Goal: Transaction & Acquisition: Purchase product/service

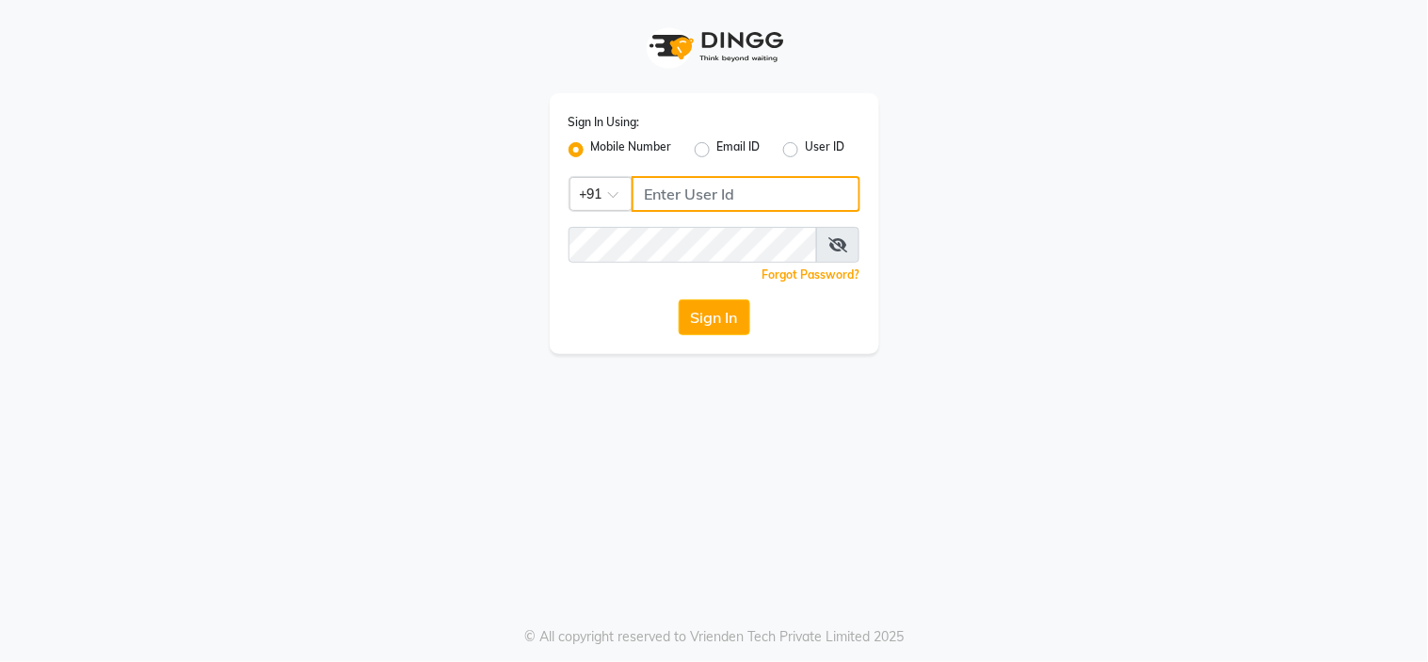
click at [688, 199] on input "Username" at bounding box center [746, 194] width 229 height 36
type input "6"
type input "7"
type input "8050427757"
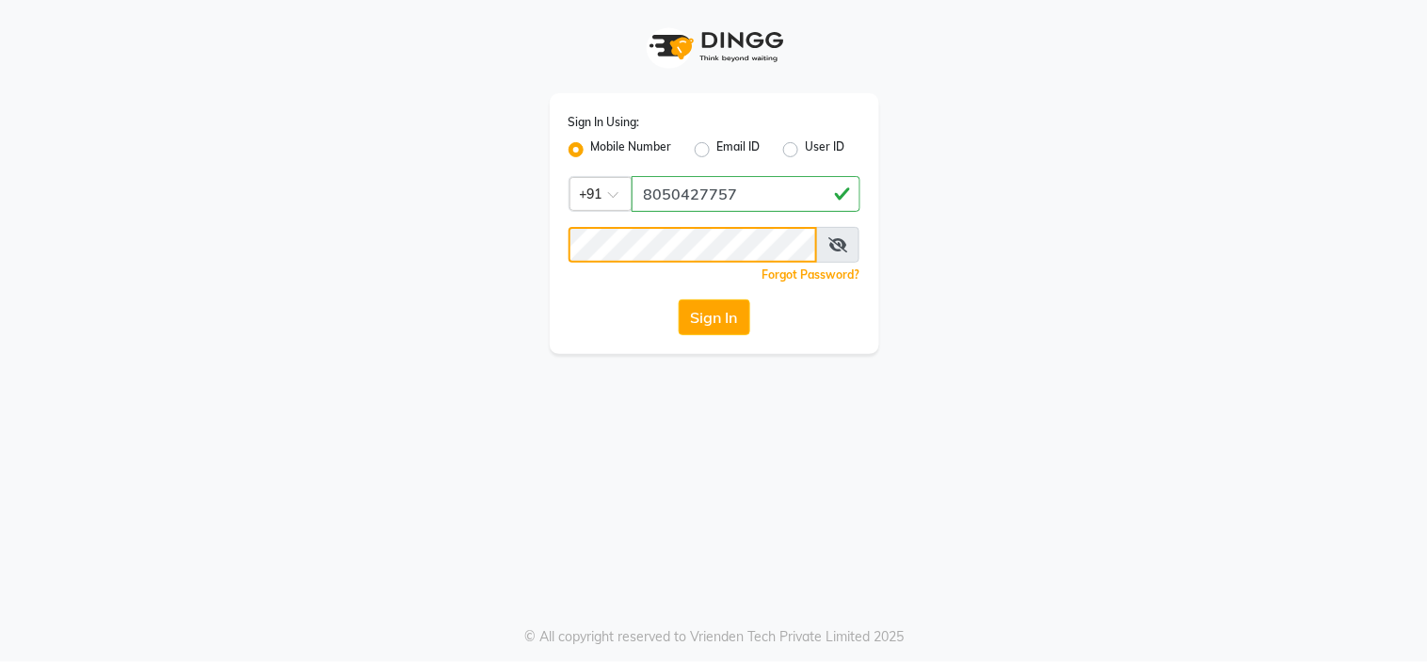
click at [679, 299] on button "Sign In" at bounding box center [715, 317] width 72 height 36
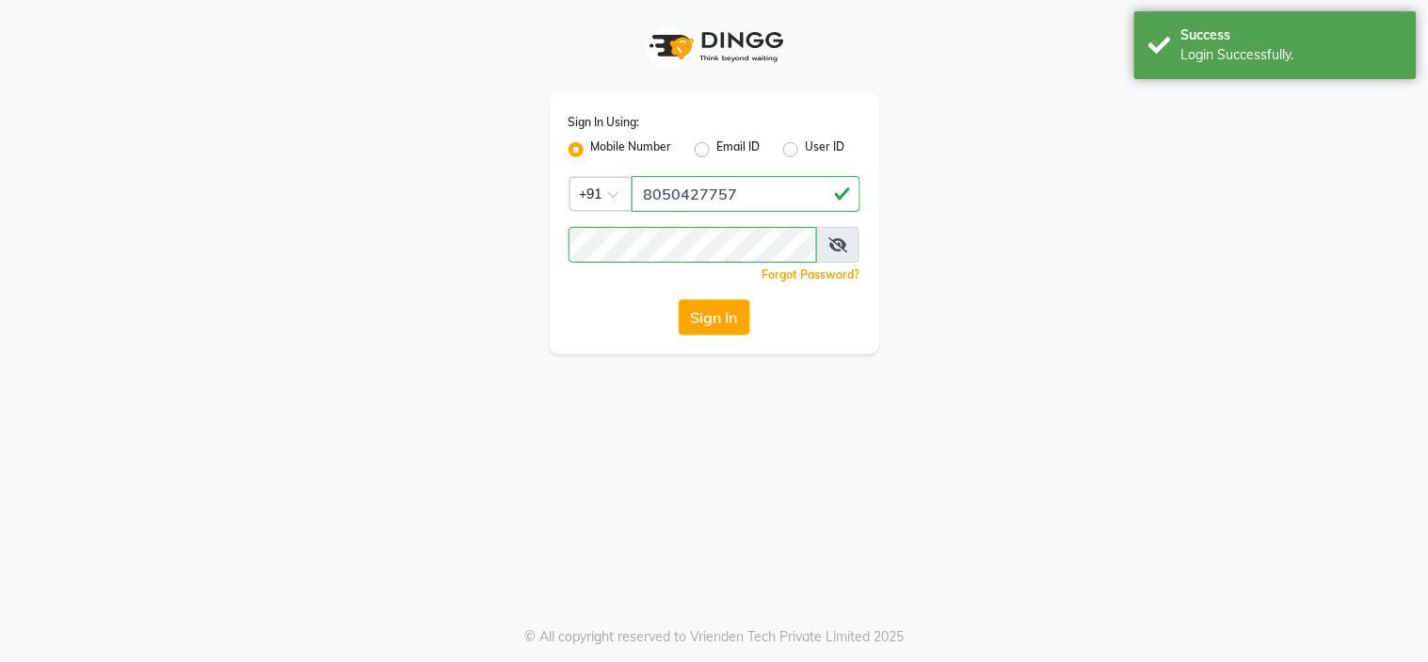
select select "service"
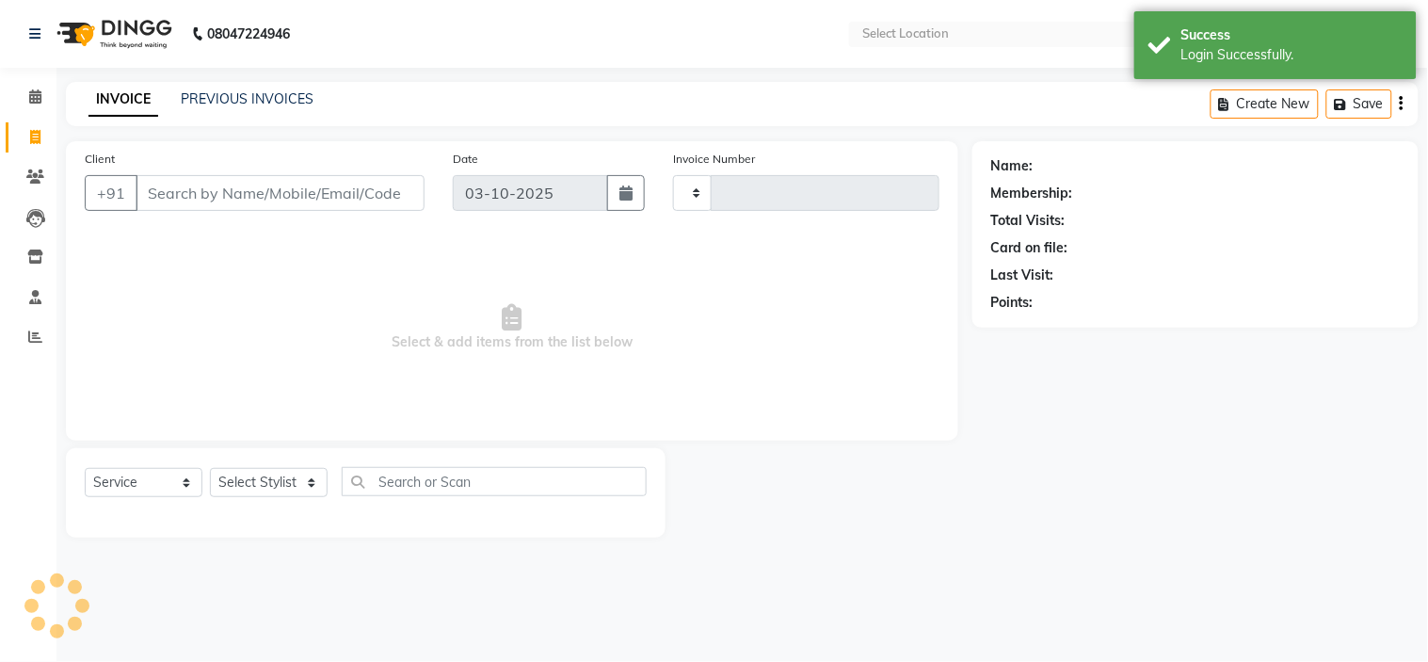
type input "135"
select select "7187"
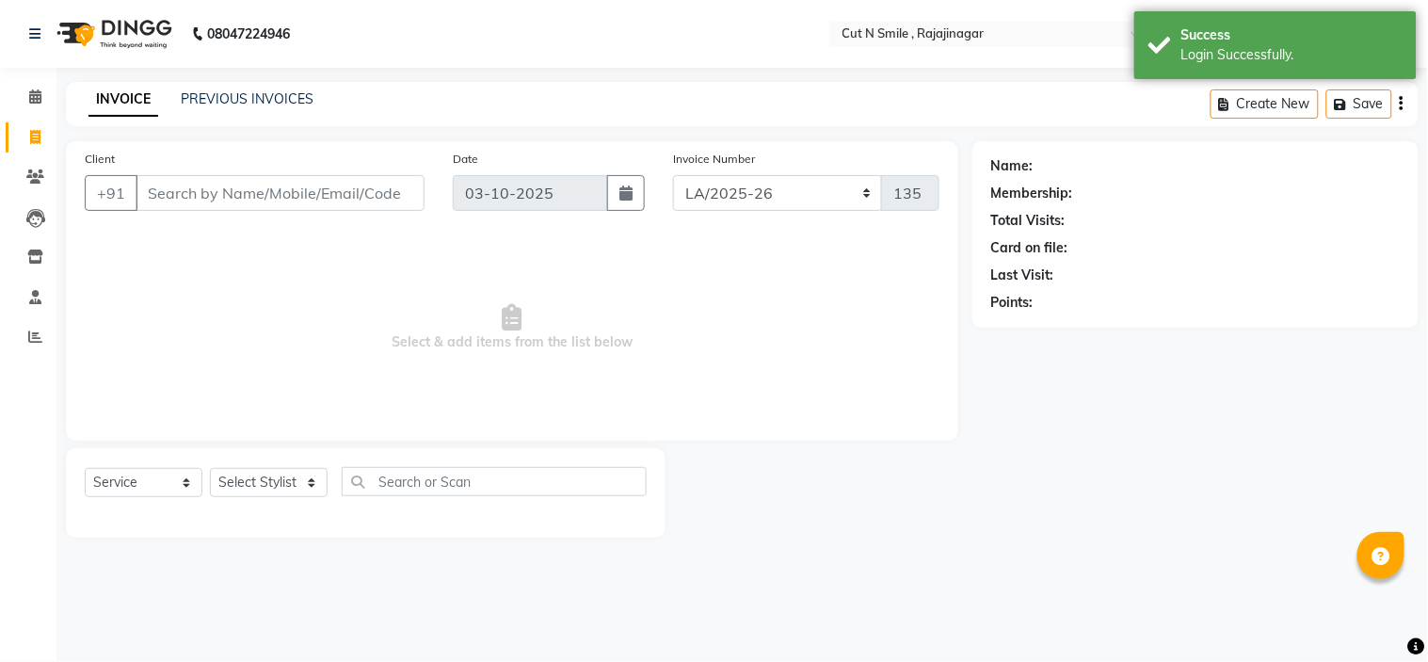
select select "en"
click at [313, 200] on input "Client" at bounding box center [280, 193] width 289 height 36
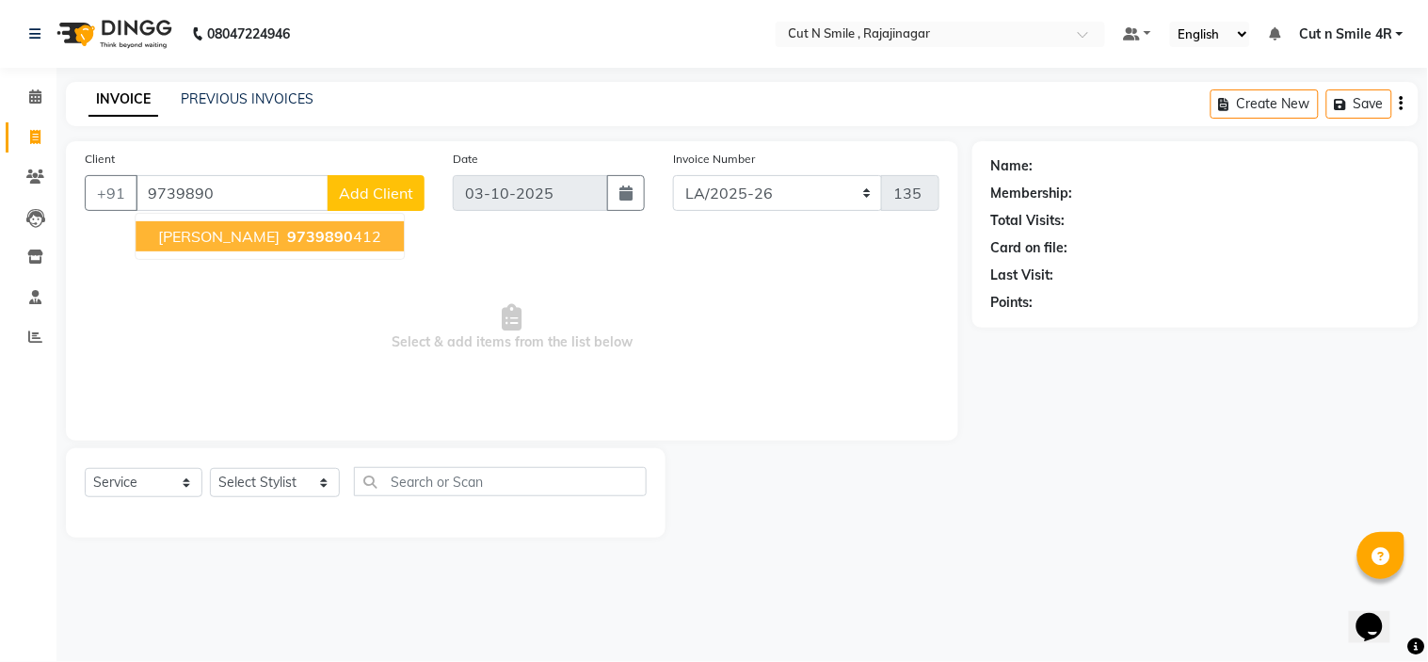
click at [297, 240] on span "9739890" at bounding box center [320, 236] width 66 height 19
type input "9739890412"
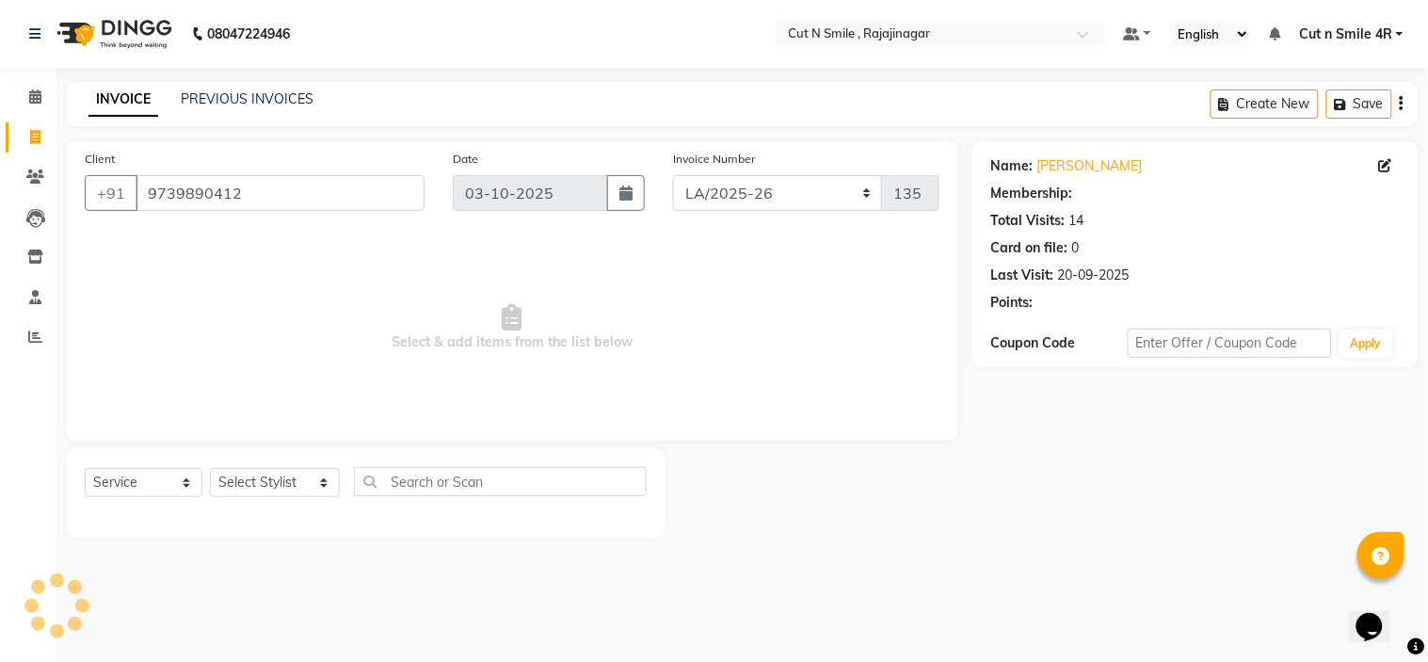
click at [297, 240] on span "Select & add items from the list below" at bounding box center [512, 327] width 855 height 188
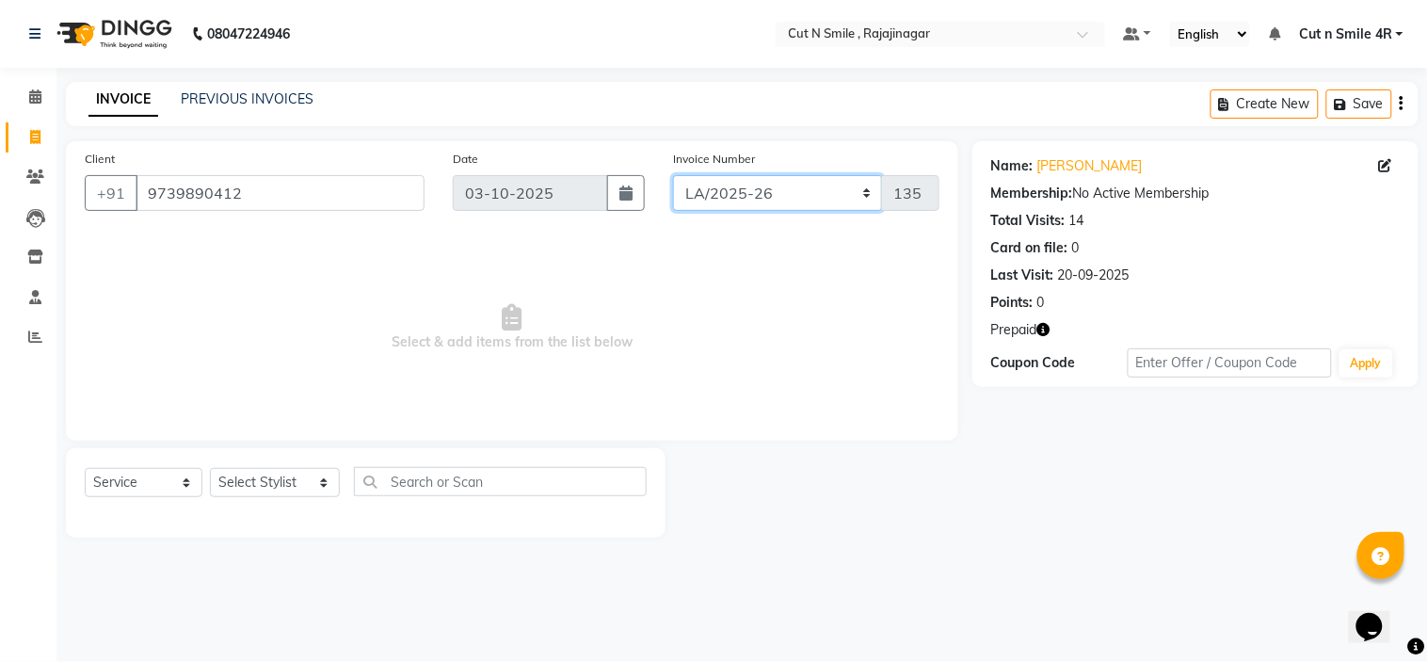
click at [717, 193] on select "[PERSON_NAME]/25-26 LA/2025-26 SH/25 CH/25 SA/25" at bounding box center [778, 193] width 210 height 36
select select "7182"
click at [673, 175] on select "[PERSON_NAME]/25-26 LA/2025-26 SH/25 CH/25 SA/25" at bounding box center [778, 193] width 210 height 36
type input "1122"
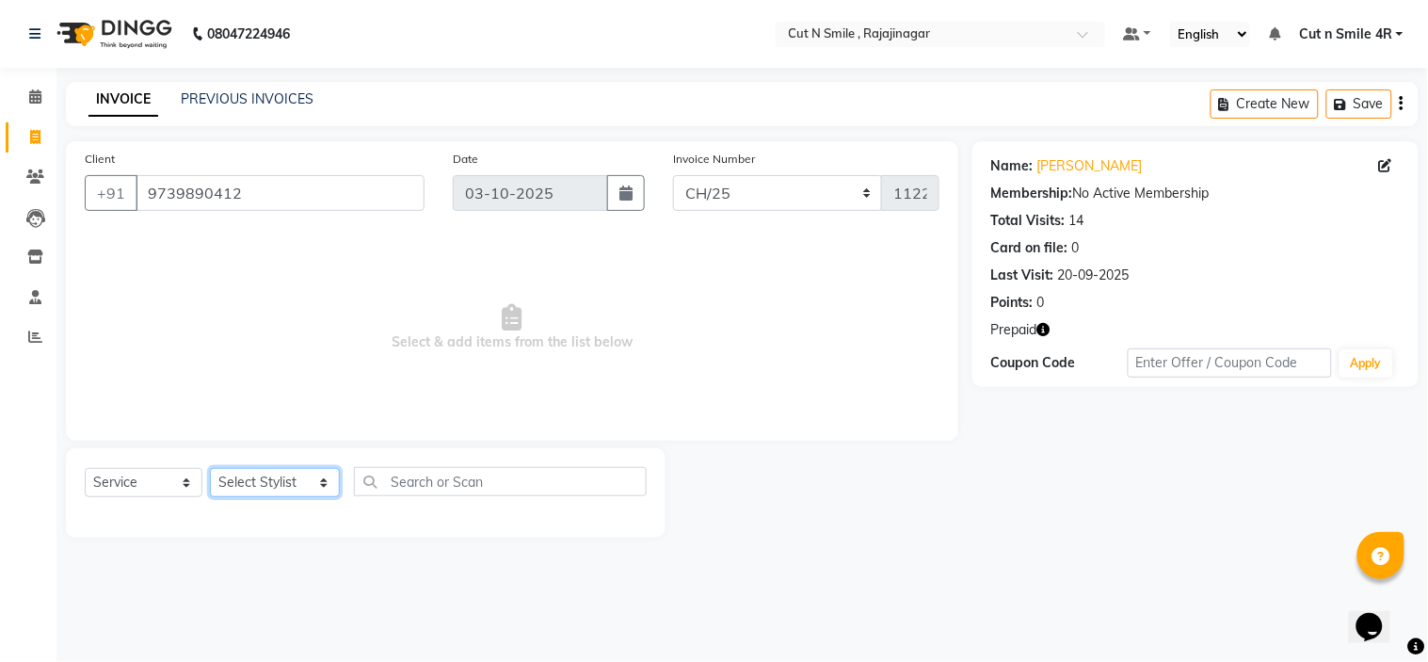
click at [278, 487] on select "Select Stylist [PERSON_NAME] Ammu 3R [PERSON_NAME] VN [PERSON_NAME] 3R [PERSON_…" at bounding box center [275, 482] width 130 height 29
select select "57483"
click at [210, 469] on select "Select Stylist [PERSON_NAME] Ammu 3R [PERSON_NAME] VN [PERSON_NAME] 3R [PERSON_…" at bounding box center [275, 482] width 130 height 29
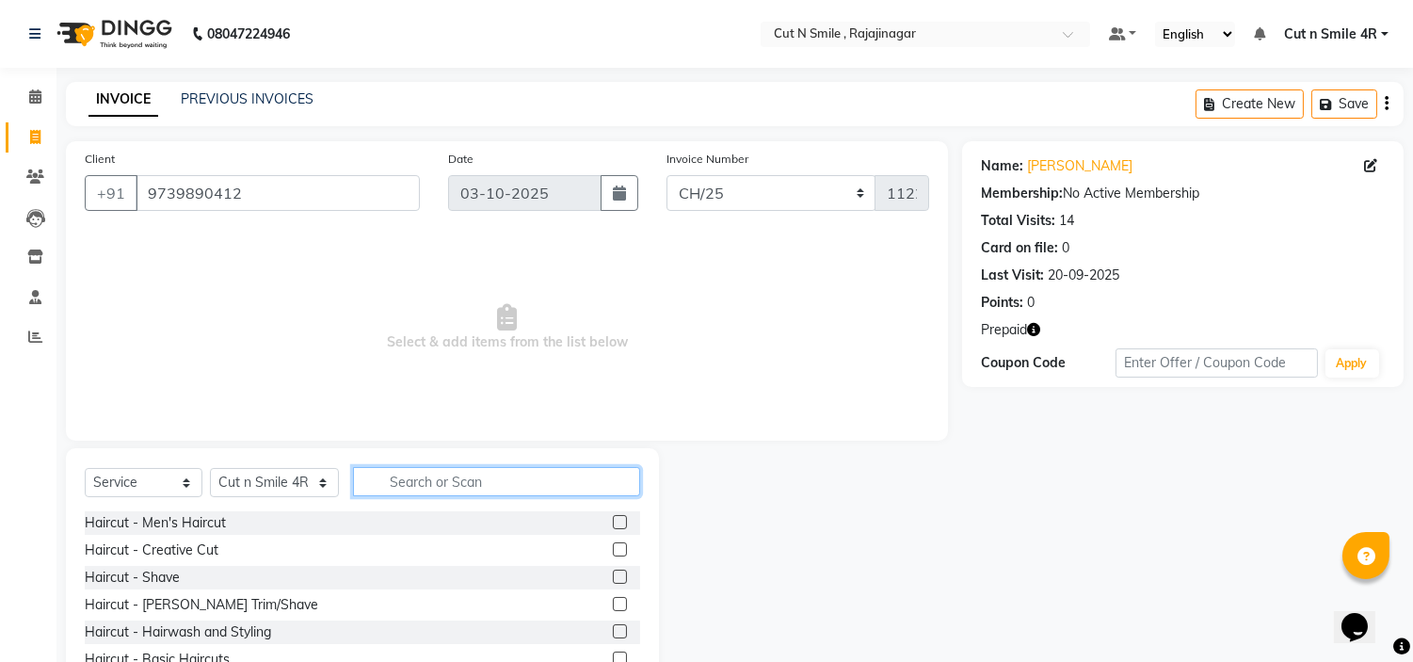
click at [448, 480] on input "text" at bounding box center [496, 481] width 287 height 29
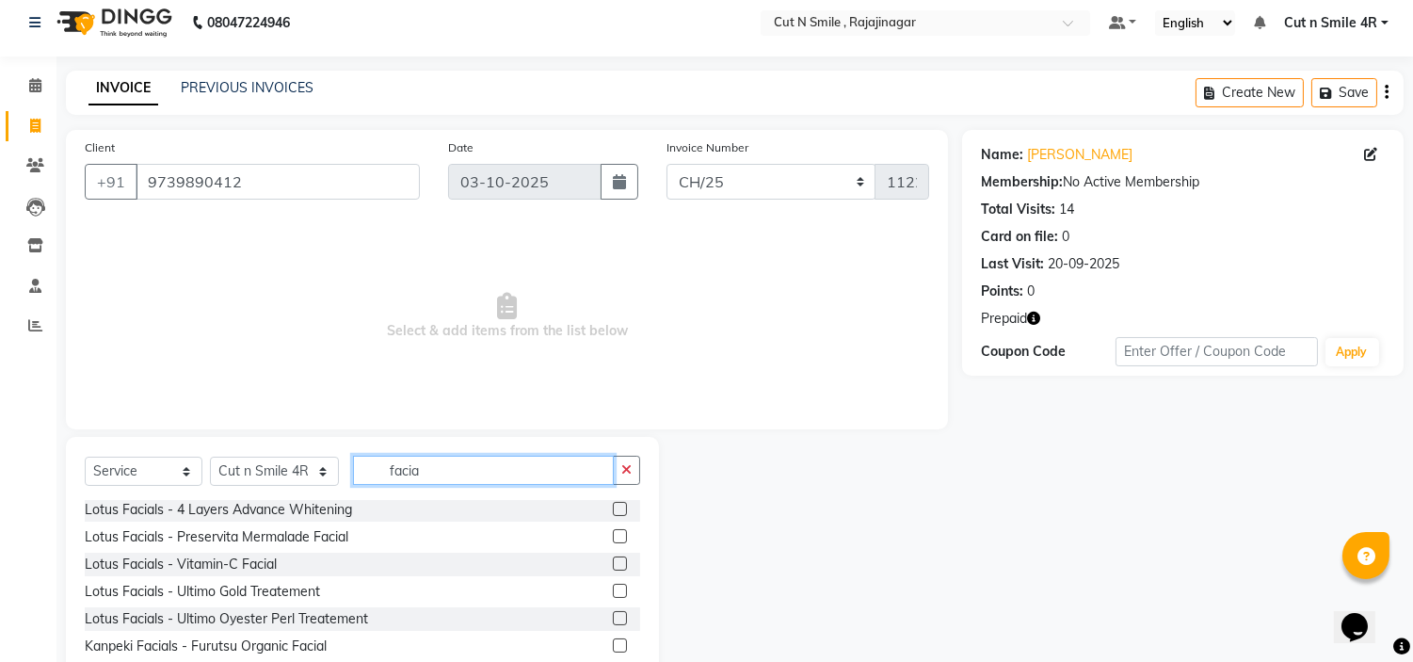
scroll to position [12, 0]
type input "facia"
click at [613, 640] on label at bounding box center [620, 644] width 14 height 14
click at [613, 640] on input "checkbox" at bounding box center [619, 645] width 12 height 12
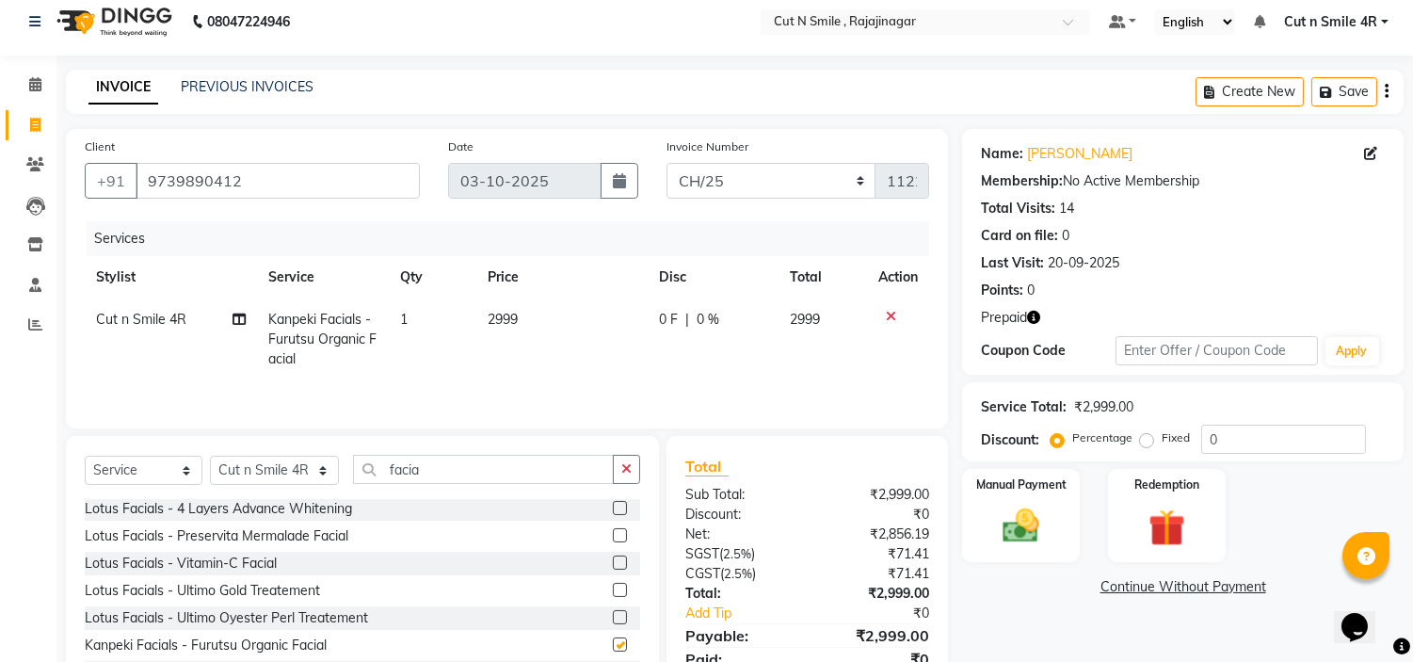
checkbox input "false"
click at [538, 314] on td "2999" at bounding box center [561, 339] width 171 height 82
select select "57483"
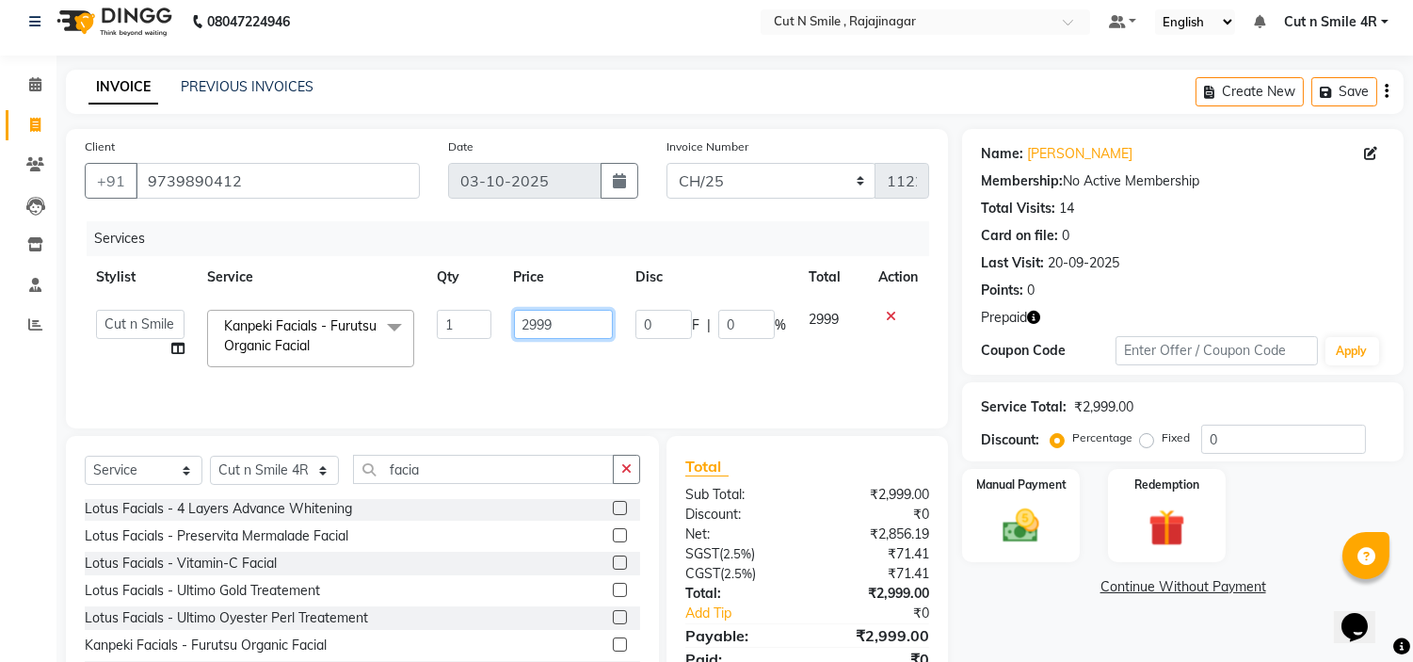
click at [559, 321] on input "2999" at bounding box center [563, 324] width 99 height 29
type input "2"
type input "3000"
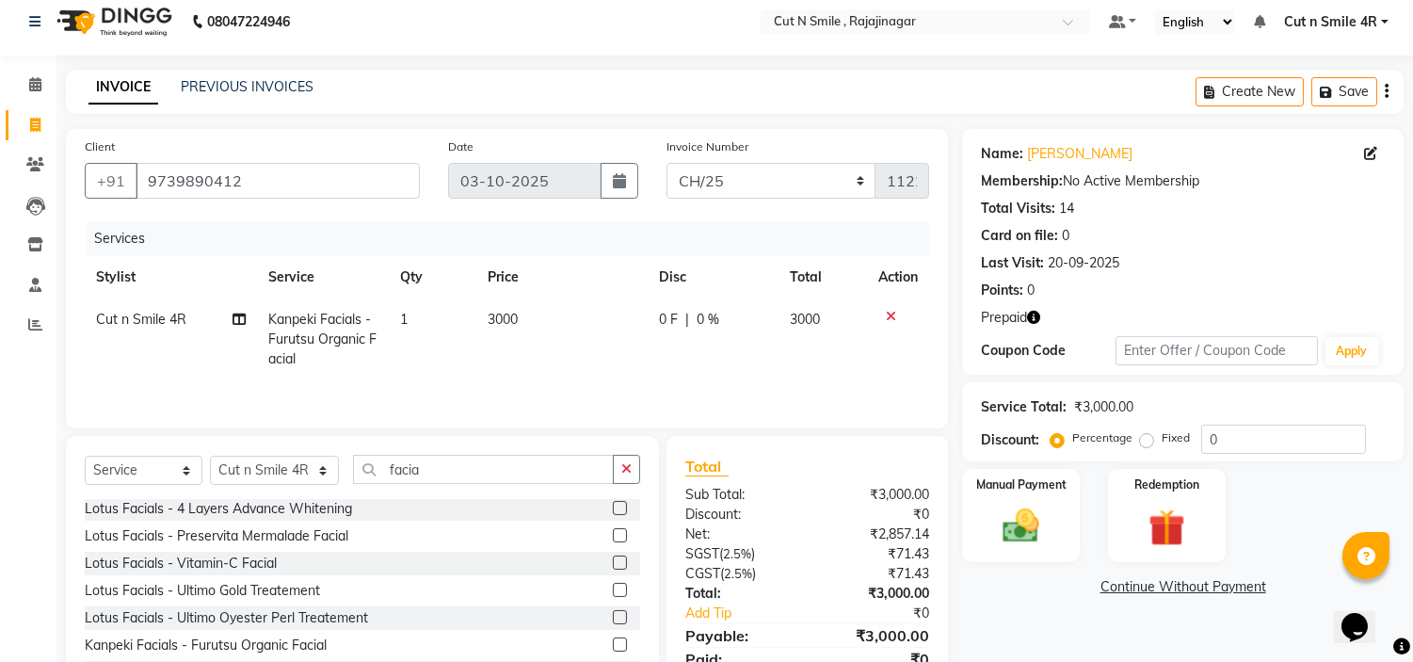
click at [543, 361] on td "3000" at bounding box center [561, 339] width 171 height 82
select select "57483"
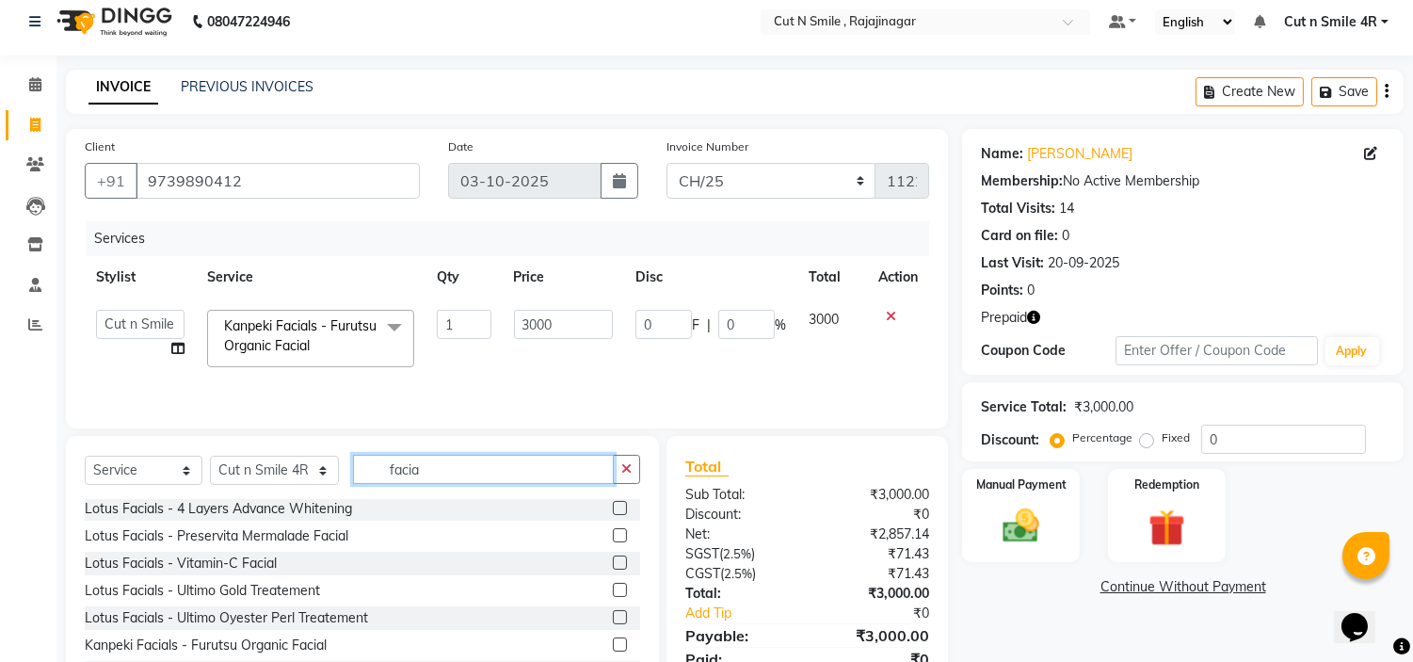
click at [445, 472] on input "facia" at bounding box center [483, 469] width 261 height 29
type input "f"
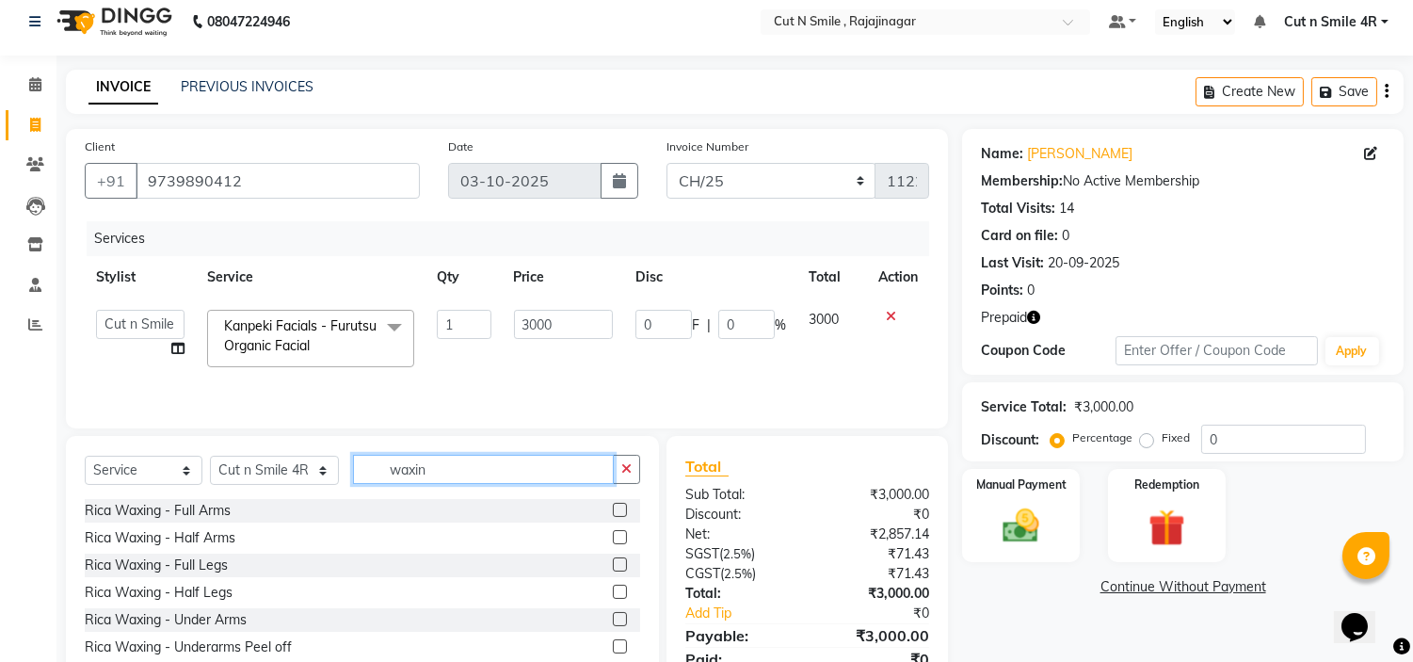
type input "waxin"
click at [613, 506] on label at bounding box center [620, 510] width 14 height 14
click at [613, 506] on input "checkbox" at bounding box center [619, 511] width 12 height 12
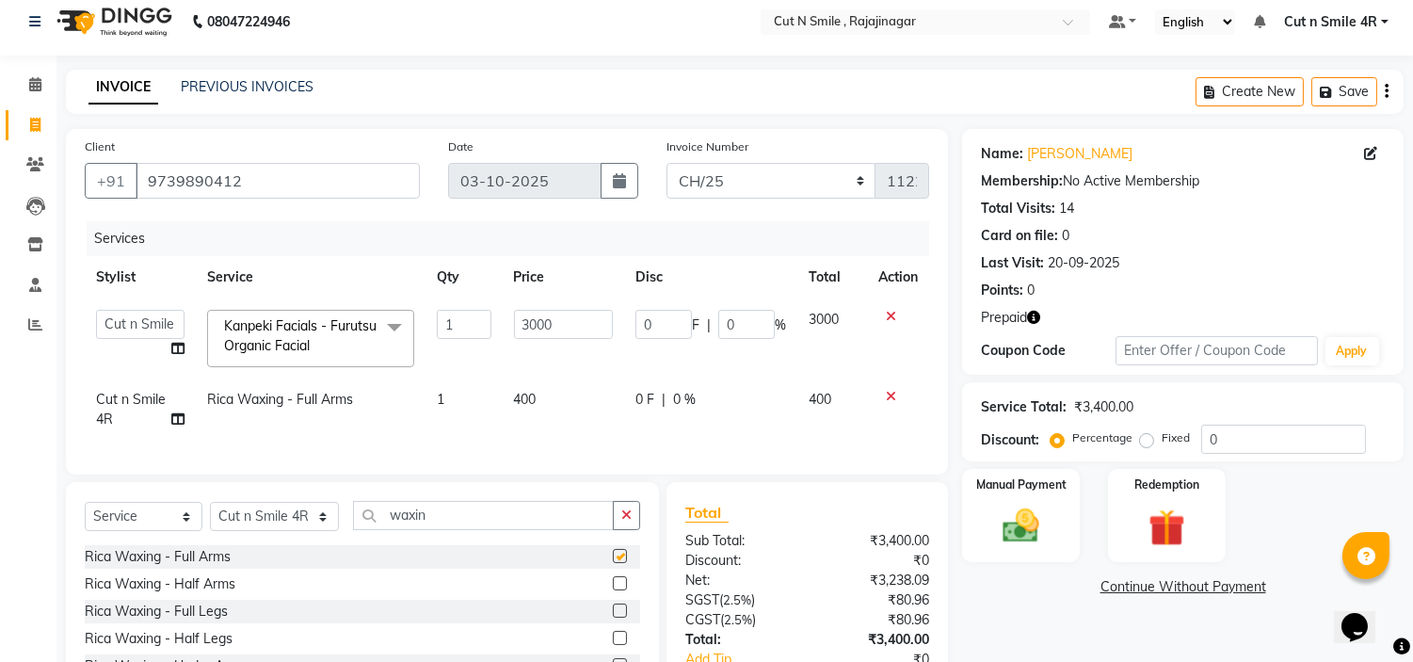
checkbox input "false"
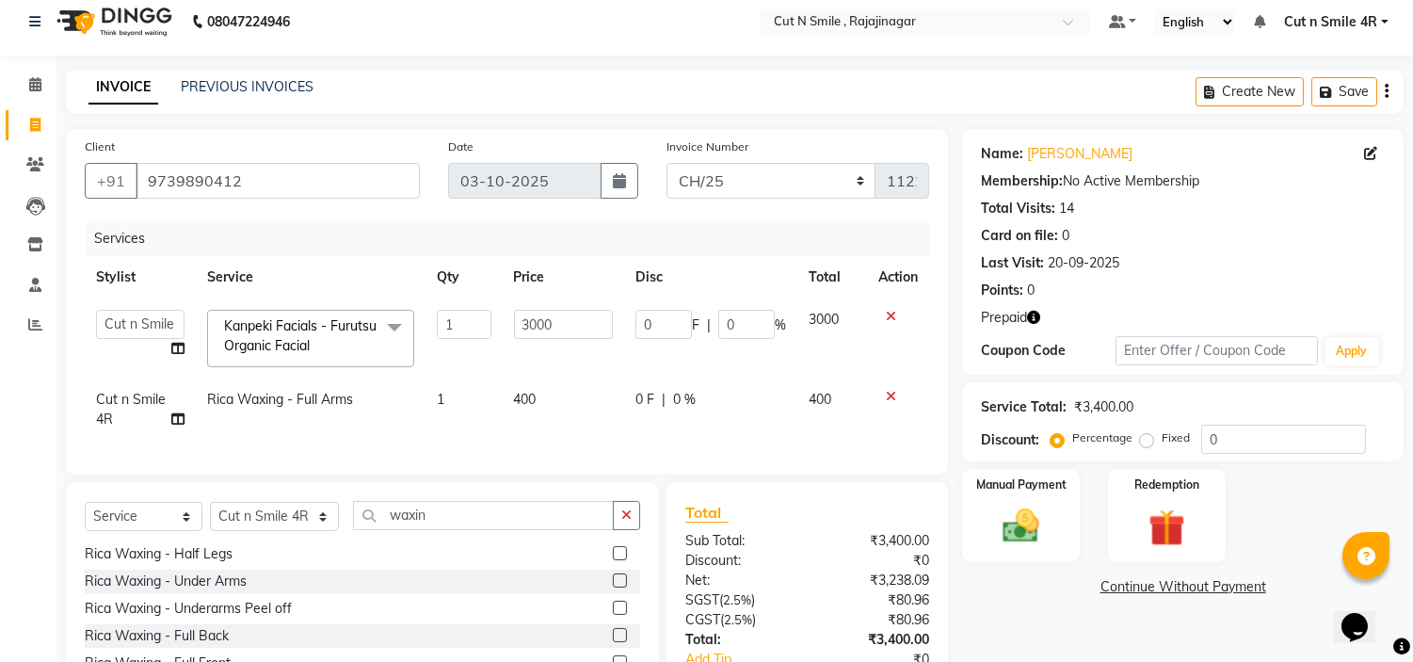
click at [613, 588] on label at bounding box center [620, 580] width 14 height 14
click at [613, 588] on input "checkbox" at bounding box center [619, 581] width 12 height 12
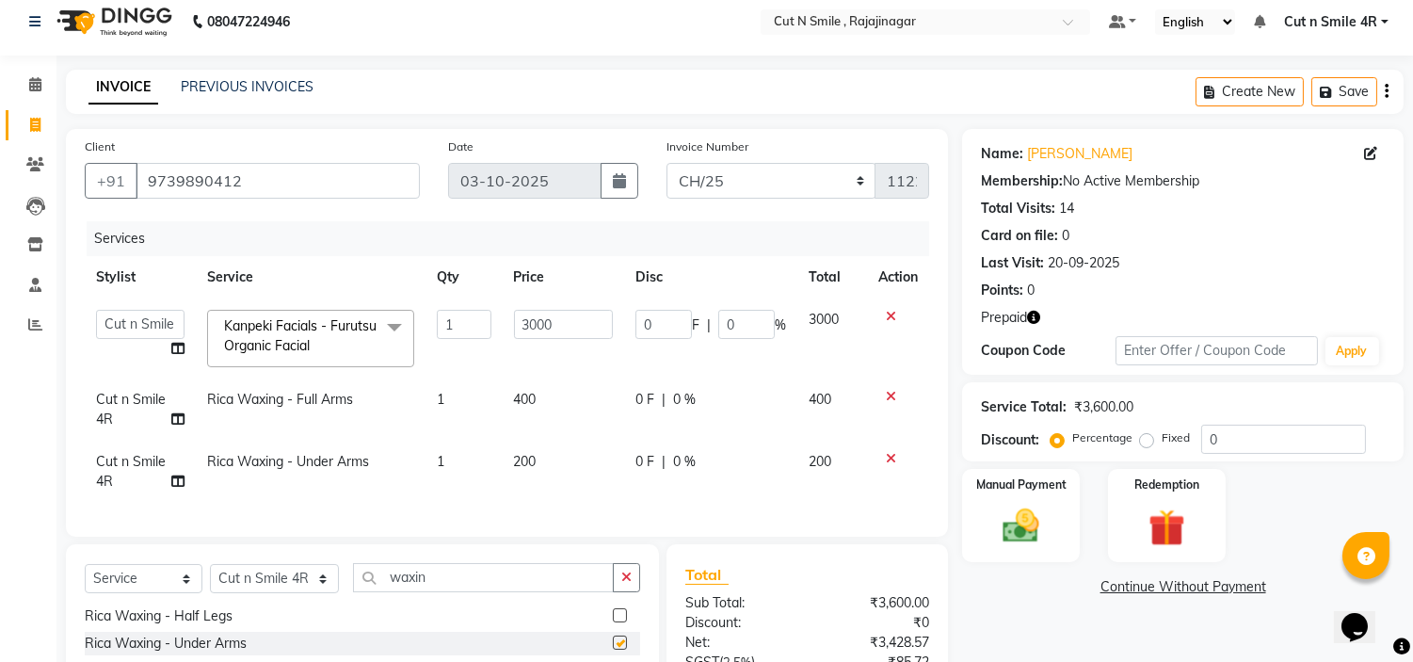
checkbox input "false"
click at [450, 588] on input "waxin" at bounding box center [483, 577] width 261 height 29
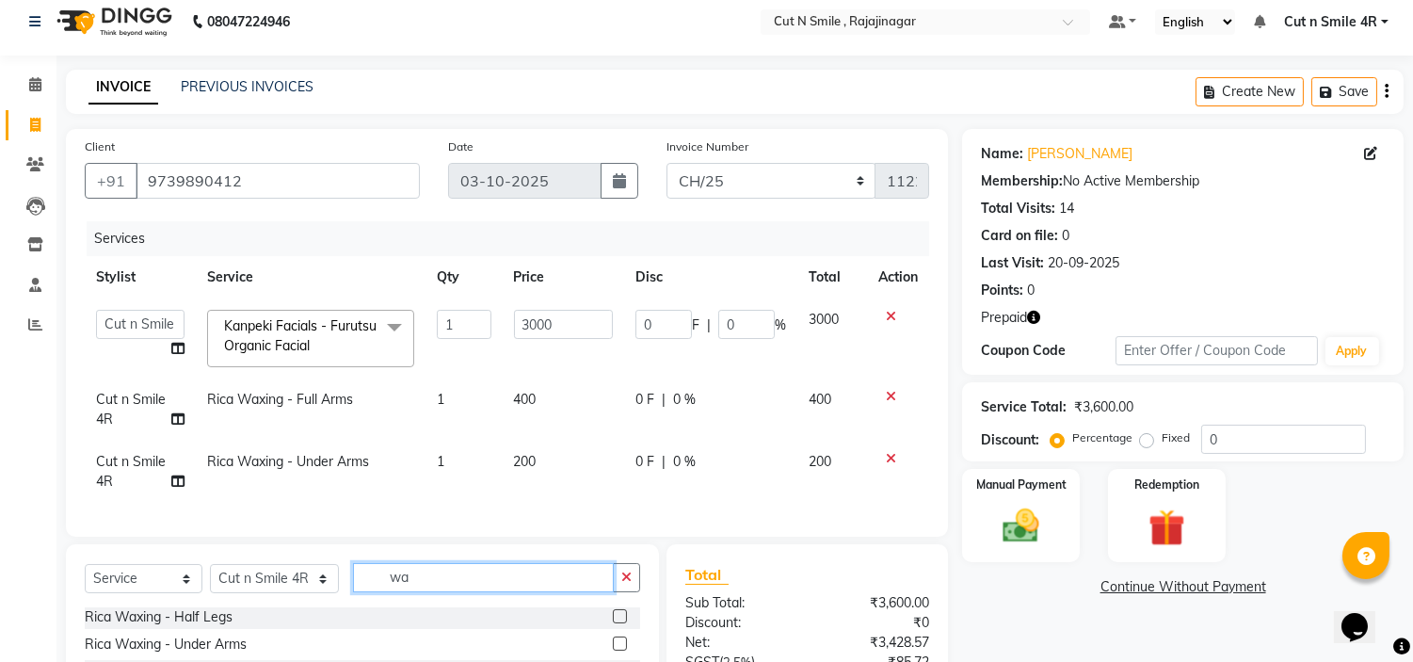
type input "w"
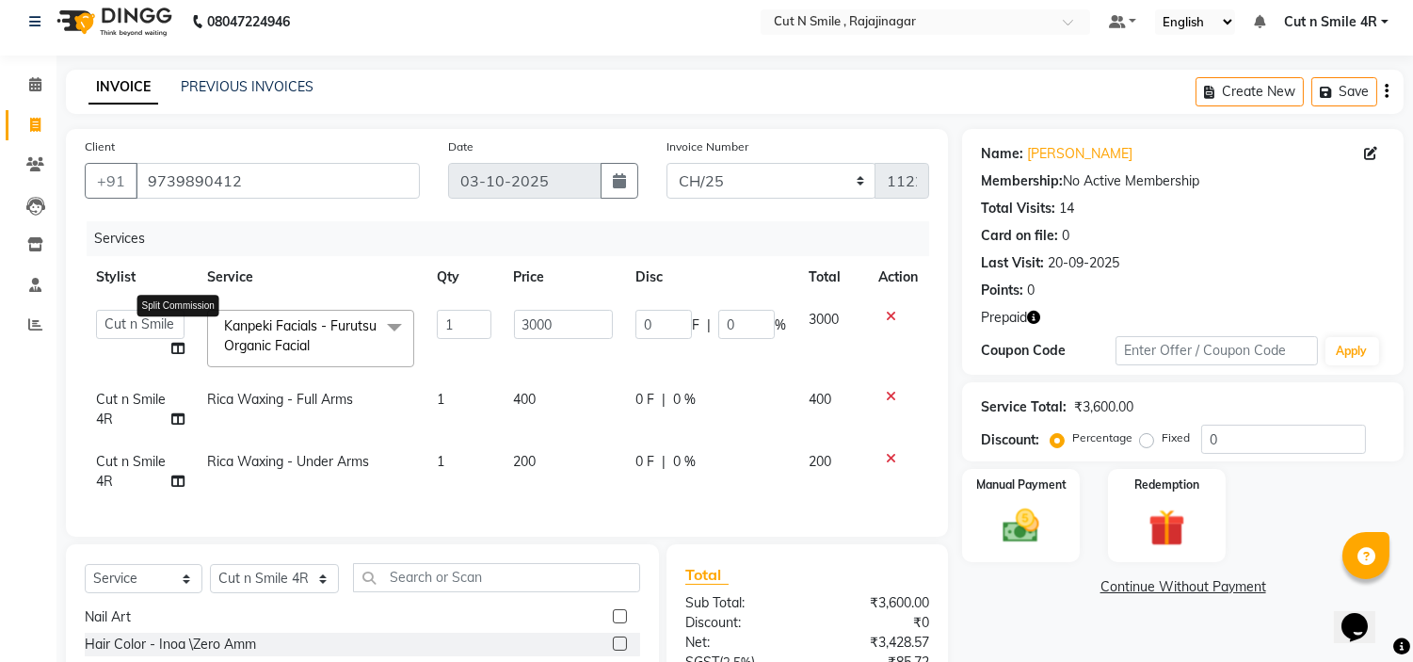
click at [175, 343] on icon at bounding box center [177, 348] width 13 height 13
select select "57483"
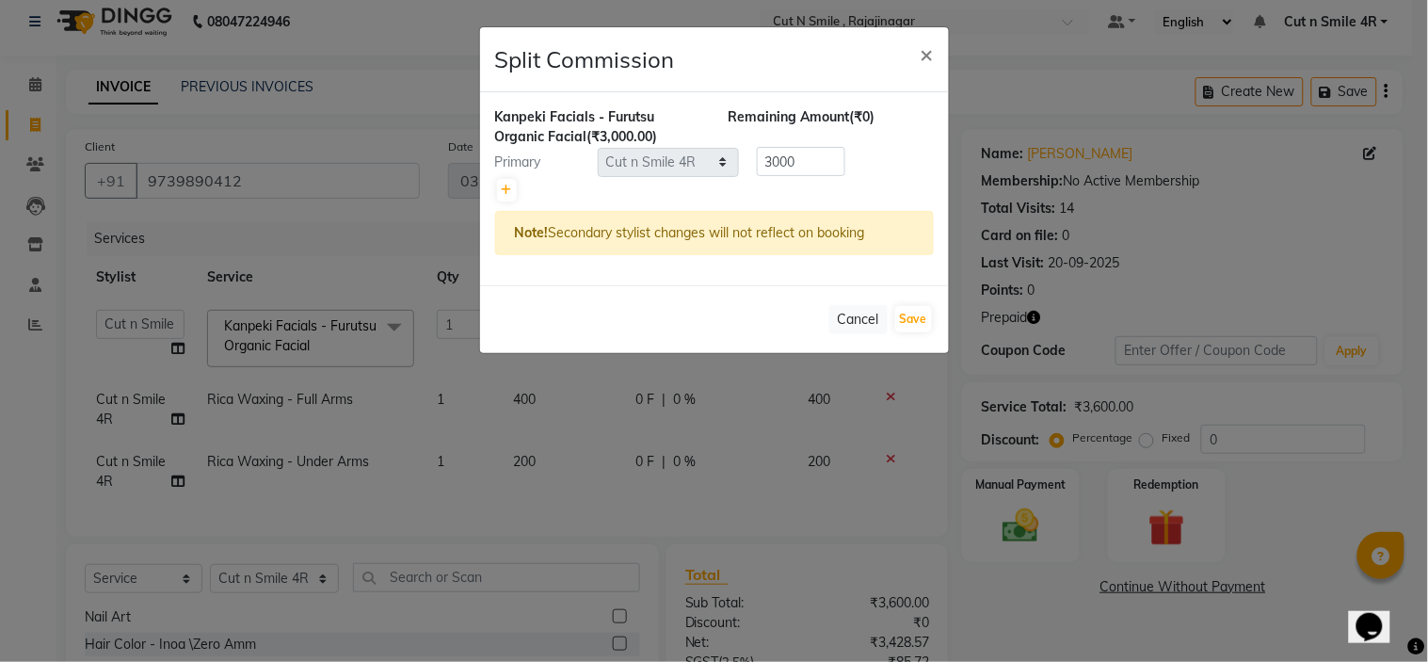
click at [240, 259] on ngb-modal-window "Split Commission × Kanpeki Facials - Furutsu Organic Facial (₹3,000.00) Remaini…" at bounding box center [714, 331] width 1428 height 662
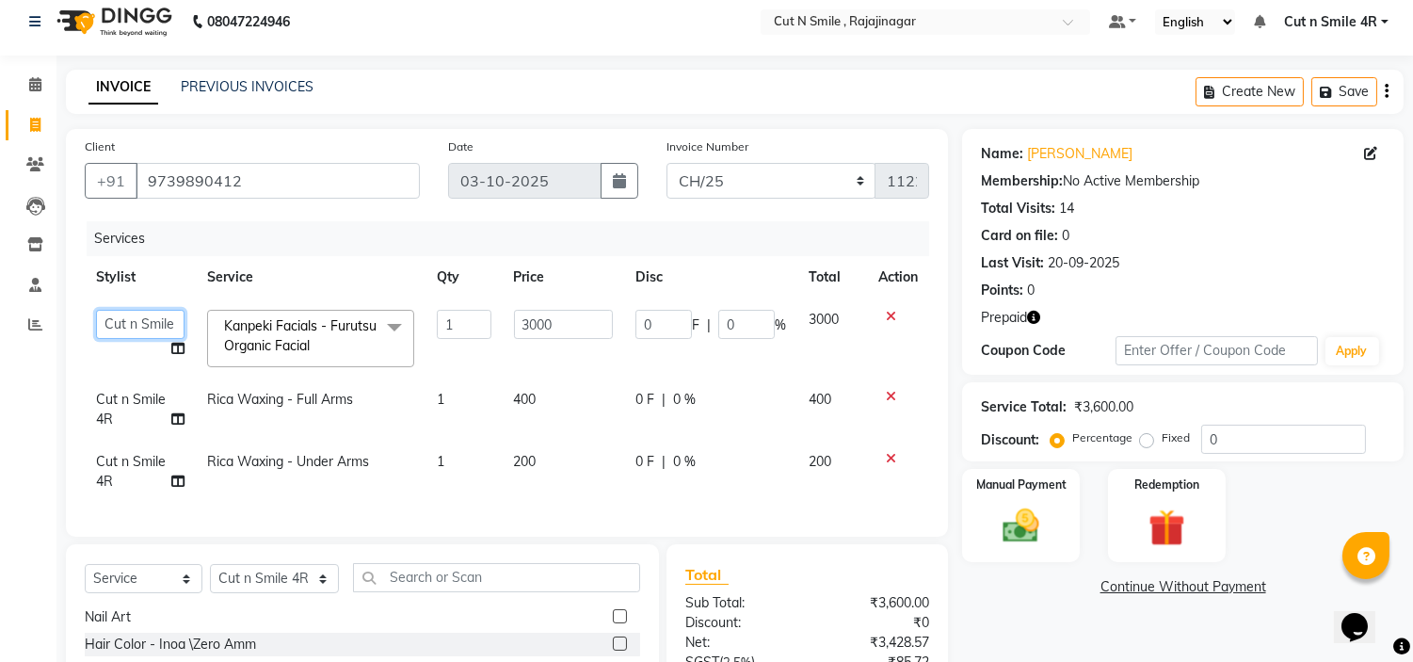
click at [152, 316] on select "[PERSON_NAME] Ammu 3R [PERSON_NAME] VN [PERSON_NAME] 3R [PERSON_NAME] 3R [PERSO…" at bounding box center [140, 324] width 89 height 29
select select "58644"
click at [115, 405] on span "Cut n Smile 4R" at bounding box center [131, 409] width 70 height 37
select select "57483"
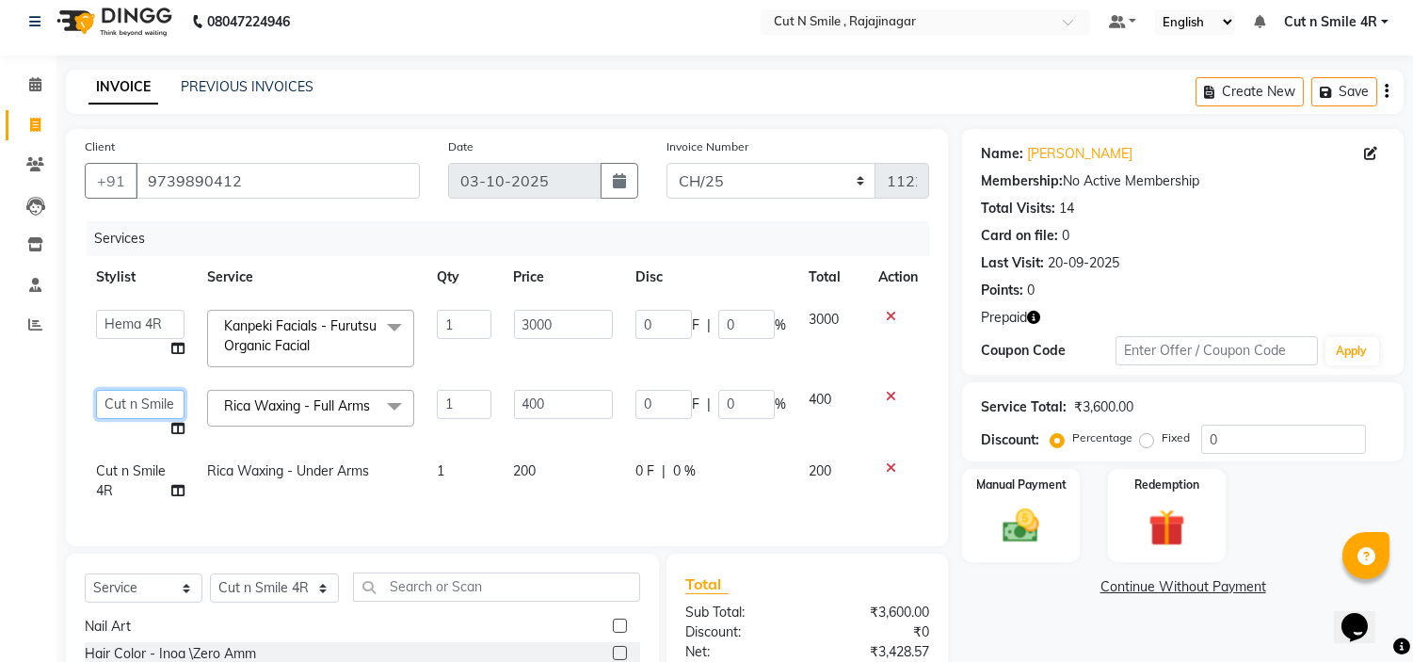
click at [130, 405] on select "[PERSON_NAME] Ammu 3R [PERSON_NAME] VN [PERSON_NAME] 3R [PERSON_NAME] 3R [PERSO…" at bounding box center [140, 404] width 89 height 29
select select "58644"
click at [124, 491] on td "Cut n Smile 4R" at bounding box center [140, 481] width 111 height 62
select select "57483"
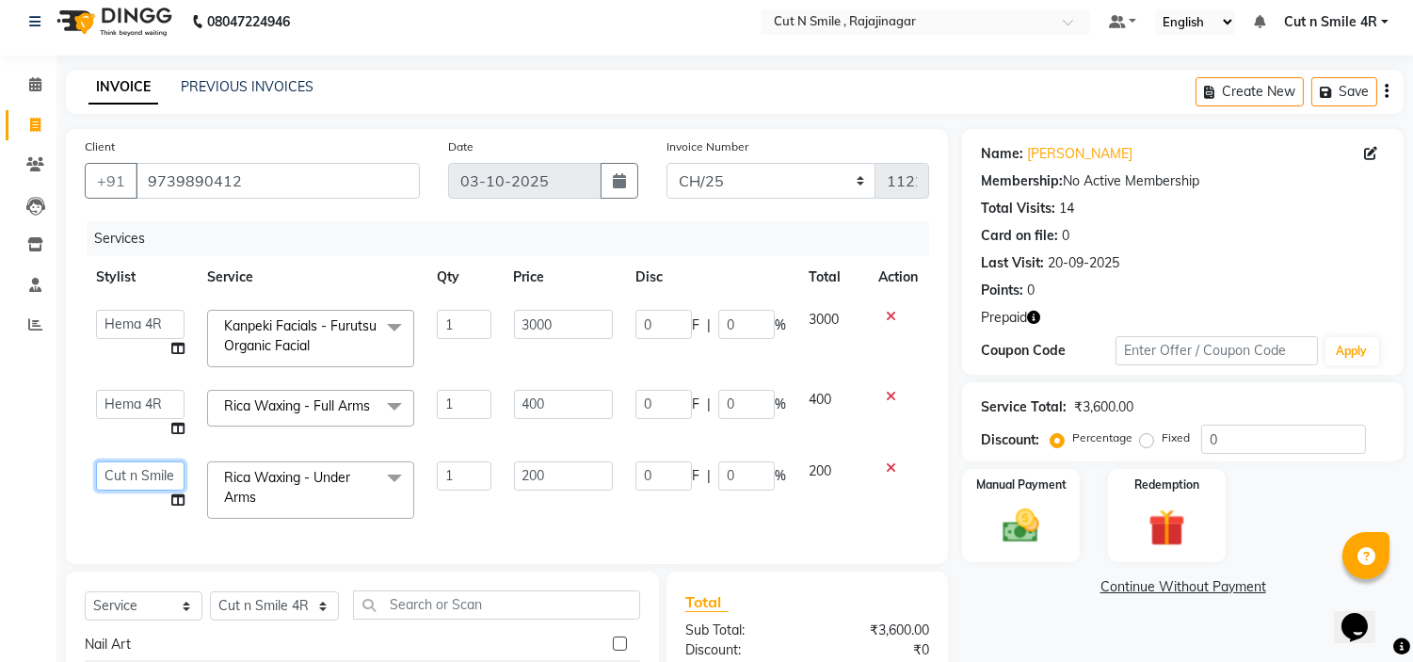
click at [128, 478] on select "[PERSON_NAME] Ammu 3R [PERSON_NAME] VN [PERSON_NAME] 3R [PERSON_NAME] 3R [PERSO…" at bounding box center [140, 475] width 89 height 29
select select "58644"
click at [274, 620] on select "Select Stylist [PERSON_NAME] Ammu 3R [PERSON_NAME] VN [PERSON_NAME] 3R [PERSON_…" at bounding box center [274, 605] width 129 height 29
click at [210, 616] on select "Select Stylist [PERSON_NAME] Ammu 3R [PERSON_NAME] VN [PERSON_NAME] 3R [PERSON_…" at bounding box center [274, 605] width 129 height 29
click at [485, 620] on input "text" at bounding box center [496, 604] width 287 height 29
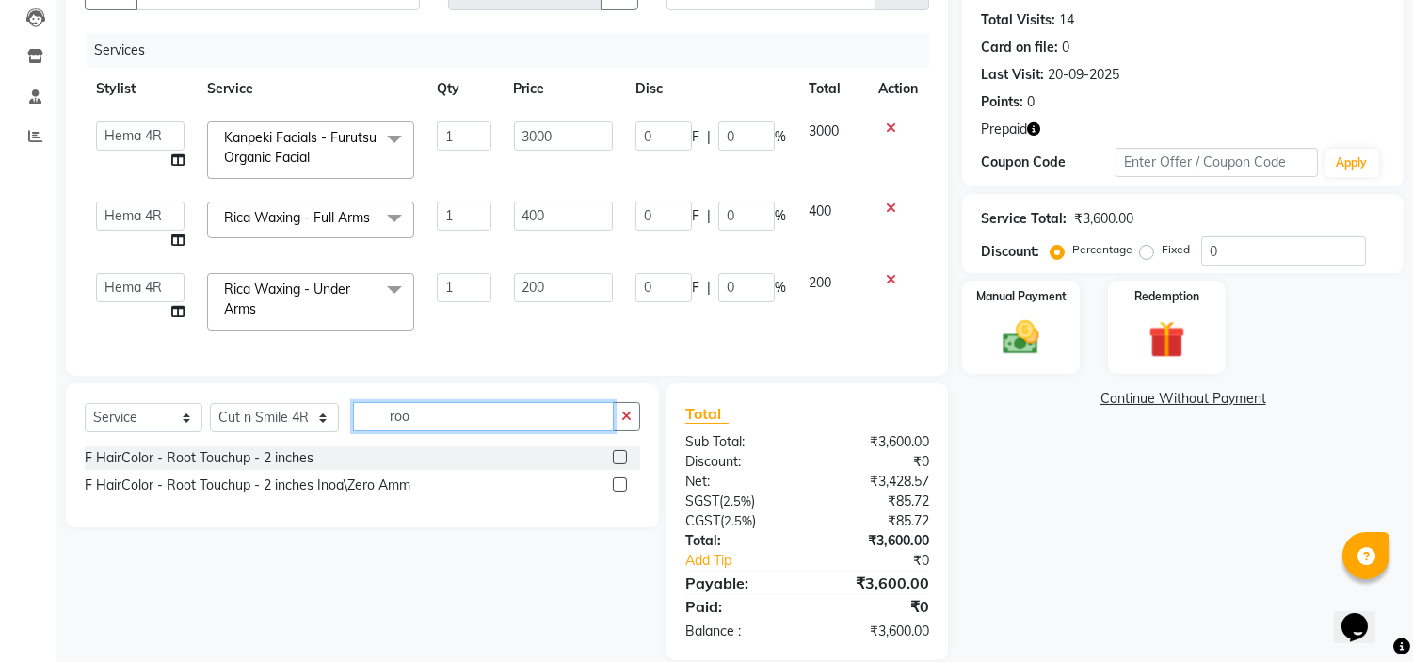
scroll to position [200, 0]
type input "roo"
click at [625, 465] on label at bounding box center [620, 458] width 14 height 14
click at [625, 465] on input "checkbox" at bounding box center [619, 459] width 12 height 12
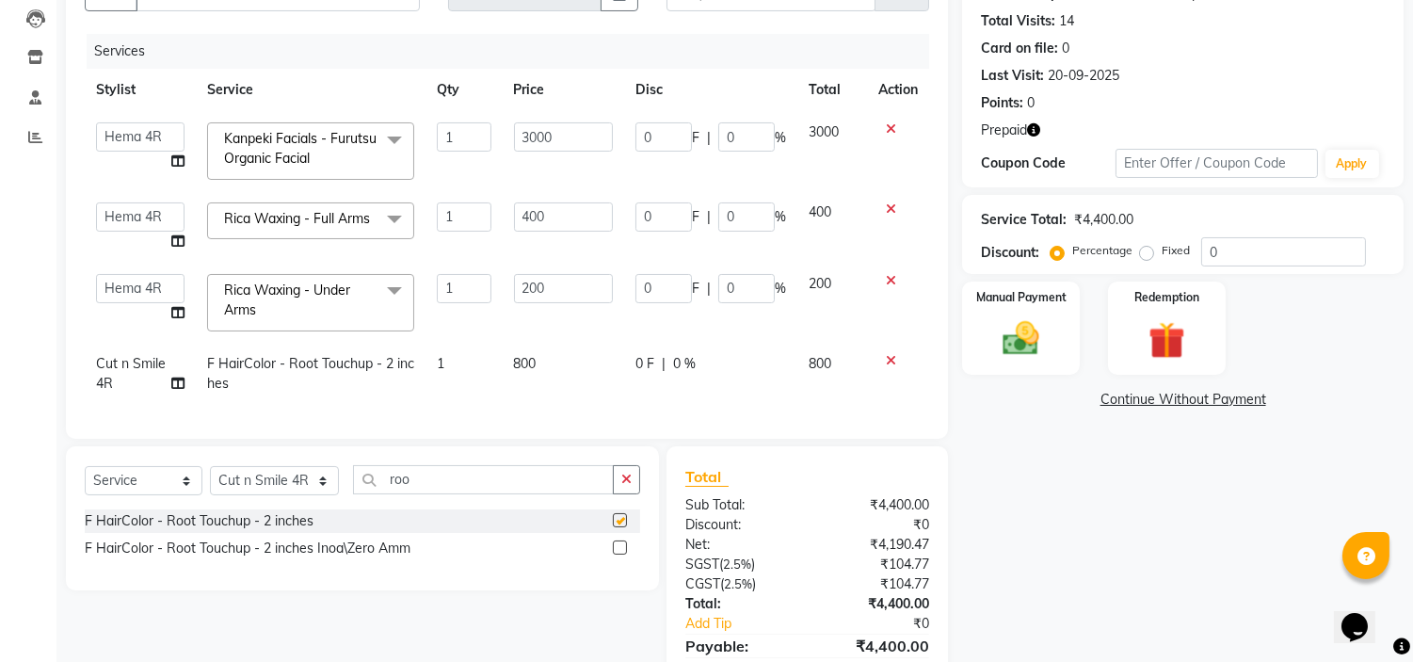
checkbox input "false"
click at [559, 373] on td "800" at bounding box center [563, 374] width 121 height 62
select select "57483"
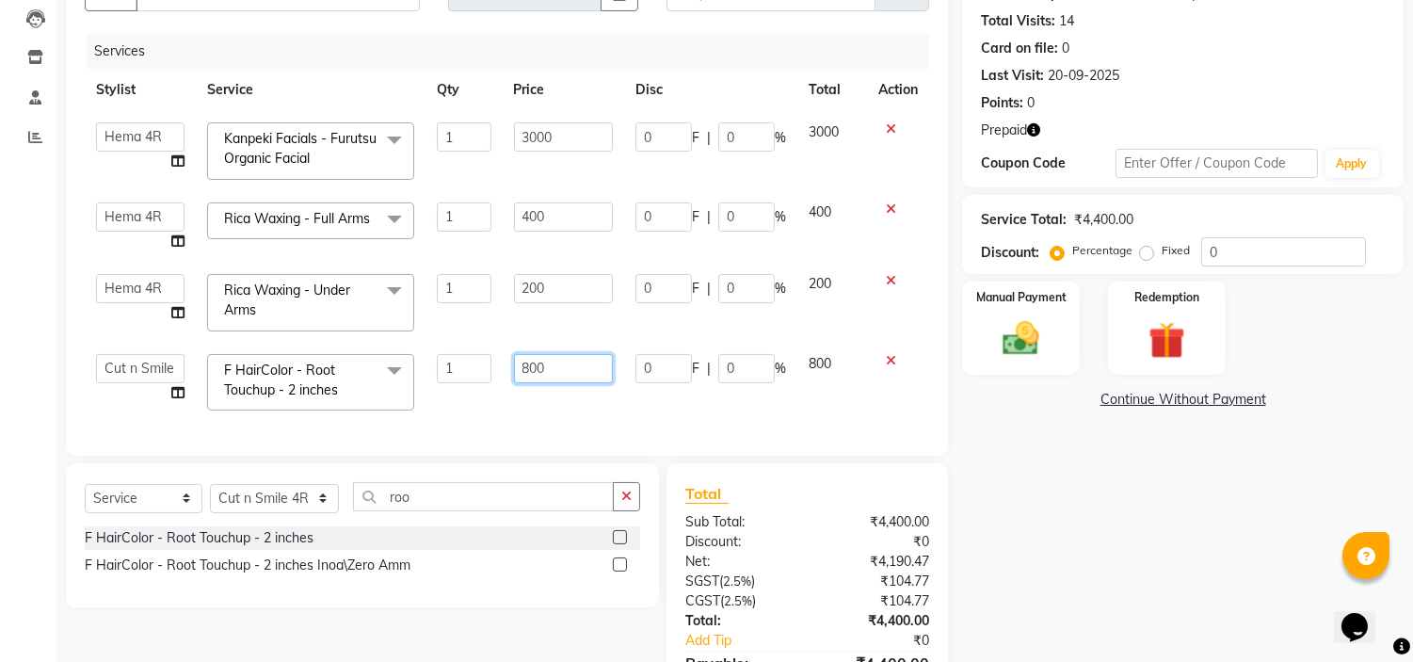
click at [544, 374] on input "800" at bounding box center [563, 368] width 99 height 29
type input "8"
type input "1400"
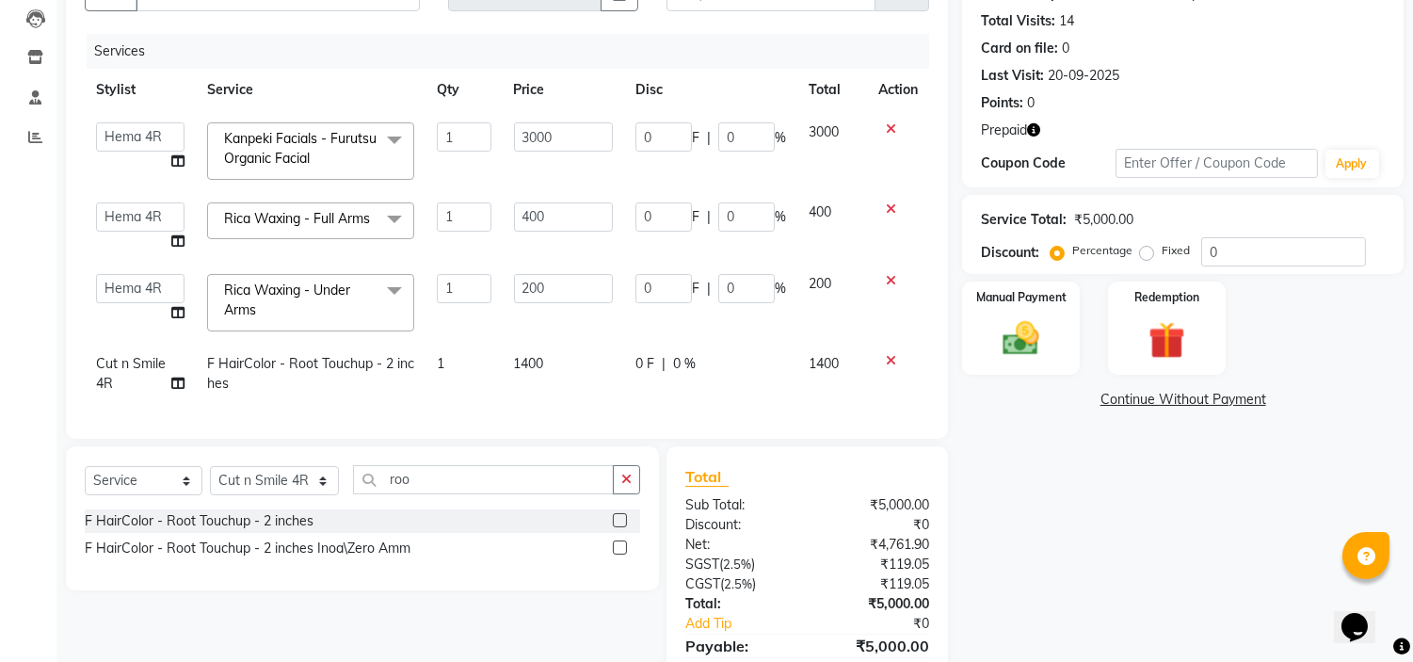
click at [557, 405] on td "1400" at bounding box center [563, 374] width 121 height 62
select select "57483"
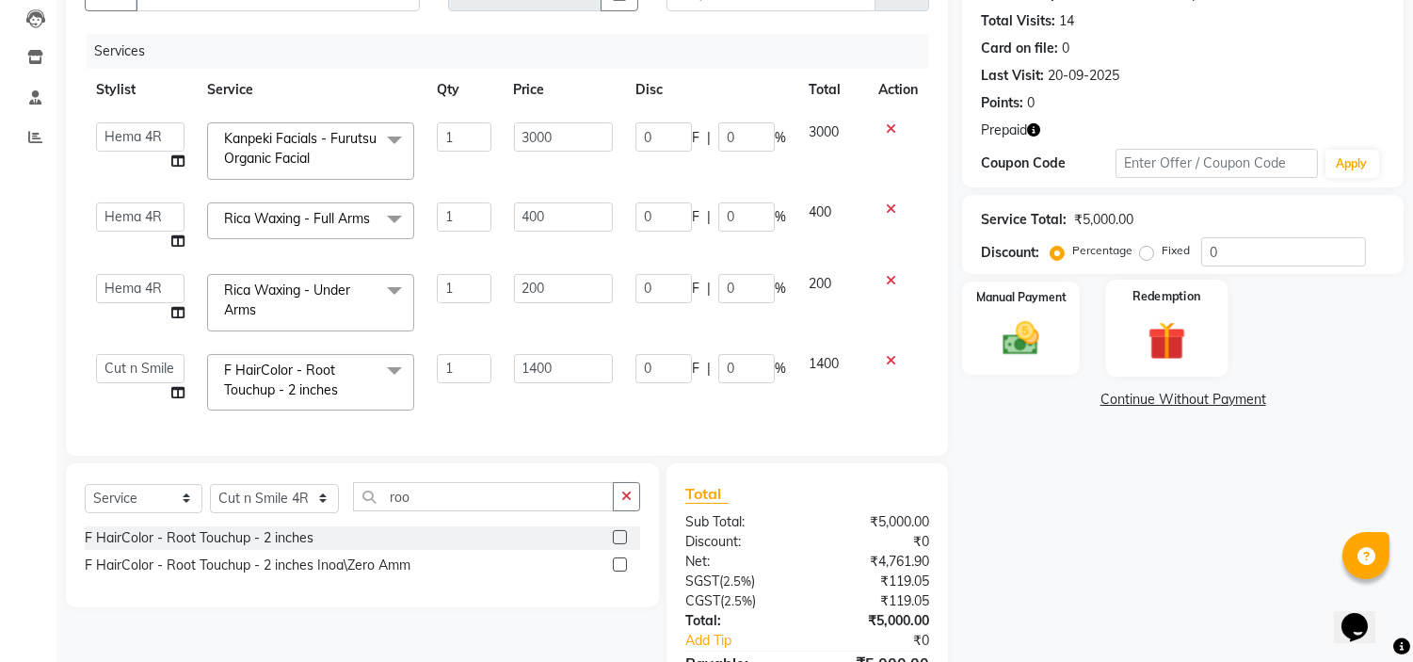
click at [1186, 336] on img at bounding box center [1166, 340] width 62 height 47
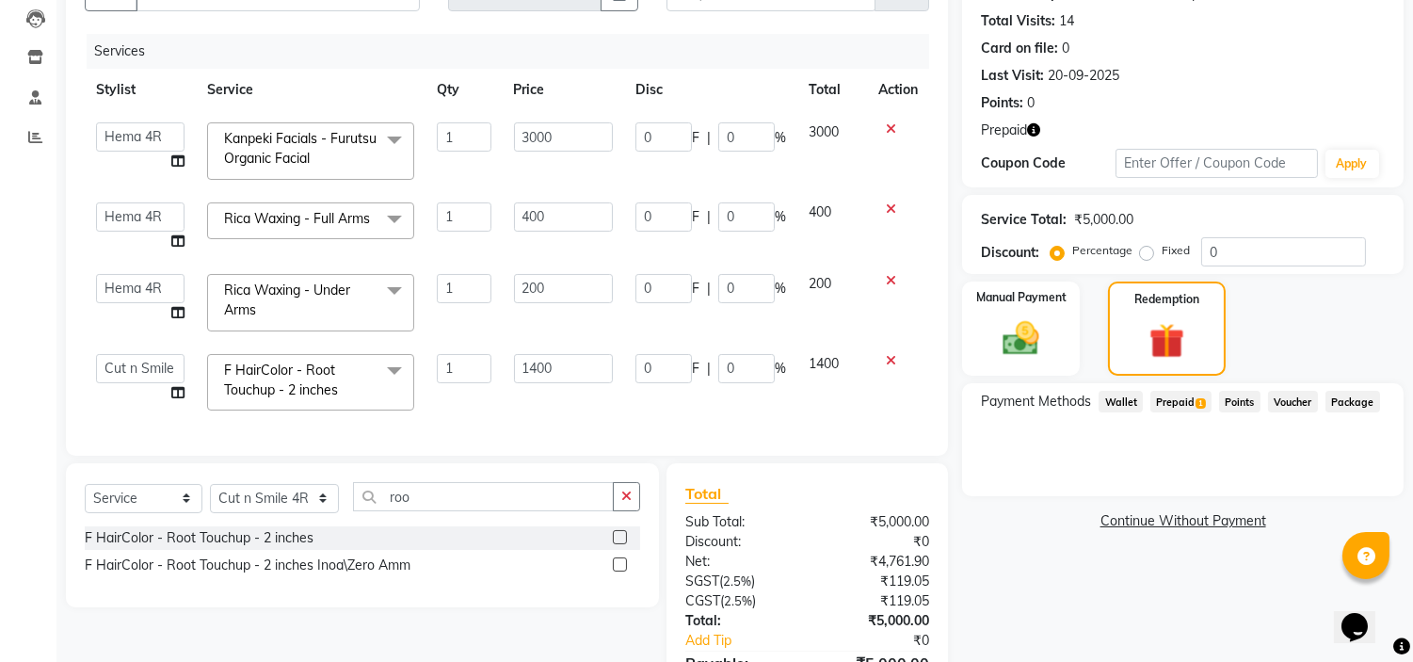
click at [1175, 399] on span "Prepaid 1" at bounding box center [1181, 402] width 61 height 22
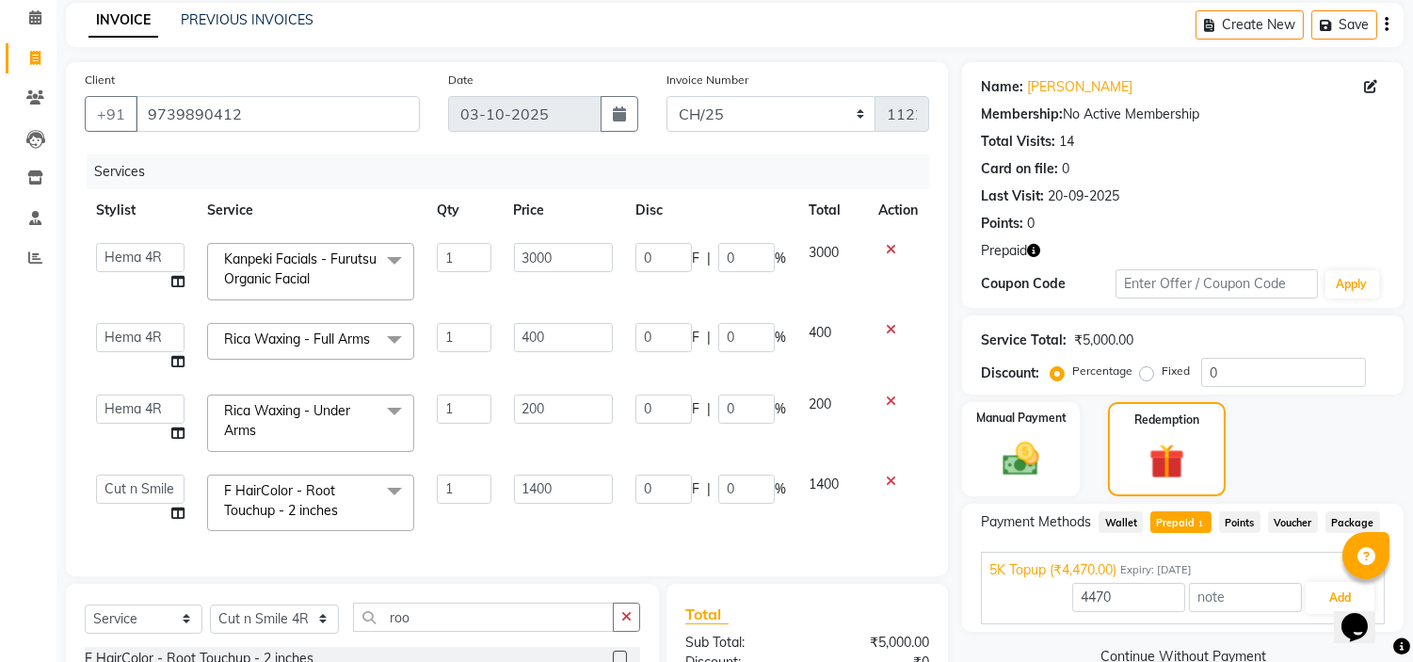
scroll to position [80, 0]
click at [584, 495] on input "1400" at bounding box center [563, 488] width 99 height 29
type input "1000"
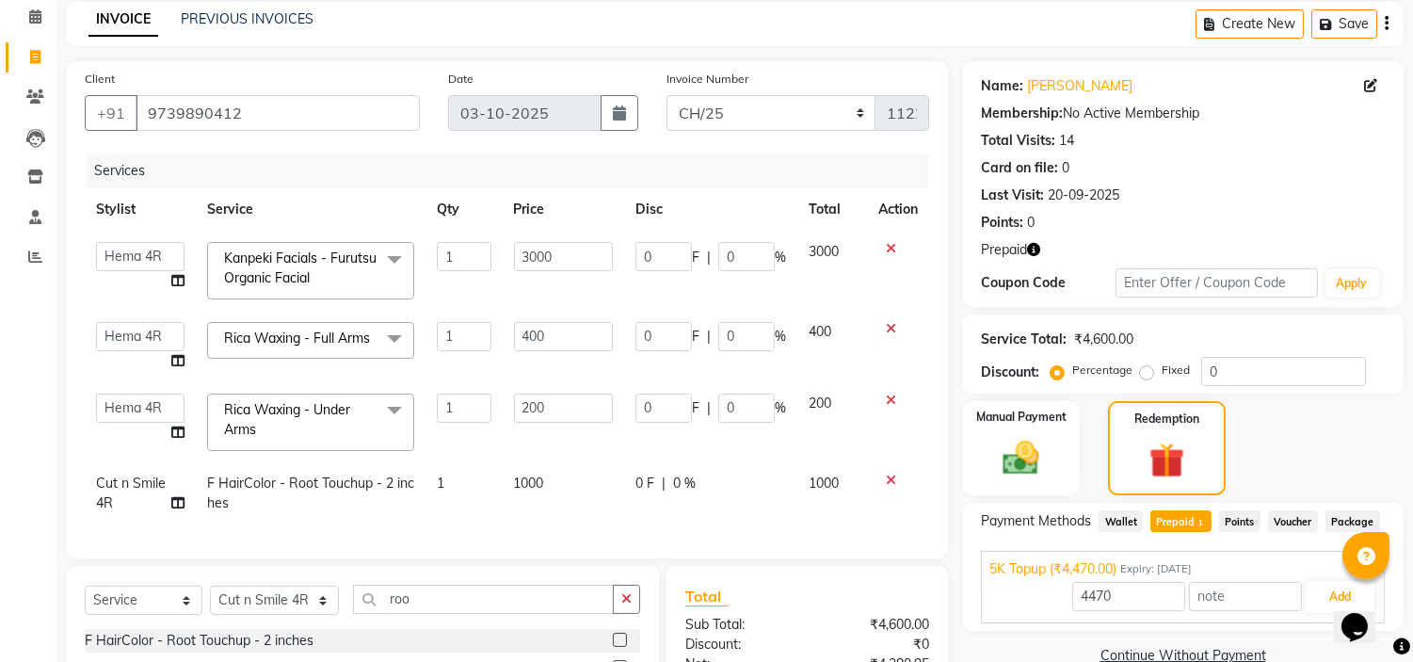
click at [540, 534] on div "Services Stylist Service Qty Price Disc Total Action [PERSON_NAME] Ammu 3R [PER…" at bounding box center [507, 346] width 845 height 386
click at [888, 407] on icon at bounding box center [891, 400] width 10 height 13
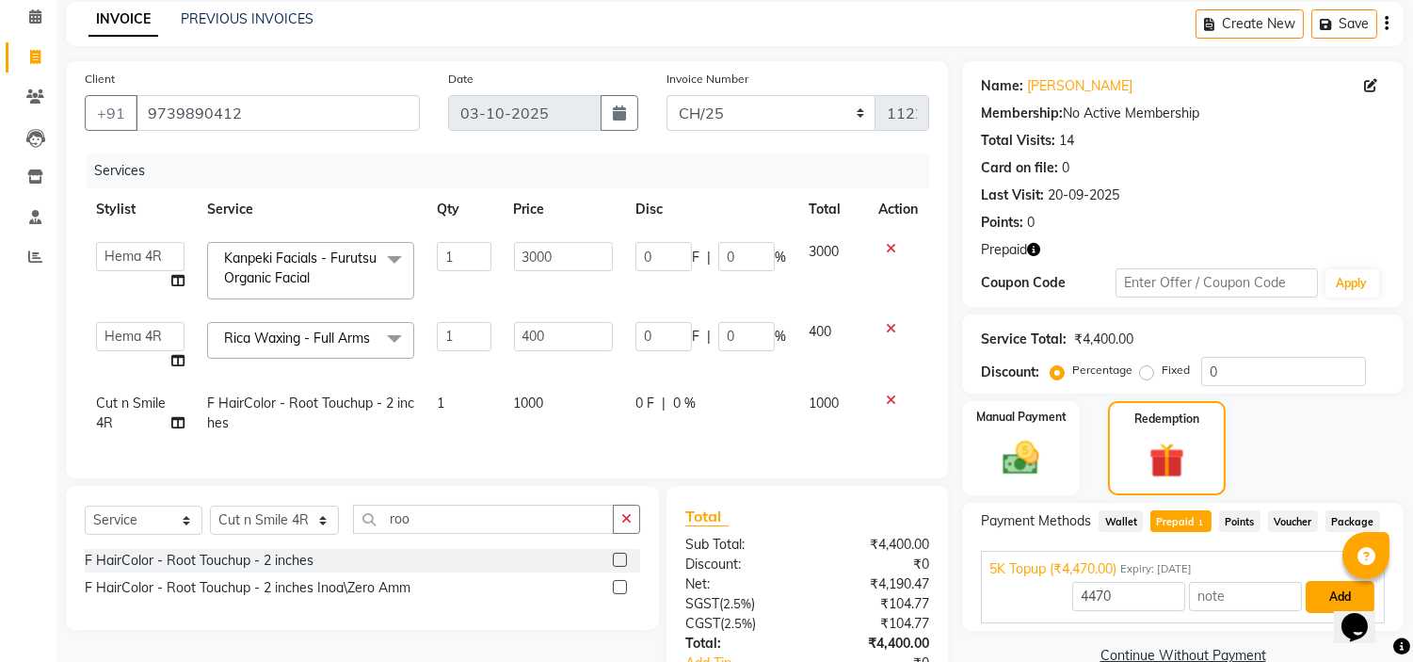
click at [1324, 597] on button "Add" at bounding box center [1340, 597] width 69 height 32
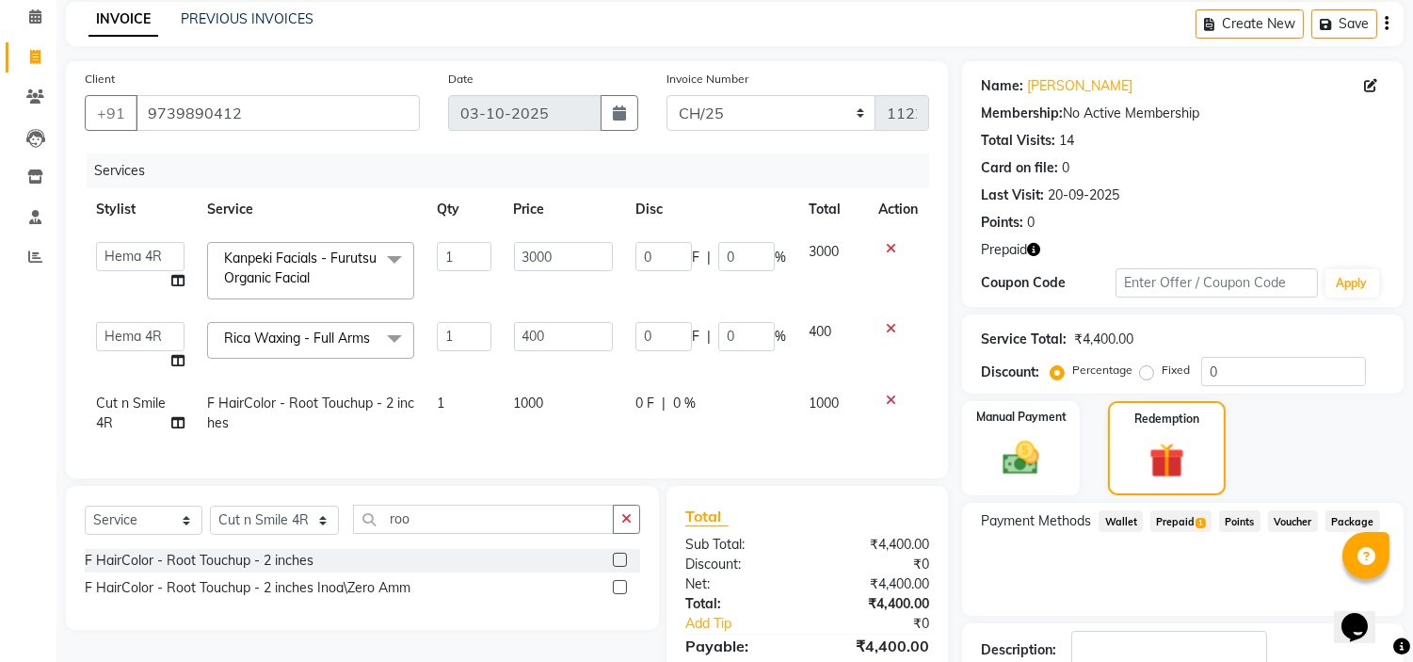
scroll to position [233, 0]
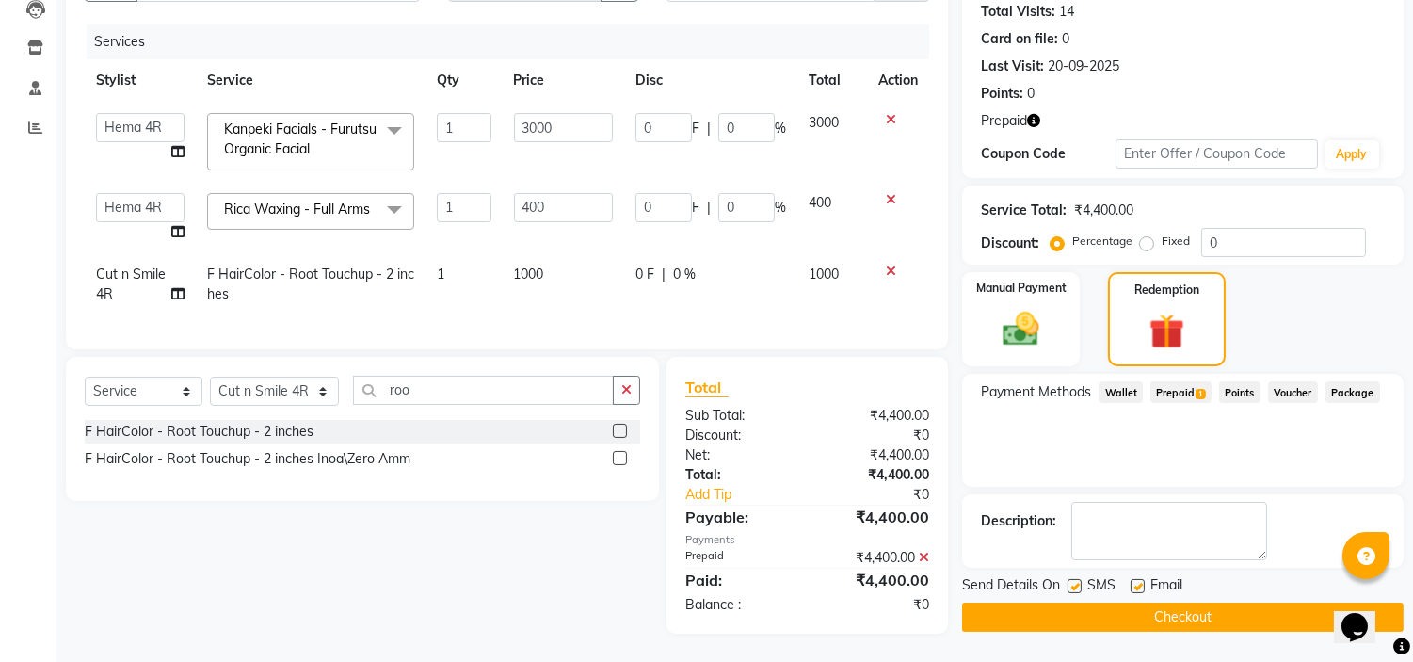
click at [1305, 603] on button "Checkout" at bounding box center [1183, 617] width 442 height 29
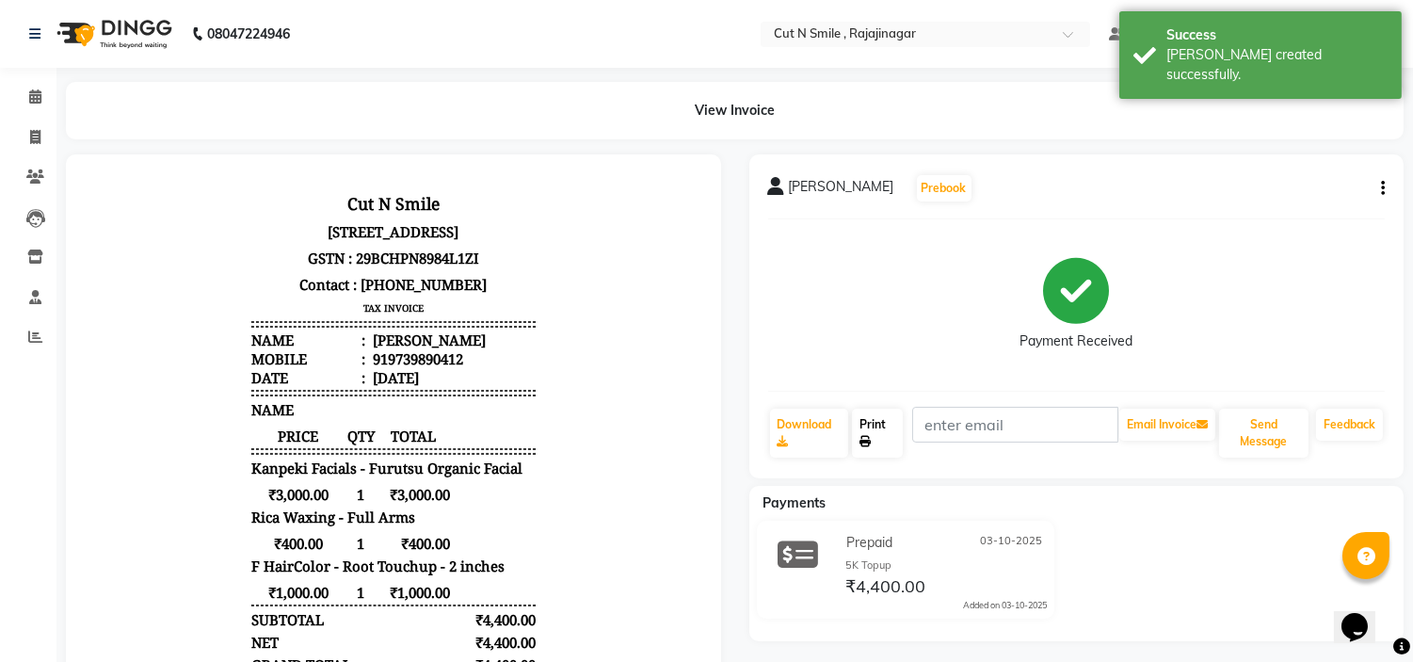
click at [871, 428] on link "Print" at bounding box center [877, 433] width 51 height 49
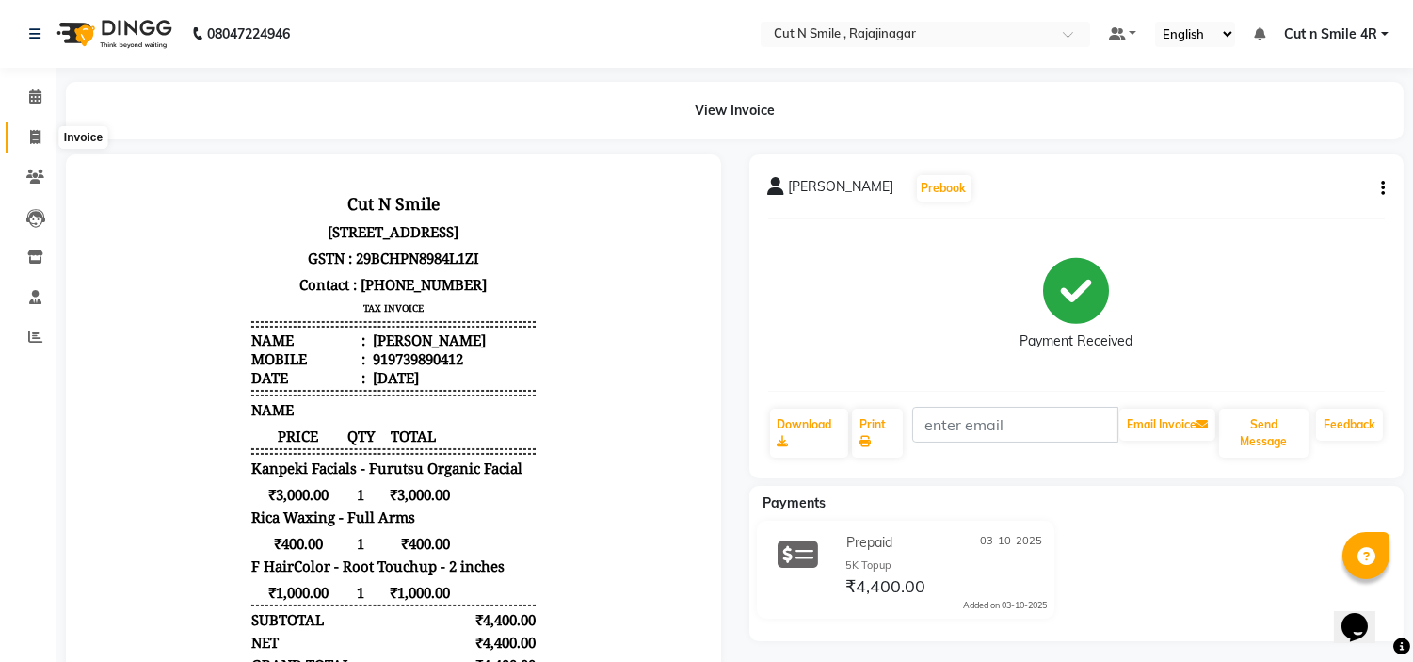
click at [42, 133] on span at bounding box center [35, 138] width 33 height 22
select select "service"
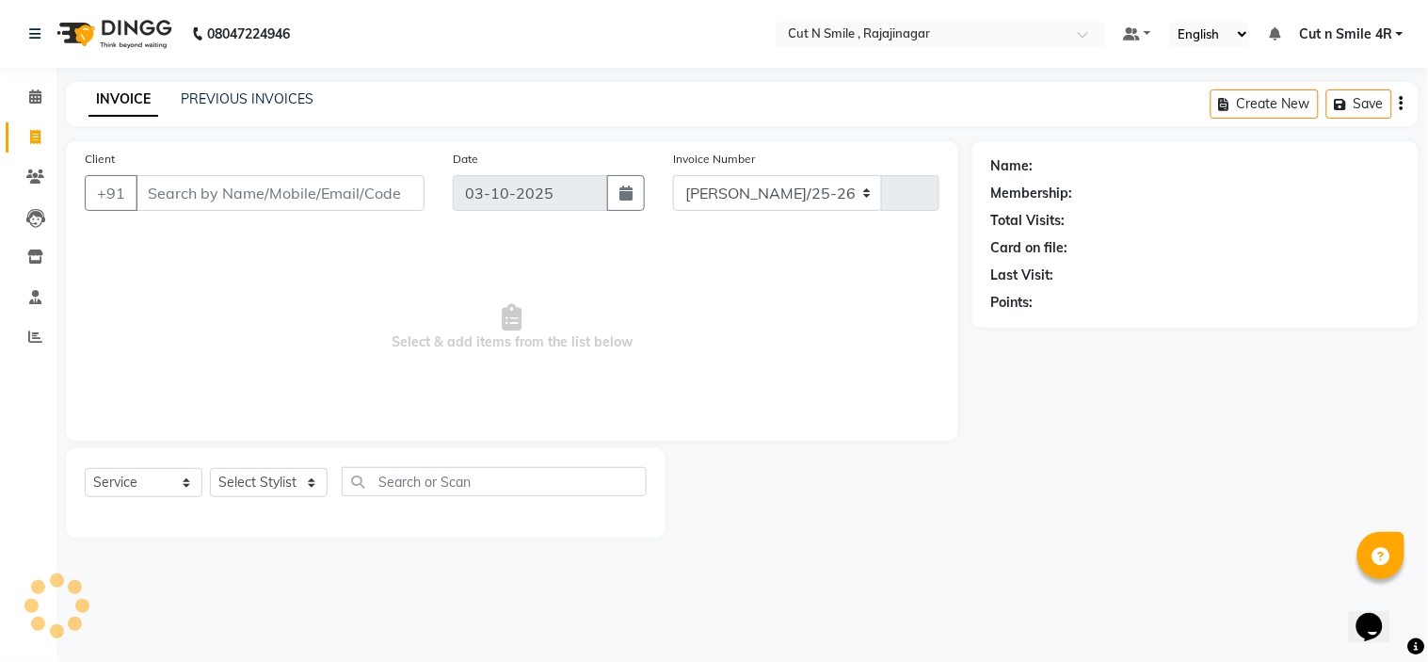
select select "7187"
type input "135"
click at [241, 204] on input "Client" at bounding box center [280, 193] width 289 height 36
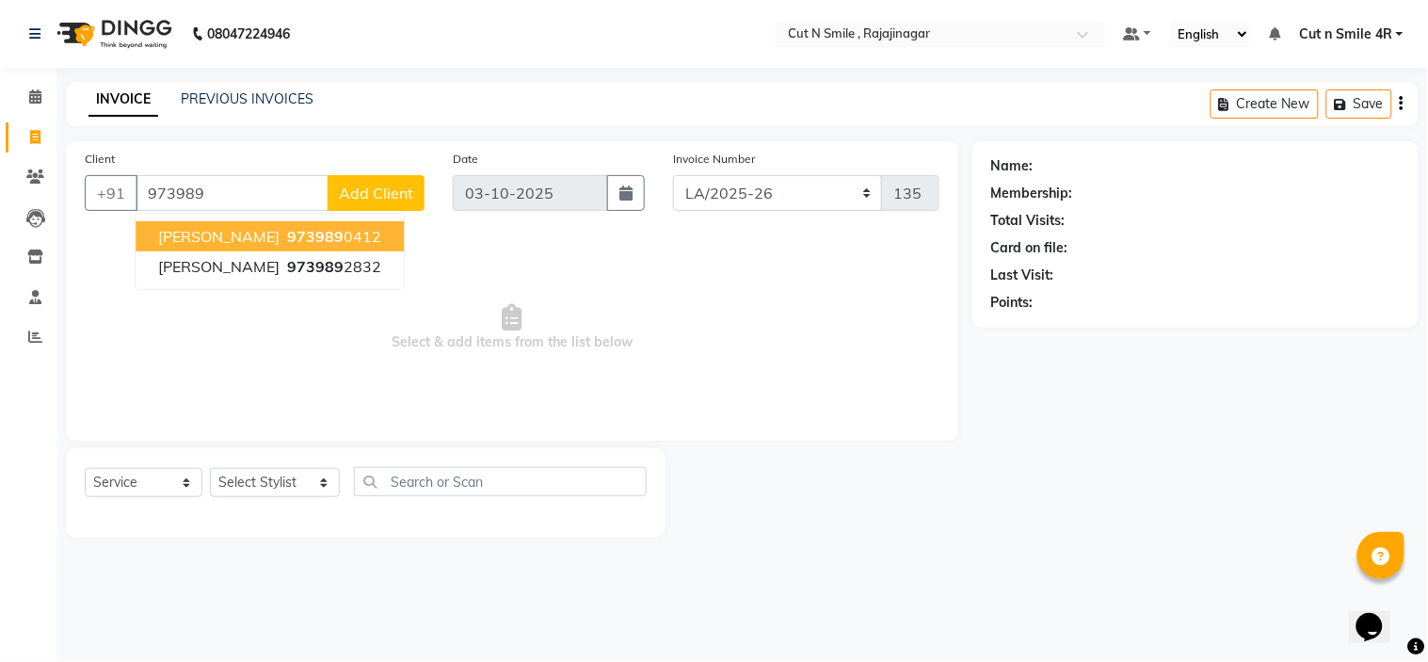
click at [245, 235] on button "[PERSON_NAME] 973989 0412" at bounding box center [270, 236] width 268 height 30
type input "9739890412"
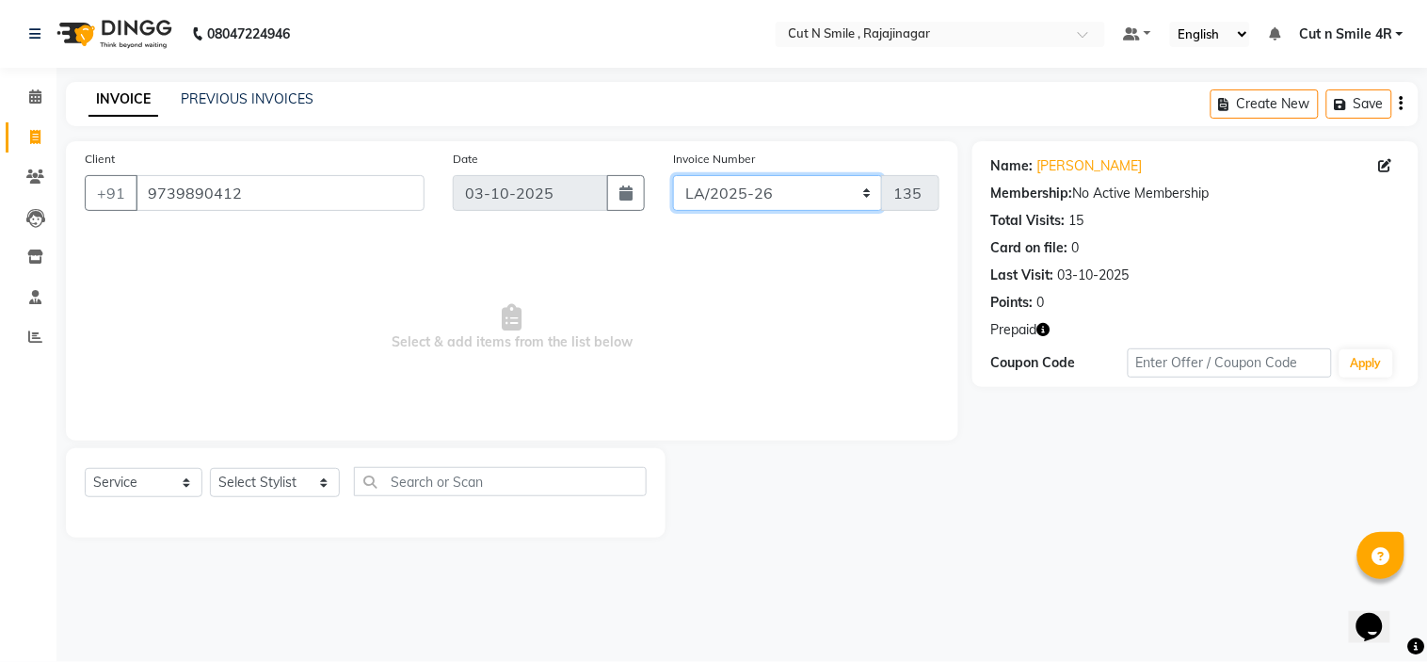
click at [706, 186] on select "[PERSON_NAME]/25-26 LA/2025-26 SH/25 CH/25 SA/25" at bounding box center [778, 193] width 210 height 36
select select "7182"
click at [673, 175] on select "[PERSON_NAME]/25-26 LA/2025-26 SH/25 CH/25 SA/25" at bounding box center [778, 193] width 210 height 36
type input "1123"
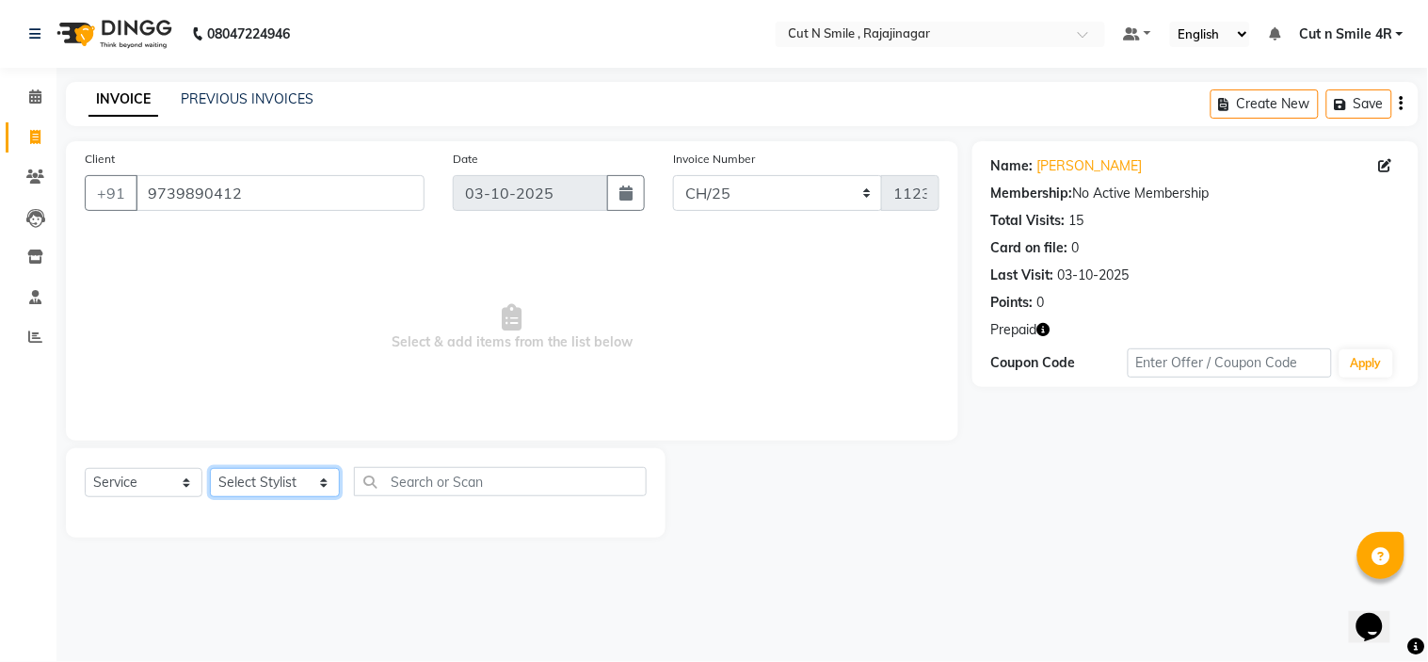
click at [286, 483] on select "Select Stylist [PERSON_NAME] Ammu 3R [PERSON_NAME] VN [PERSON_NAME] 3R [PERSON_…" at bounding box center [275, 482] width 130 height 29
select select "57483"
click at [210, 469] on select "Select Stylist [PERSON_NAME] Ammu 3R [PERSON_NAME] VN [PERSON_NAME] 3R [PERSON_…" at bounding box center [275, 482] width 130 height 29
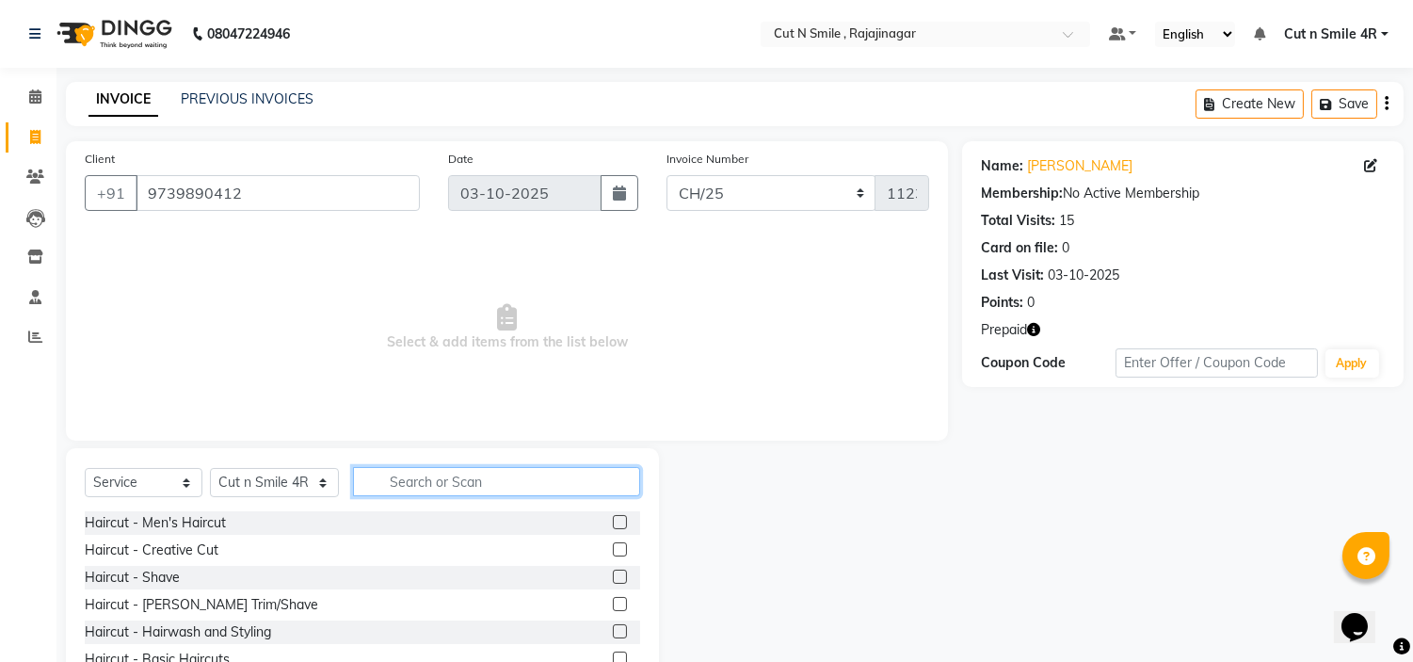
click at [436, 483] on input "text" at bounding box center [496, 481] width 287 height 29
type input "waxin"
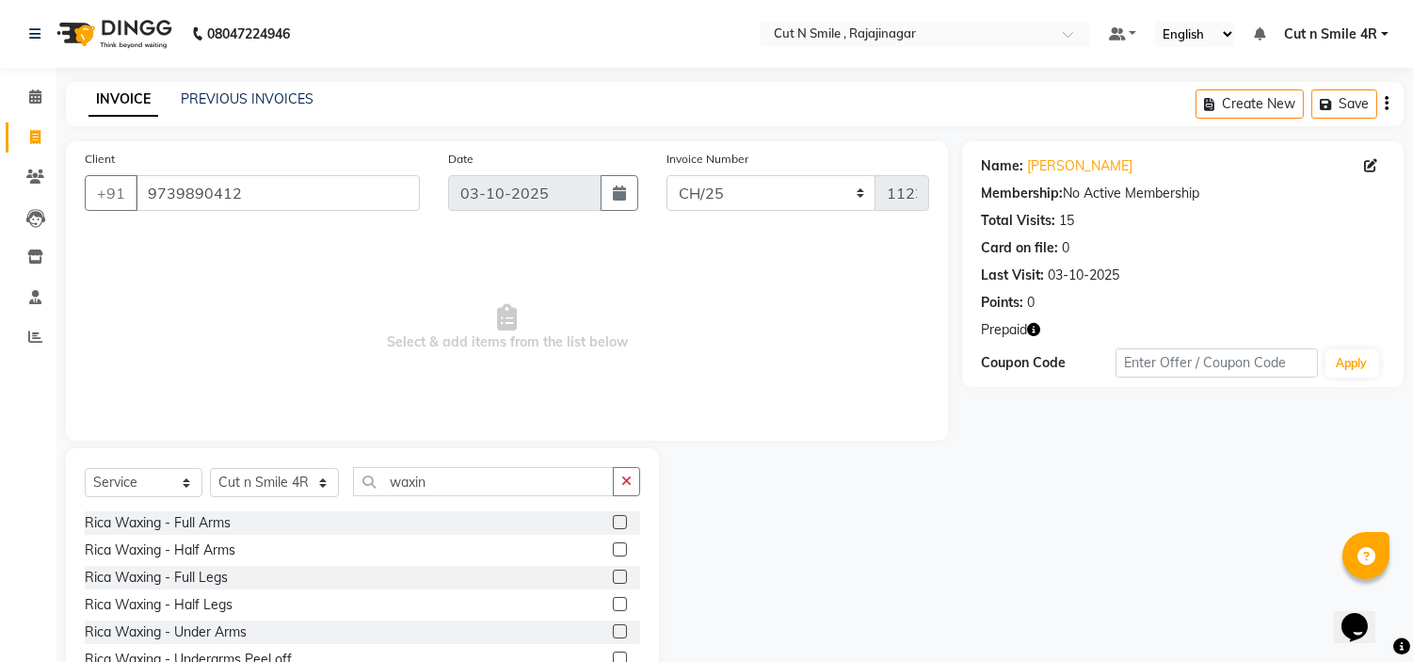
click at [613, 520] on label at bounding box center [620, 522] width 14 height 14
click at [613, 520] on input "checkbox" at bounding box center [619, 523] width 12 height 12
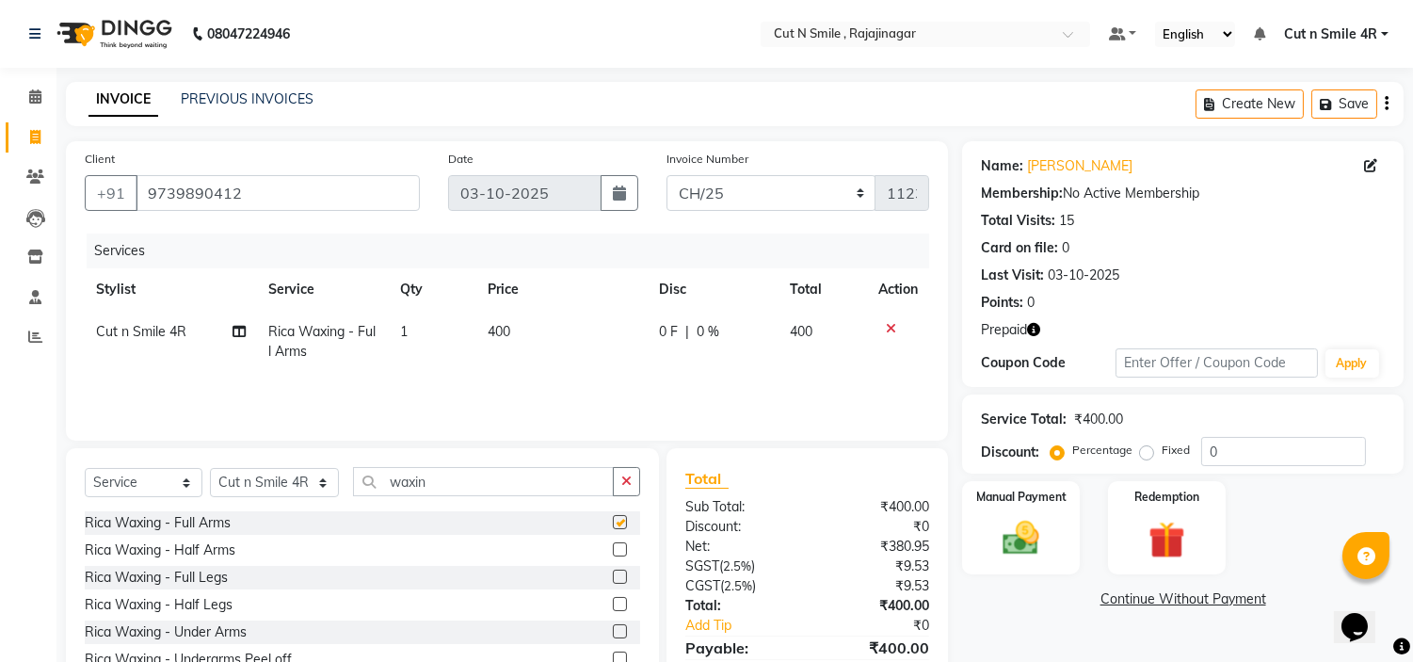
checkbox input "false"
click at [613, 628] on label at bounding box center [620, 631] width 14 height 14
click at [613, 628] on input "checkbox" at bounding box center [619, 632] width 12 height 12
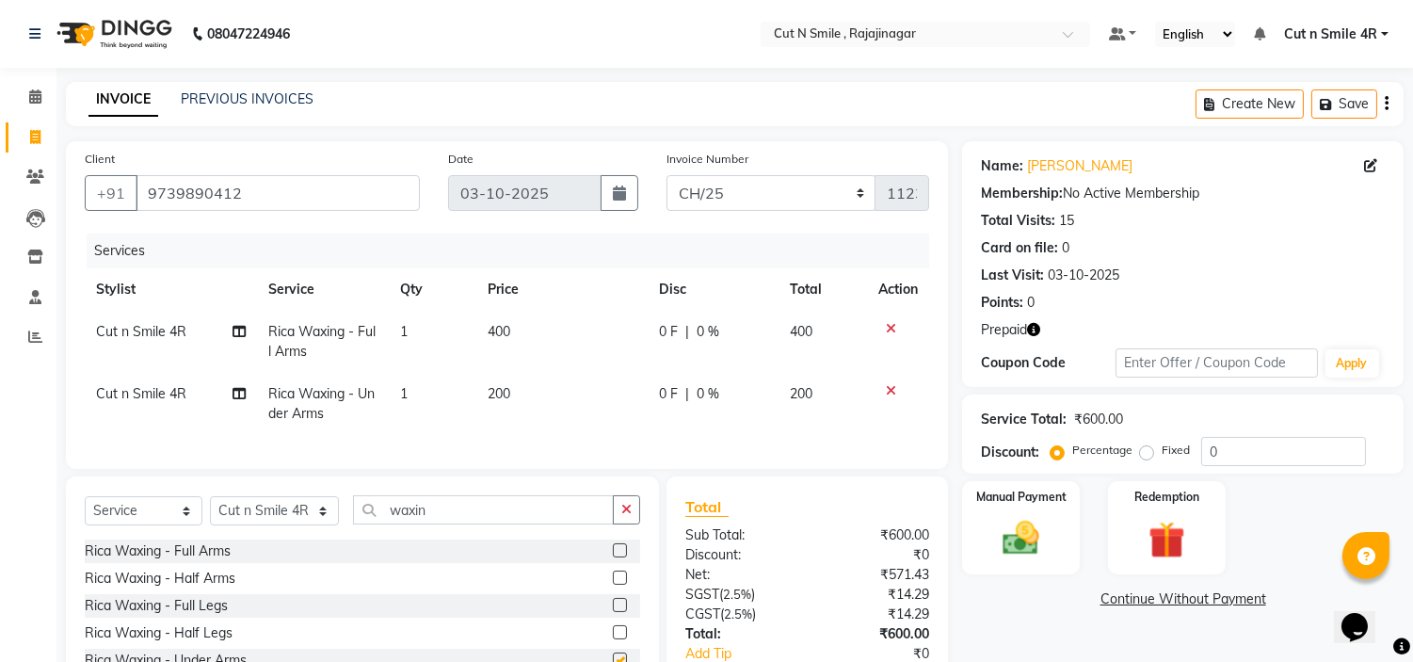
checkbox input "false"
click at [883, 324] on div at bounding box center [898, 328] width 40 height 13
click at [886, 320] on td at bounding box center [898, 342] width 62 height 62
click at [887, 330] on icon at bounding box center [891, 328] width 10 height 13
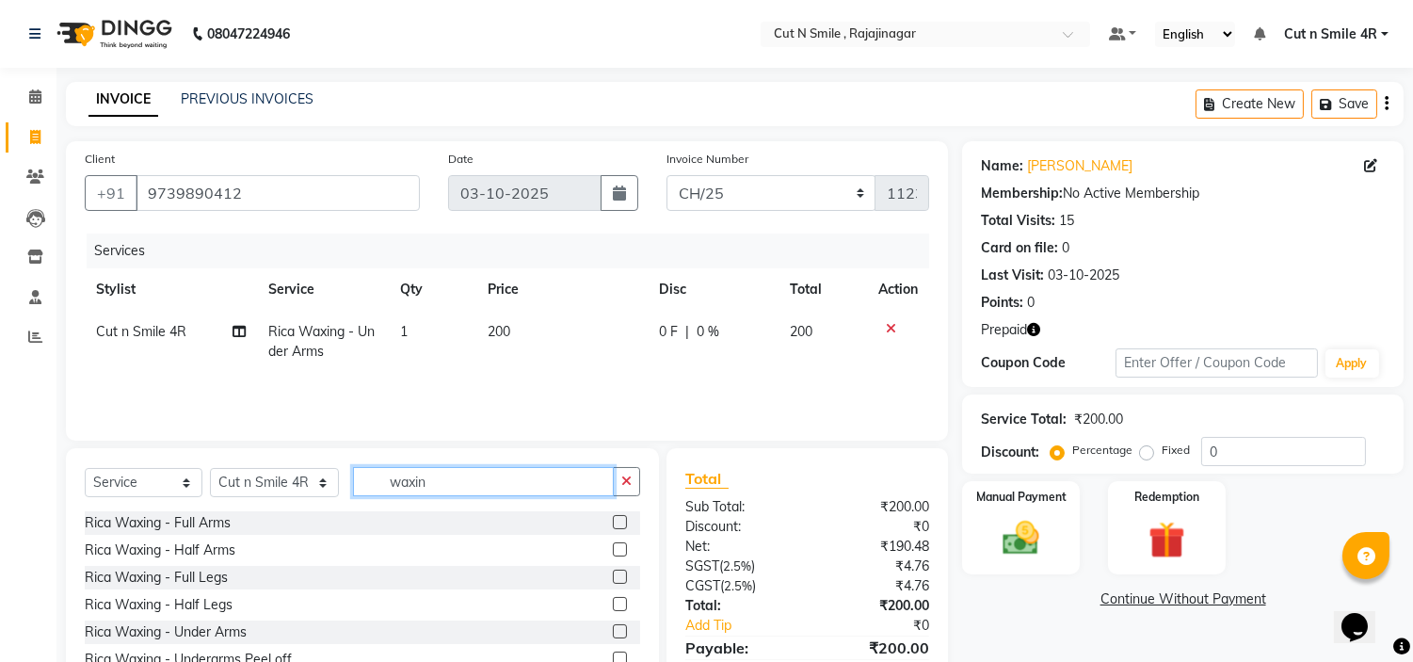
click at [431, 481] on input "waxin" at bounding box center [483, 481] width 261 height 29
type input "w"
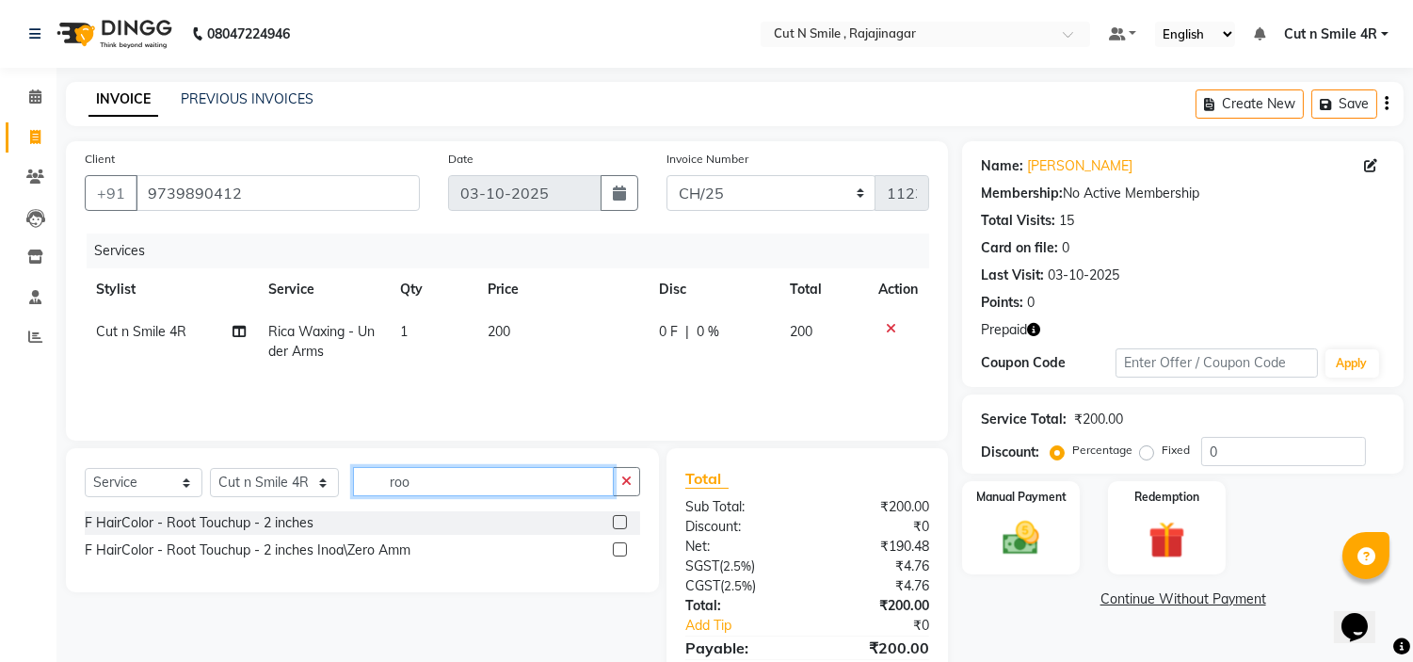
type input "roo"
click at [617, 523] on label at bounding box center [620, 522] width 14 height 14
click at [617, 523] on input "checkbox" at bounding box center [619, 523] width 12 height 12
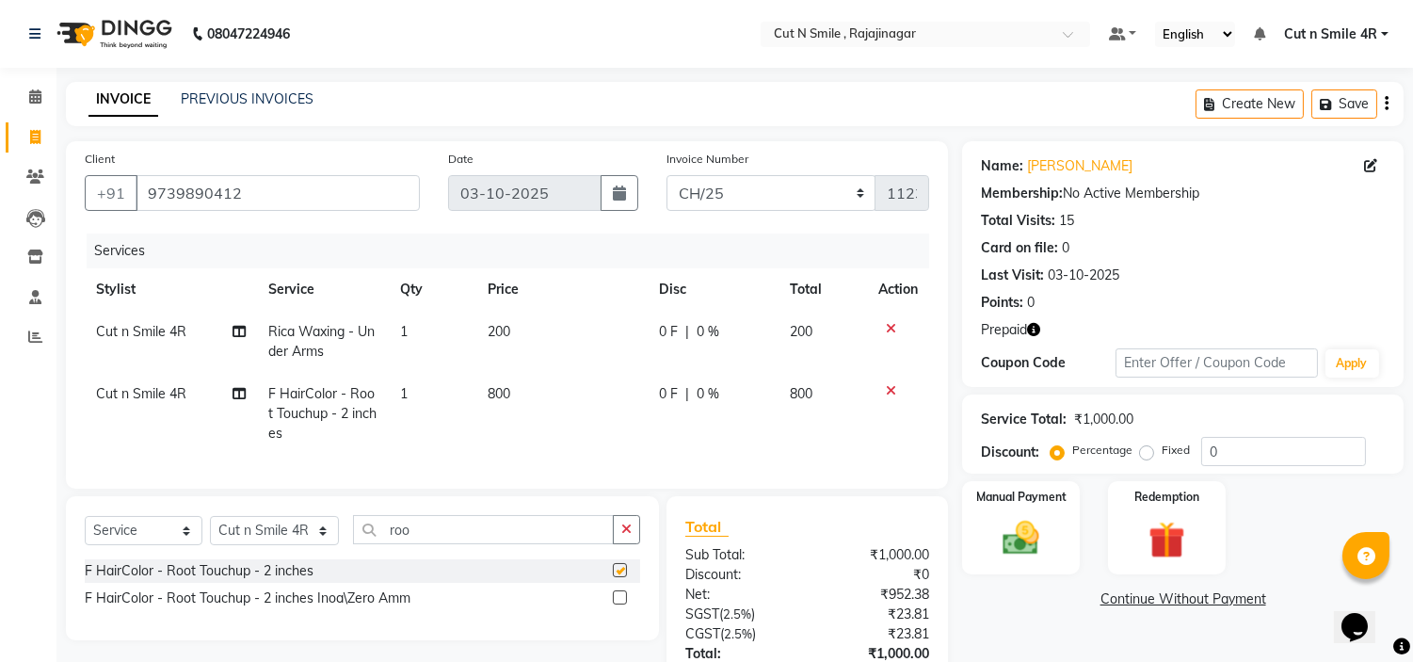
checkbox input "false"
click at [567, 406] on td "800" at bounding box center [561, 414] width 171 height 82
select select "57483"
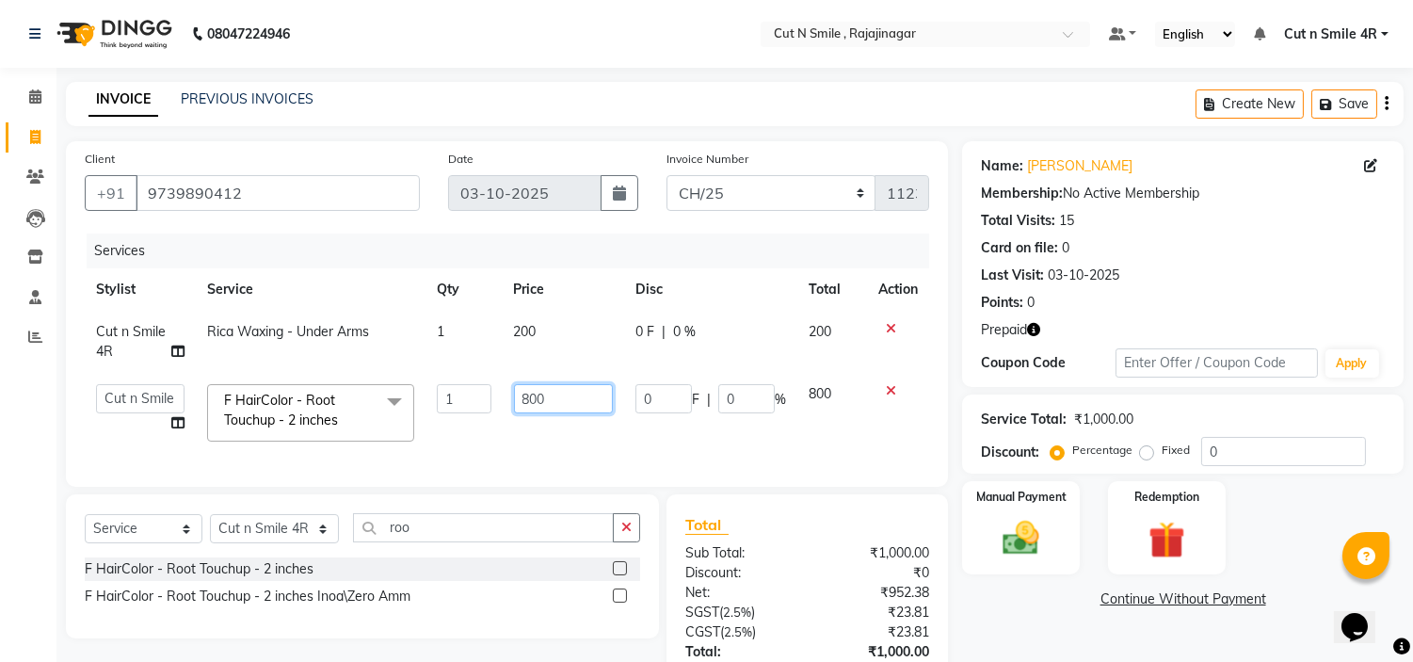
click at [528, 397] on input "800" at bounding box center [563, 398] width 99 height 29
type input "400"
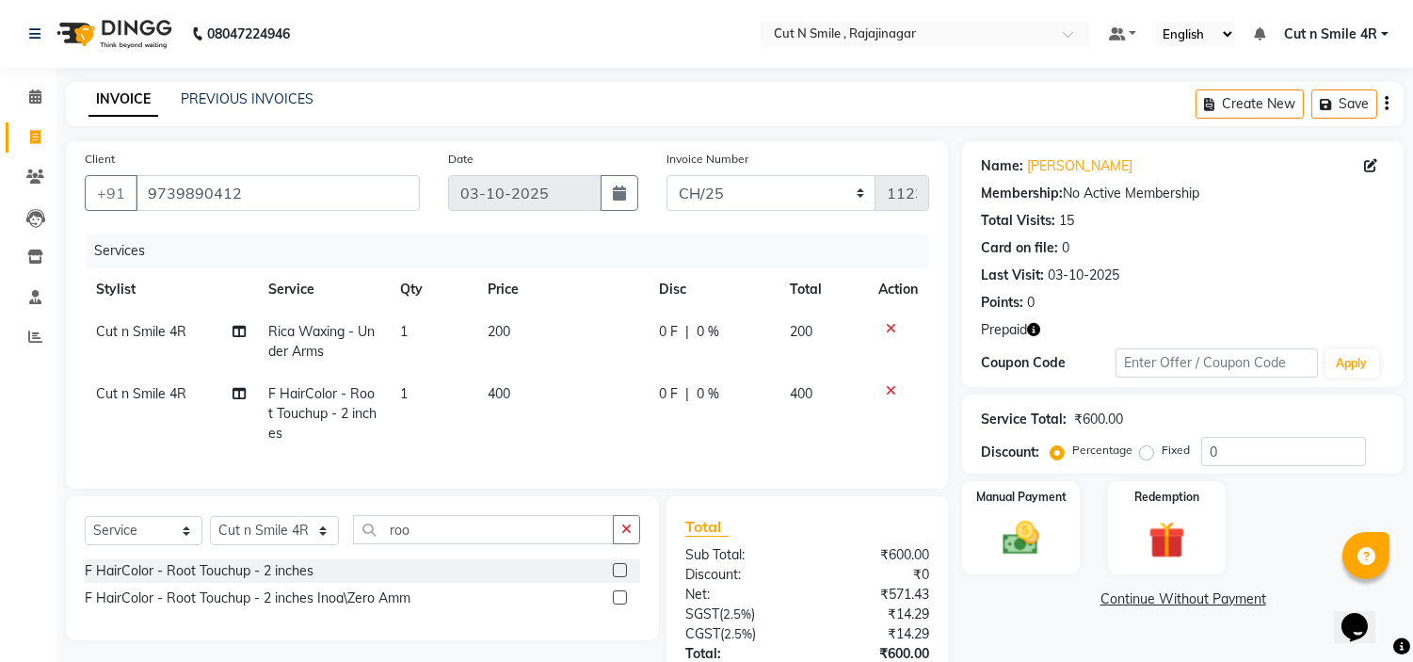
click at [522, 440] on td "400" at bounding box center [561, 414] width 171 height 82
select select "57483"
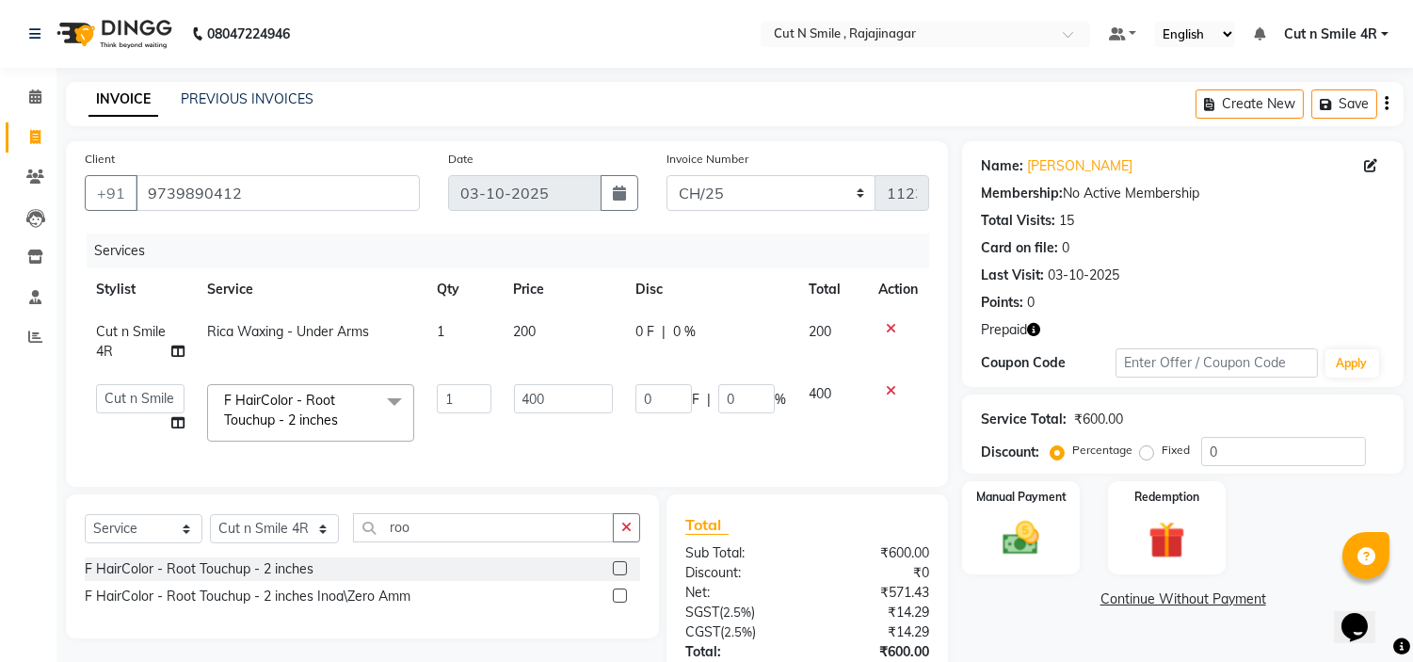
click at [499, 434] on td "1" at bounding box center [464, 413] width 76 height 80
click at [567, 431] on td "400" at bounding box center [563, 413] width 121 height 80
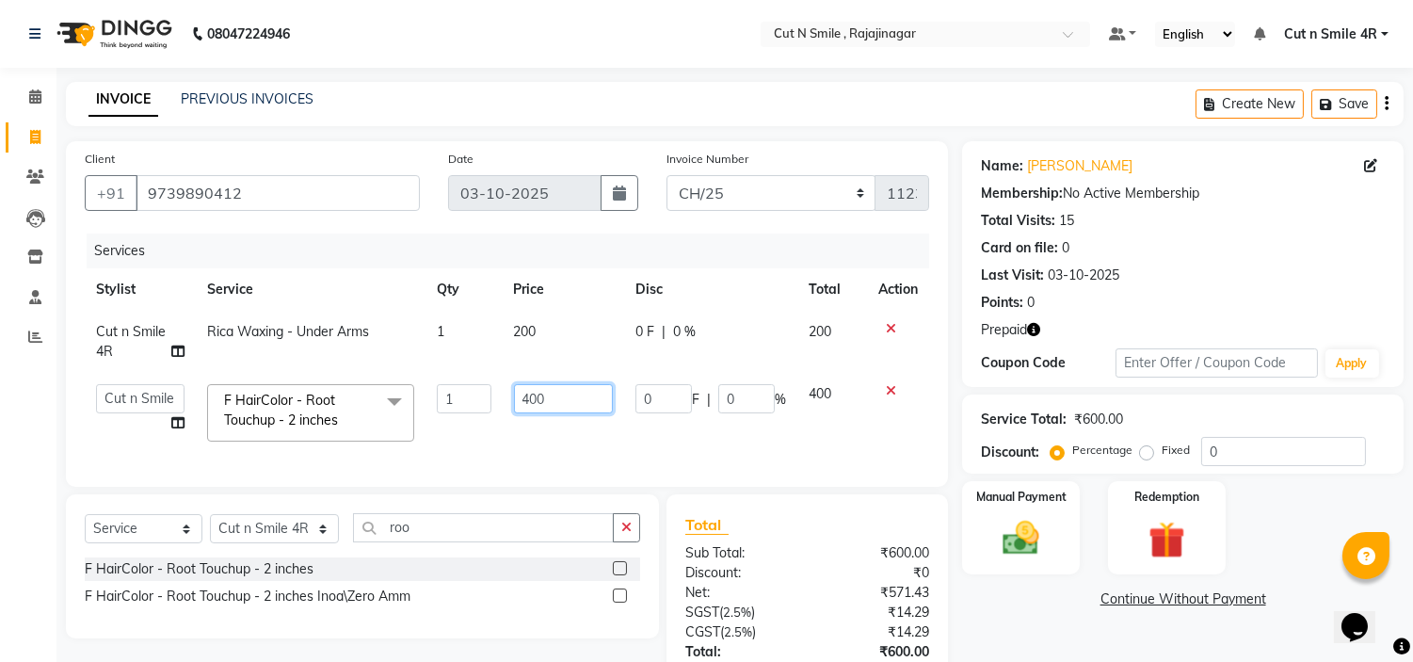
click at [567, 431] on td "400" at bounding box center [563, 413] width 121 height 80
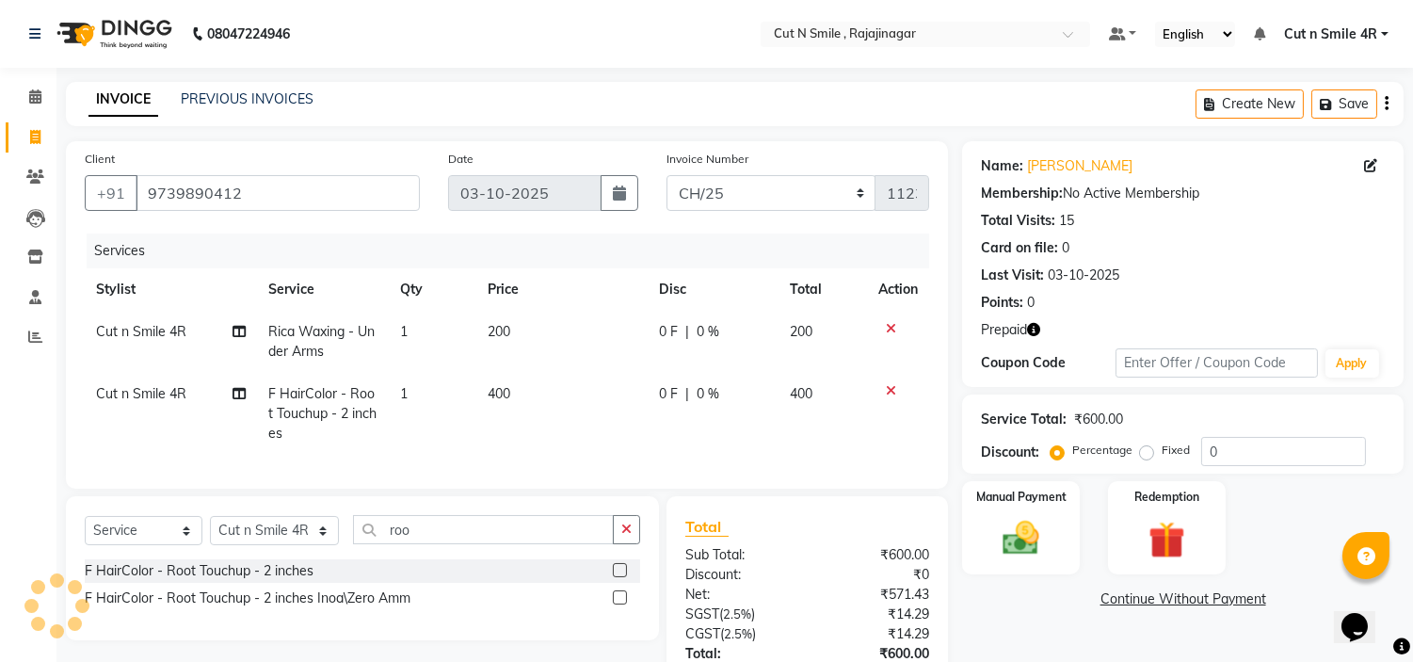
click at [523, 448] on td "400" at bounding box center [561, 414] width 171 height 82
select select "57483"
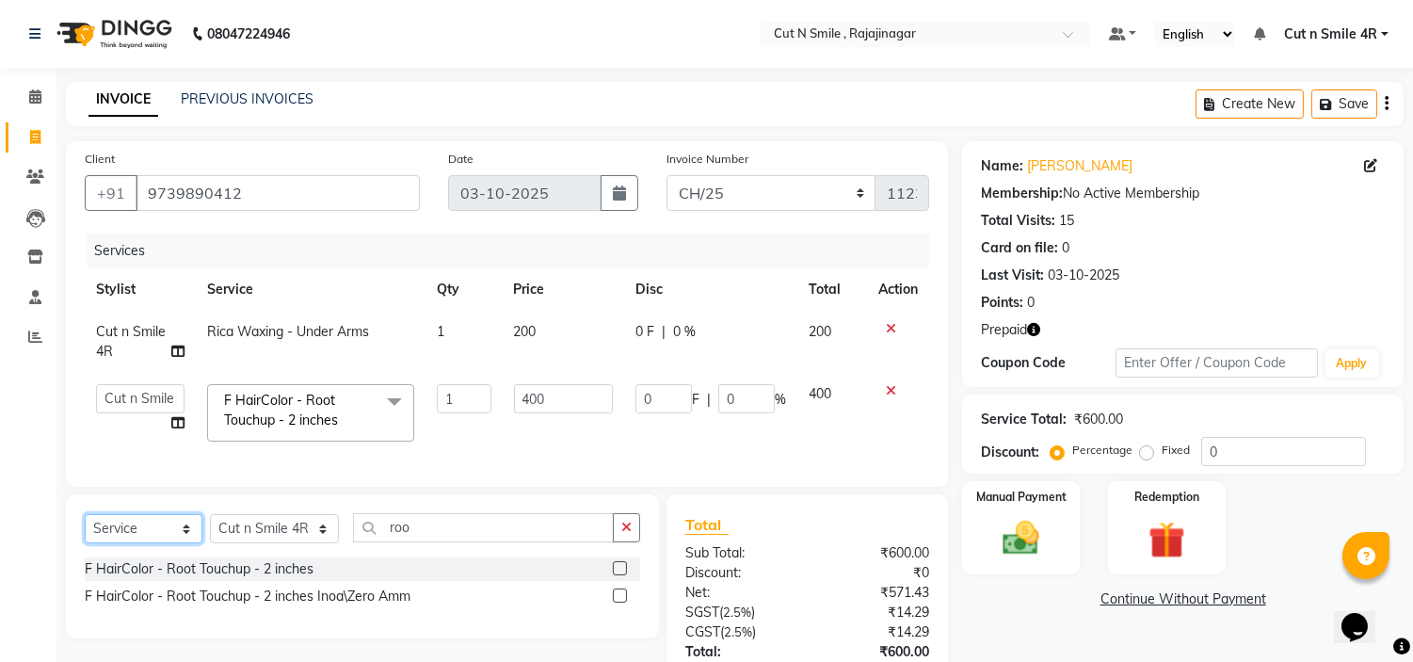
click at [157, 540] on select "Select Service Product Membership Package Voucher Prepaid Gift Card" at bounding box center [144, 528] width 118 height 29
select select "P"
click at [85, 530] on select "Select Service Product Membership Package Voucher Prepaid Gift Card" at bounding box center [144, 528] width 118 height 29
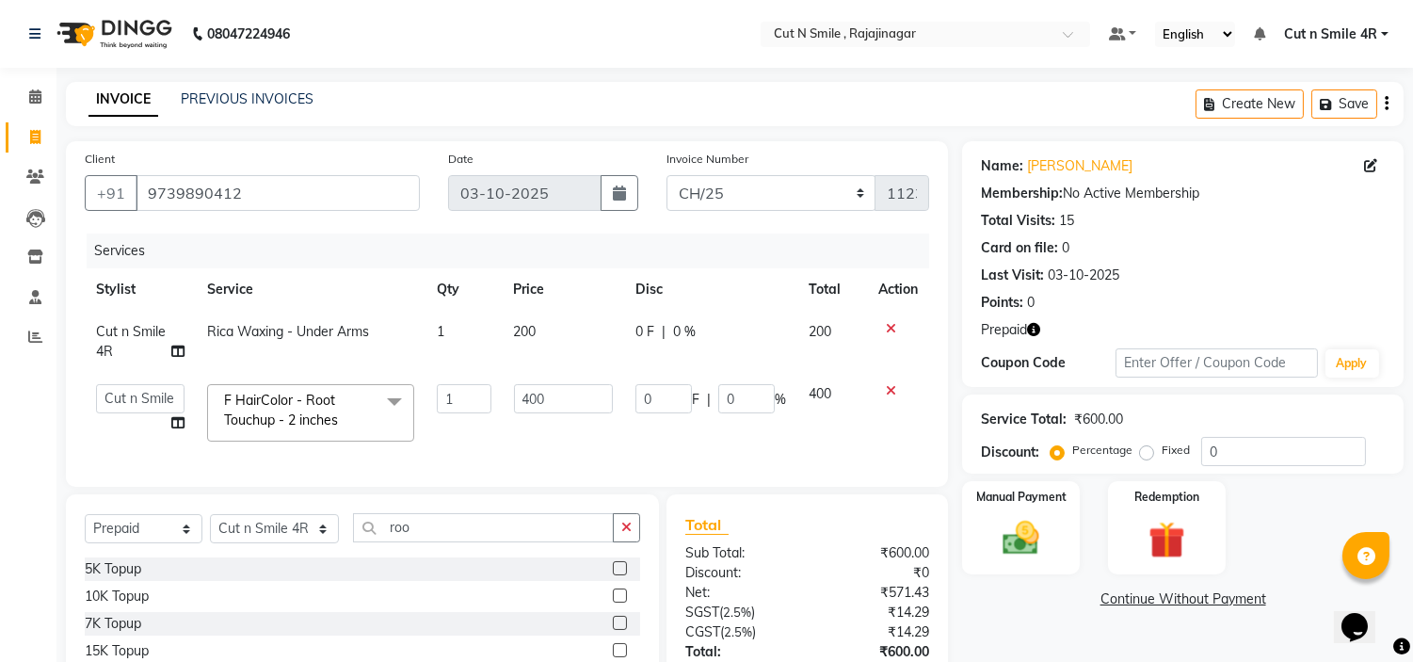
click at [613, 575] on label at bounding box center [620, 568] width 14 height 14
click at [613, 575] on input "checkbox" at bounding box center [619, 569] width 12 height 12
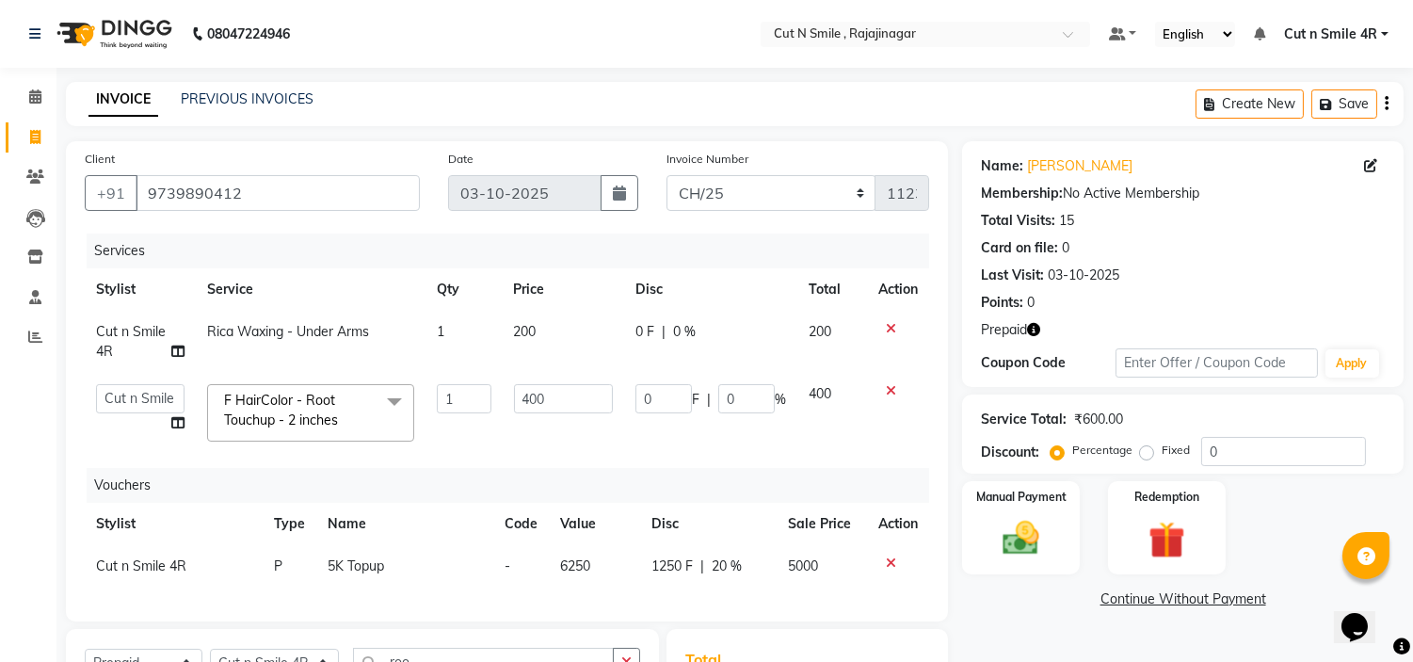
checkbox input "false"
click at [890, 326] on icon at bounding box center [891, 328] width 10 height 13
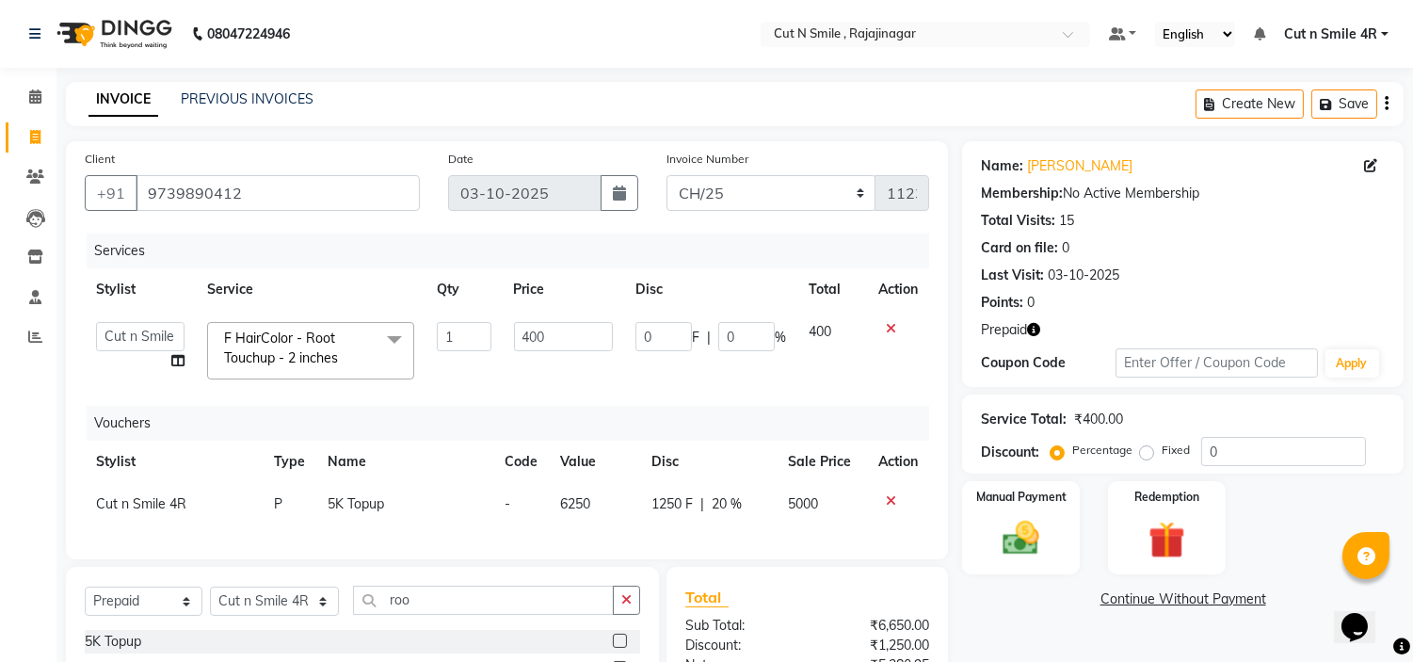
click at [890, 330] on icon at bounding box center [891, 328] width 10 height 13
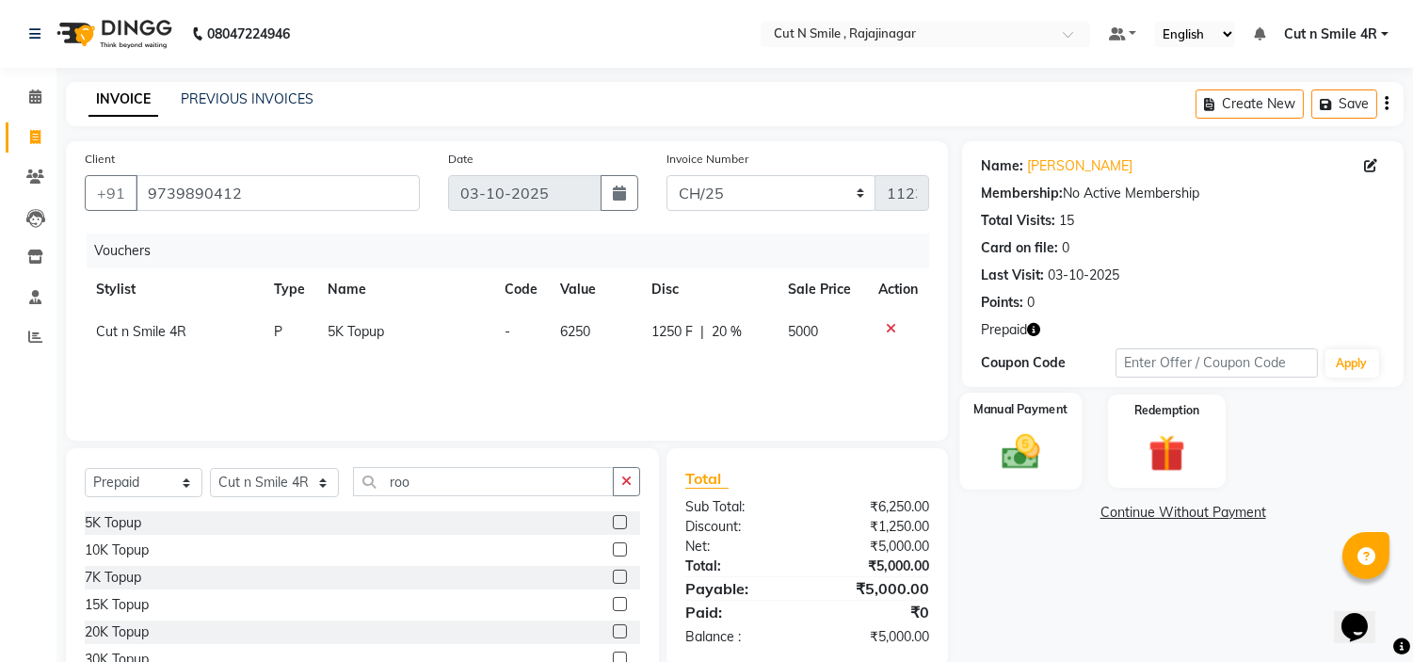
click at [1039, 444] on img at bounding box center [1021, 452] width 62 height 44
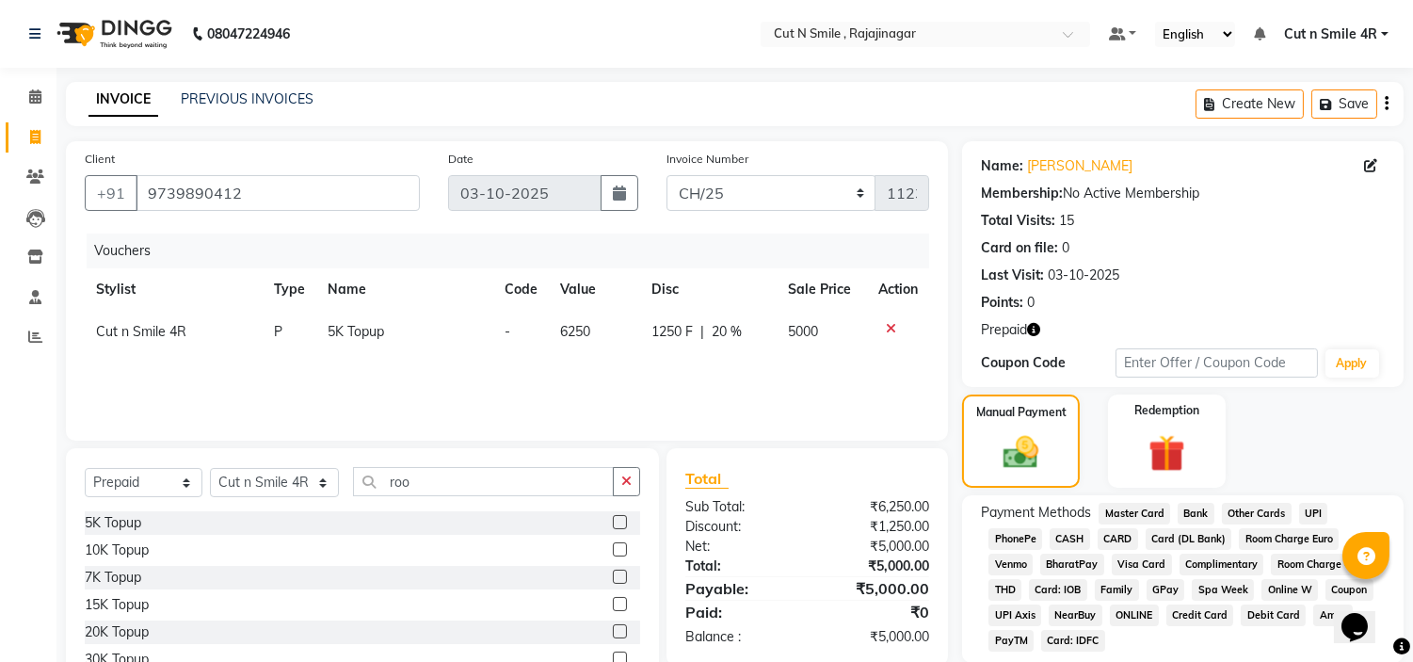
click at [1311, 512] on span "UPI" at bounding box center [1313, 514] width 29 height 22
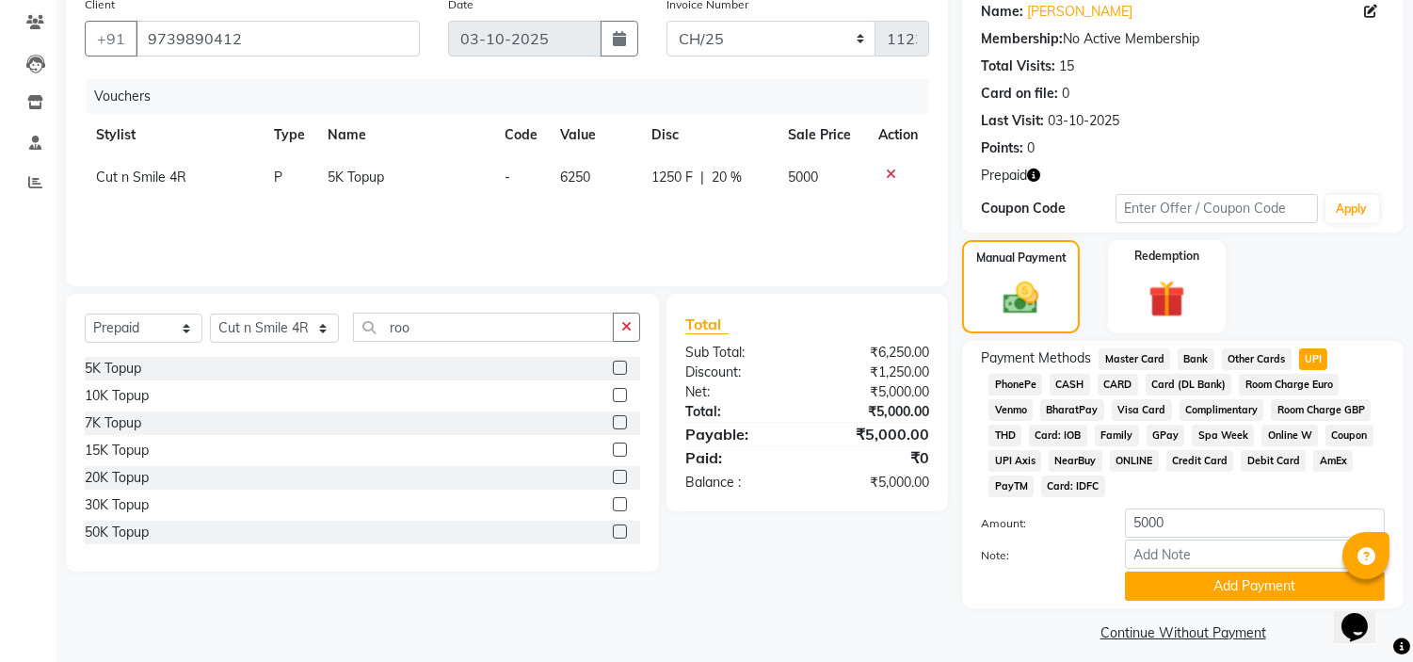
scroll to position [168, 0]
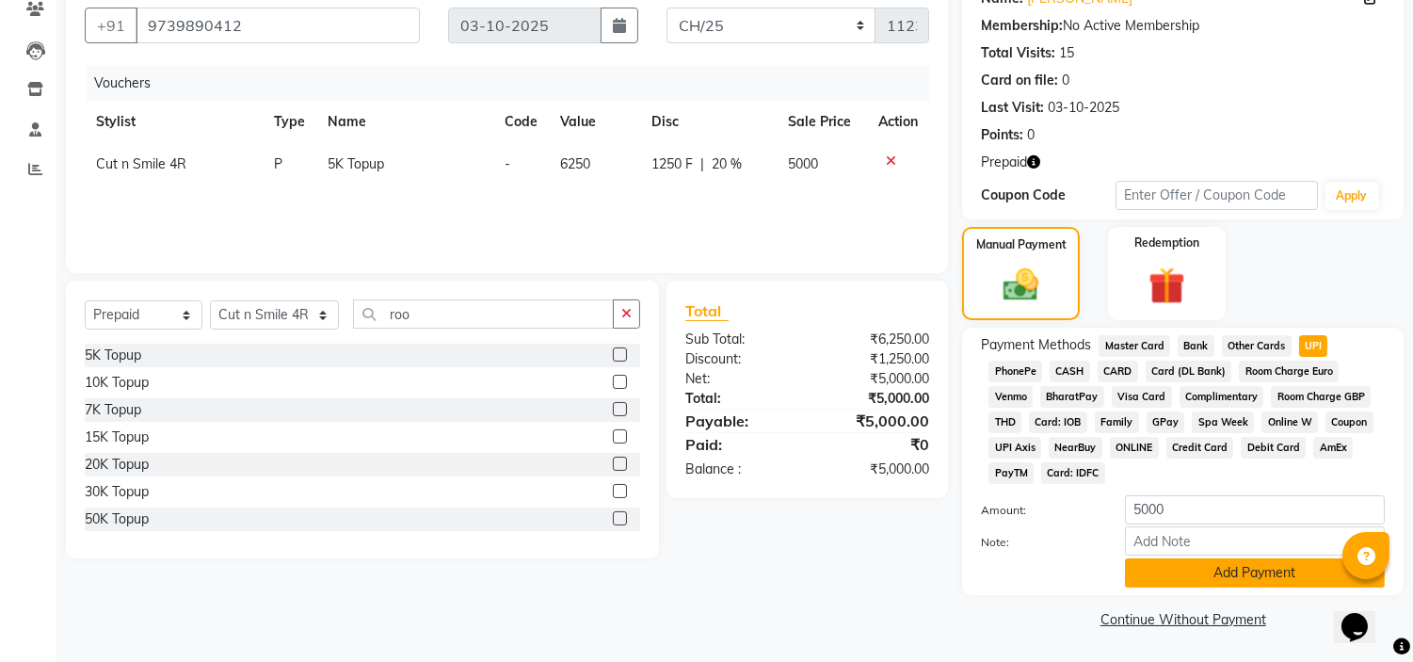
click at [1256, 585] on button "Add Payment" at bounding box center [1255, 572] width 260 height 29
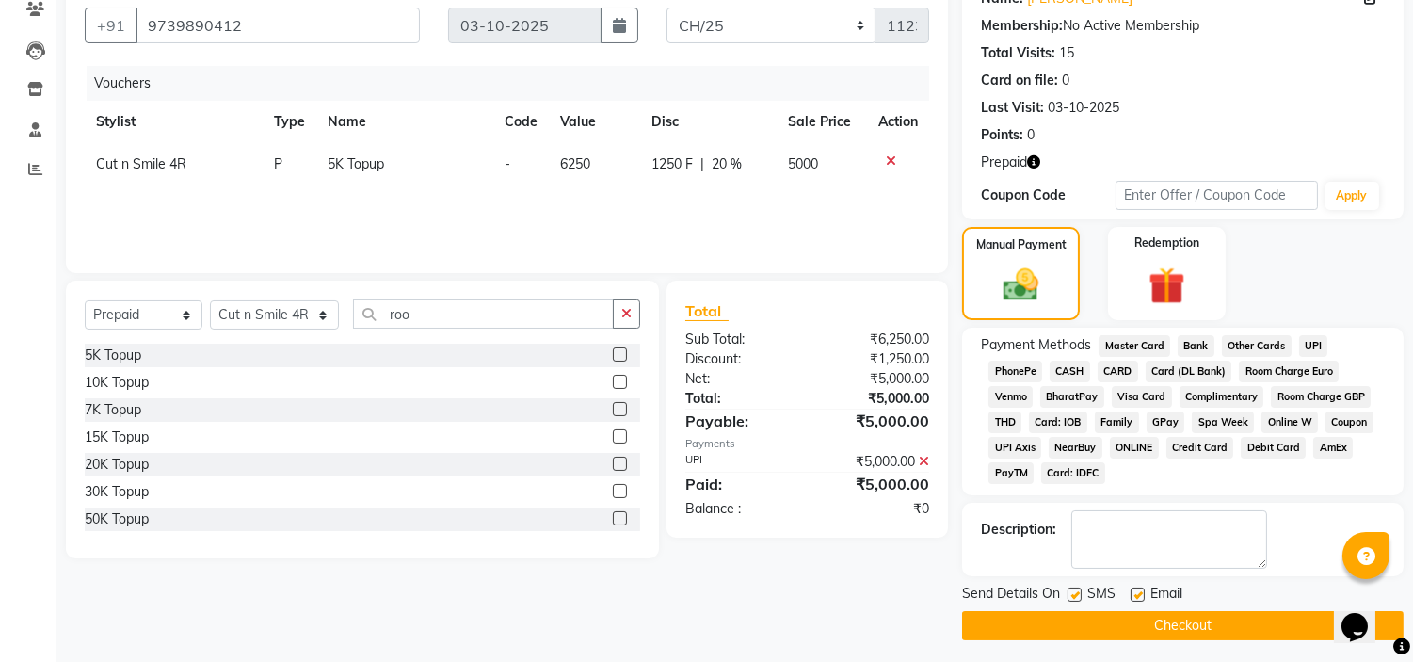
click at [1235, 617] on button "Checkout" at bounding box center [1183, 625] width 442 height 29
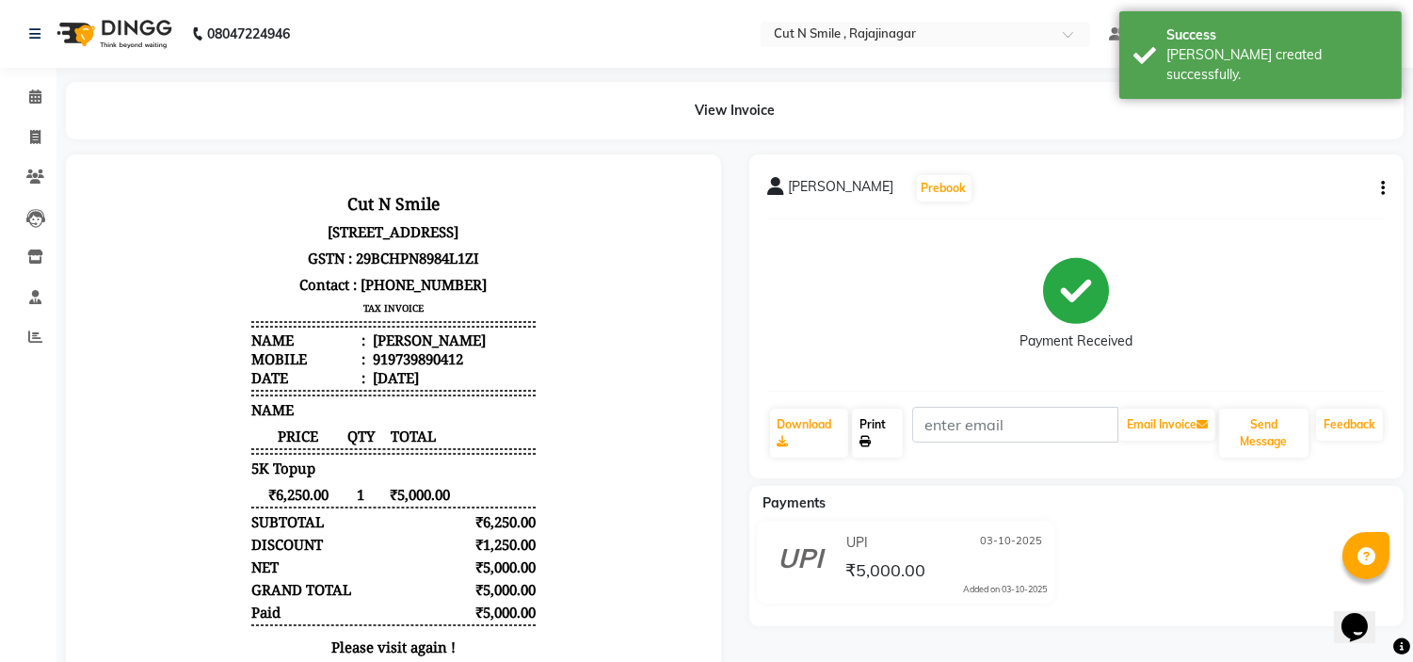
click at [857, 435] on link "Print" at bounding box center [877, 433] width 51 height 49
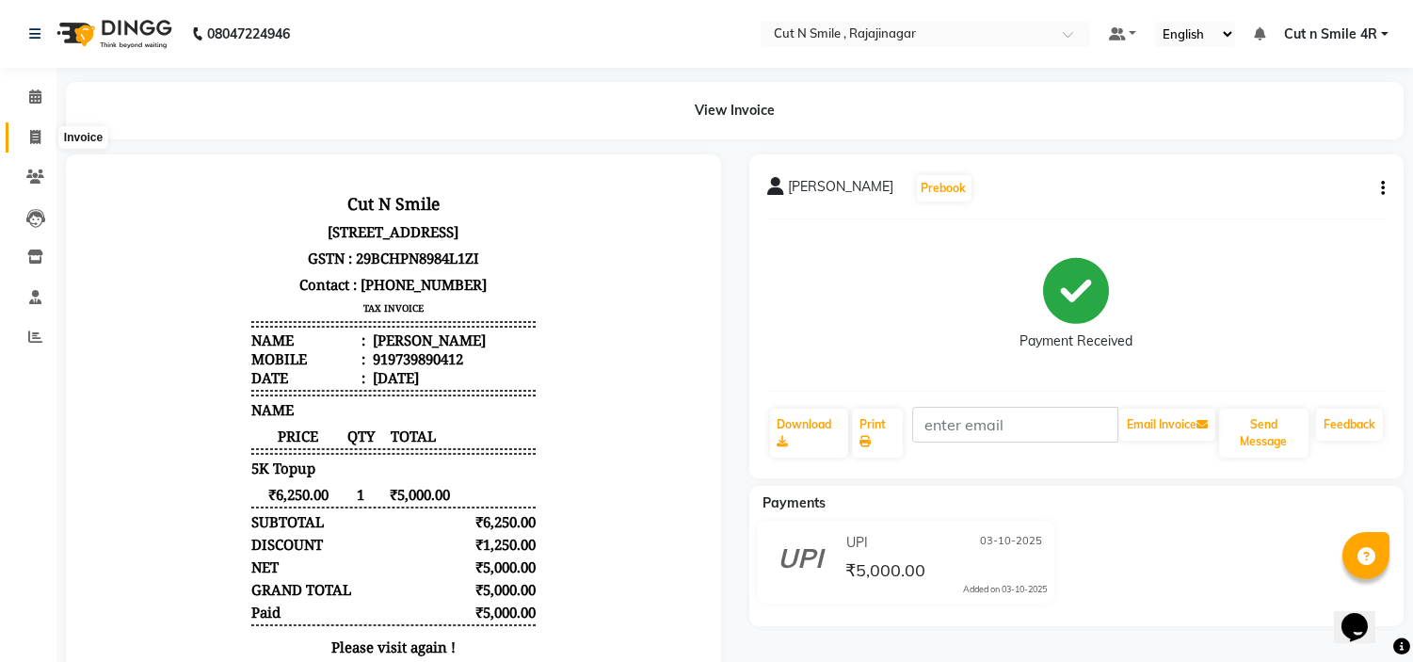
click at [31, 143] on icon at bounding box center [35, 137] width 10 height 14
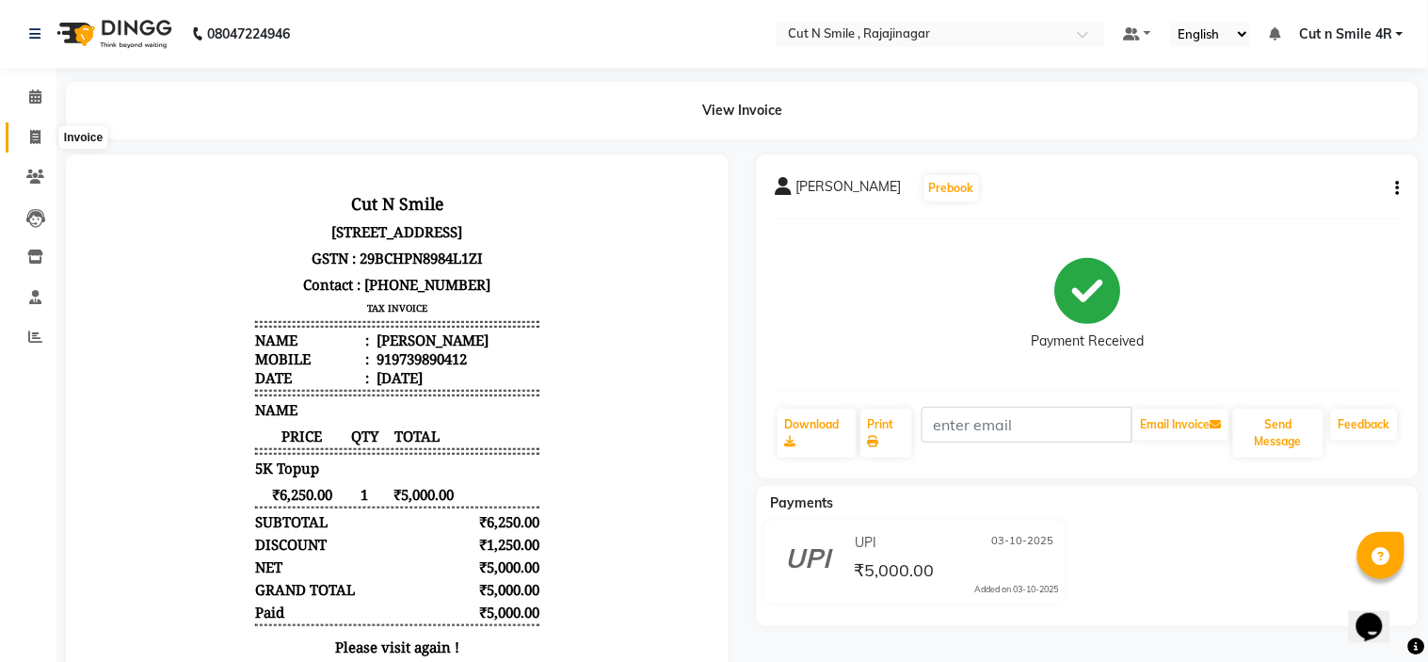
select select "service"
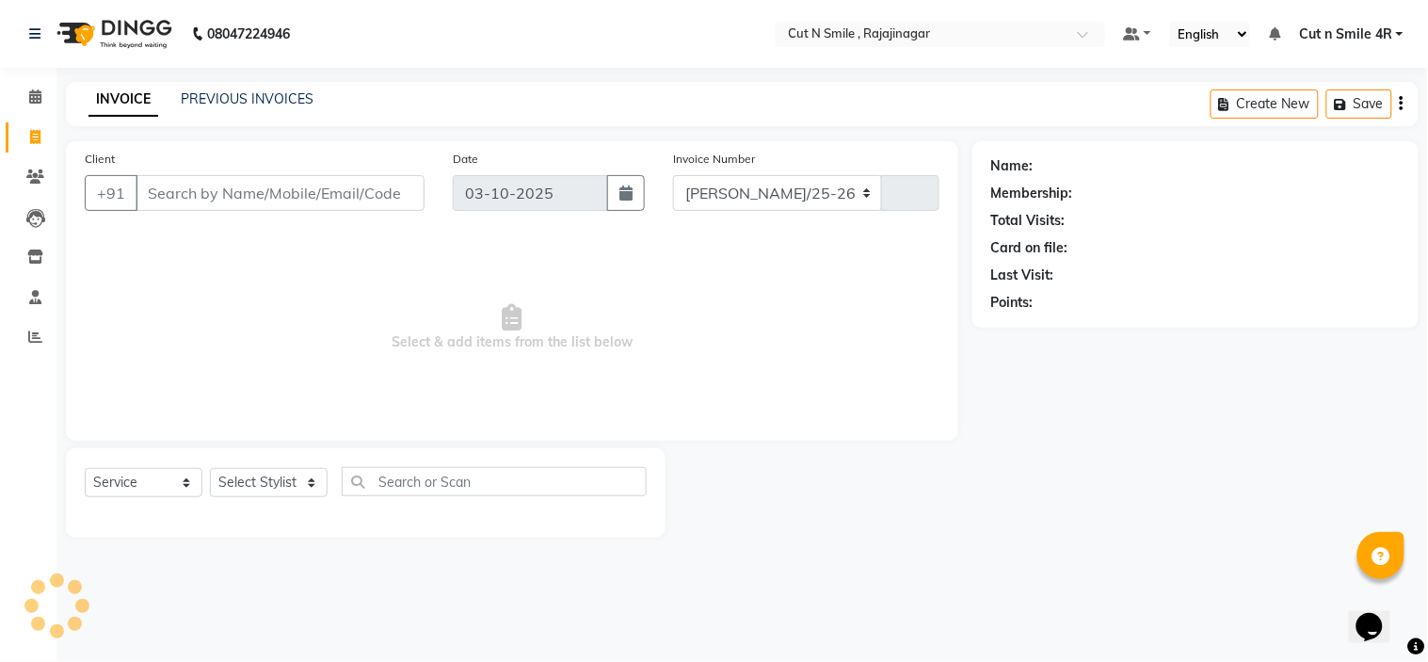
select select "7187"
type input "135"
click at [179, 180] on input "Client" at bounding box center [280, 193] width 289 height 36
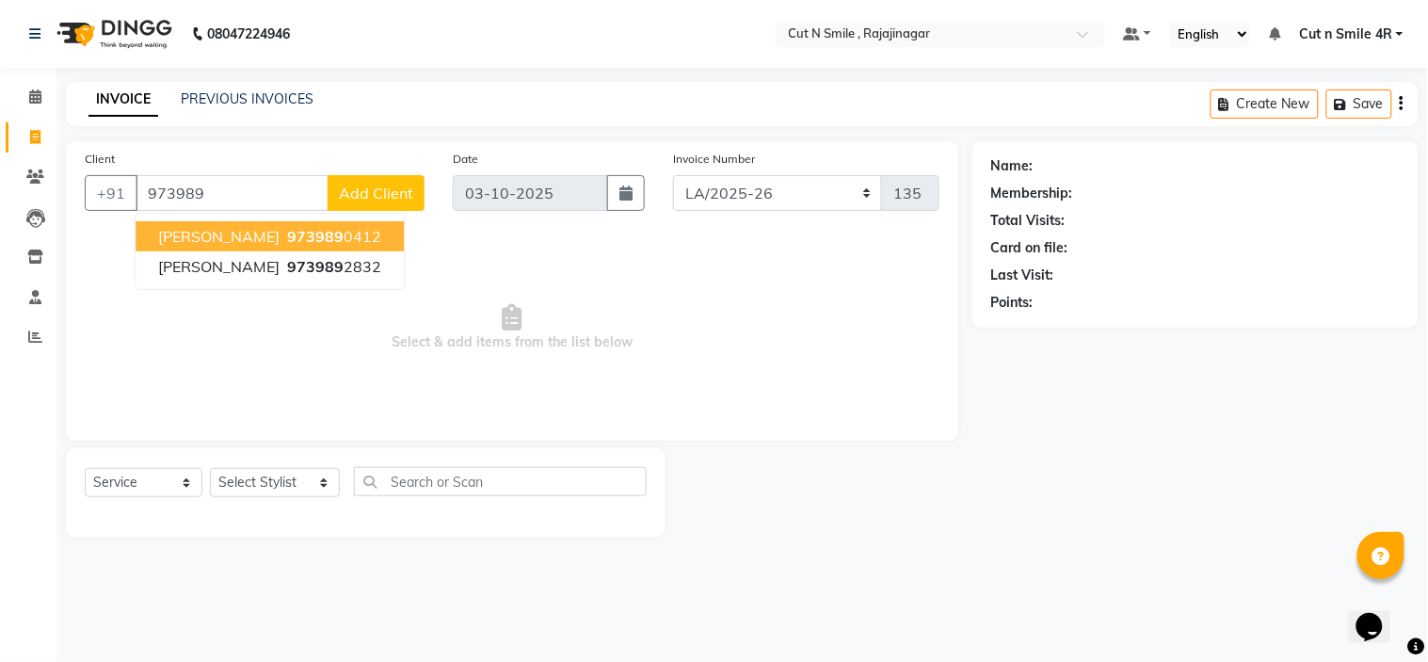
click at [191, 228] on span "[PERSON_NAME]" at bounding box center [218, 236] width 121 height 19
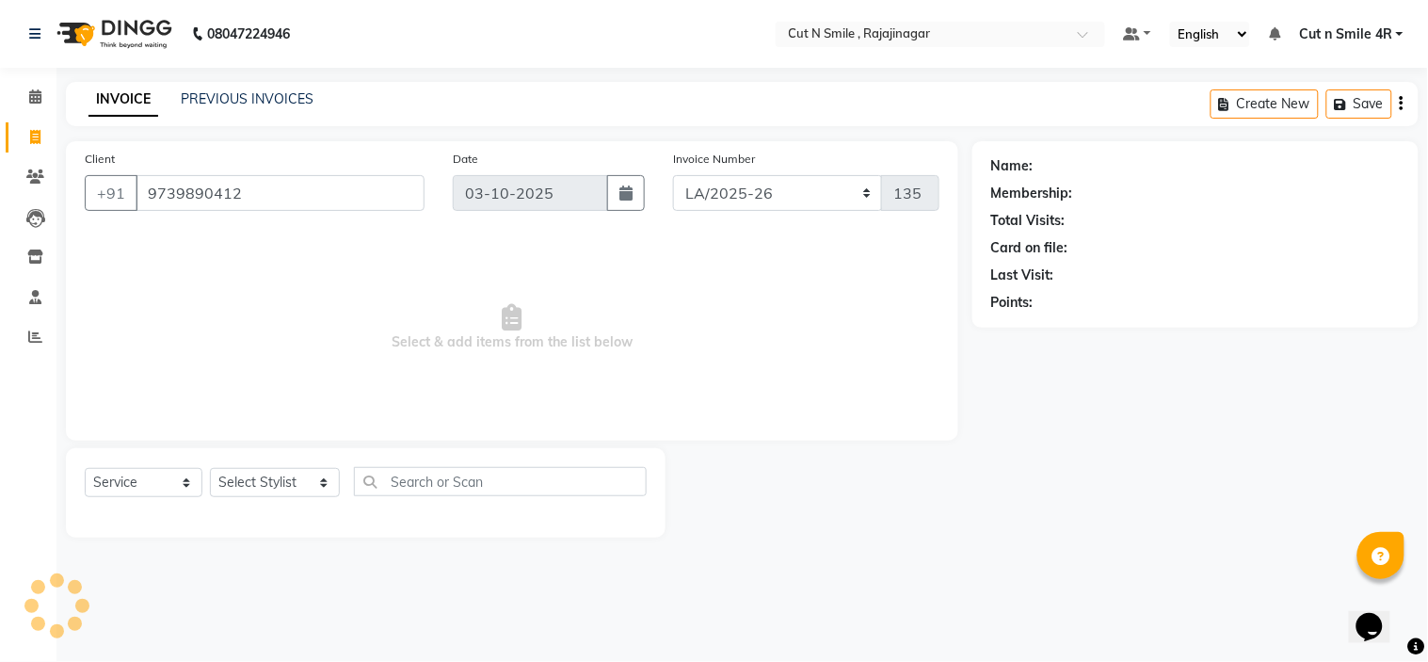
type input "9739890412"
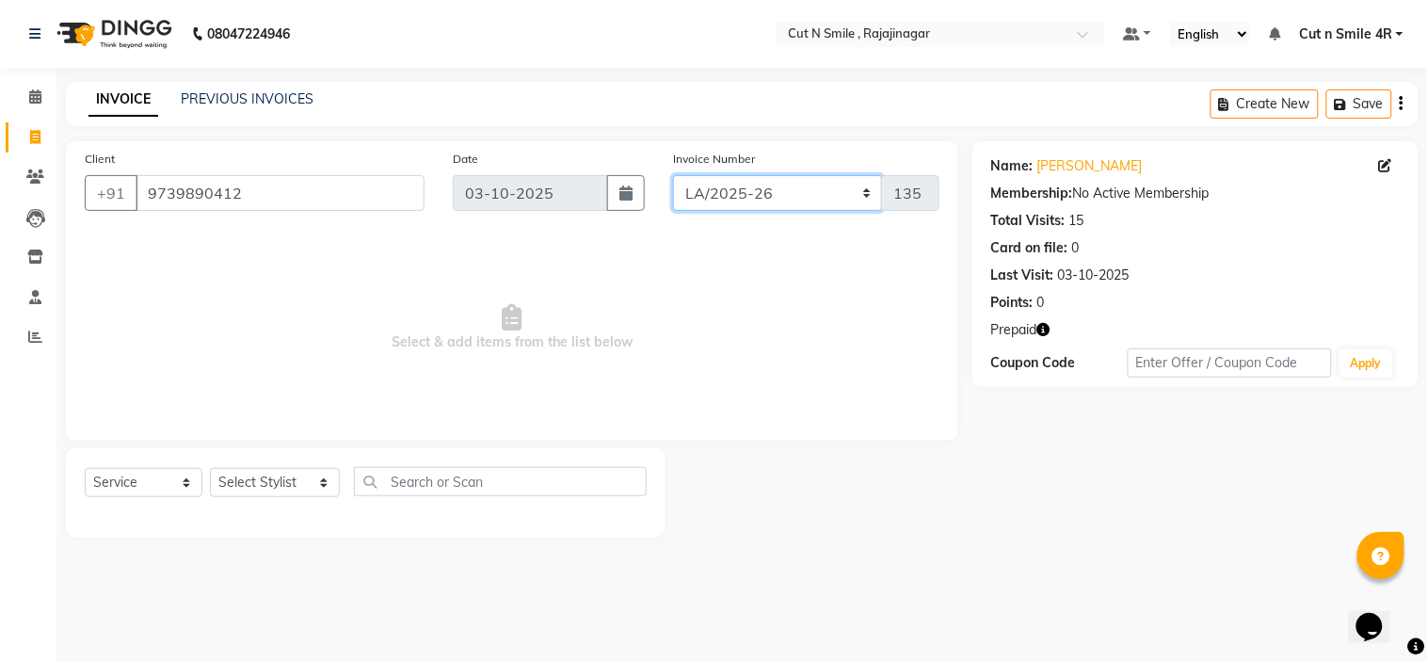
click at [725, 184] on select "[PERSON_NAME]/25-26 LA/2025-26 SH/25 CH/25 SA/25" at bounding box center [778, 193] width 210 height 36
select select "7182"
click at [673, 175] on select "[PERSON_NAME]/25-26 LA/2025-26 SH/25 CH/25 SA/25" at bounding box center [778, 193] width 210 height 36
type input "1124"
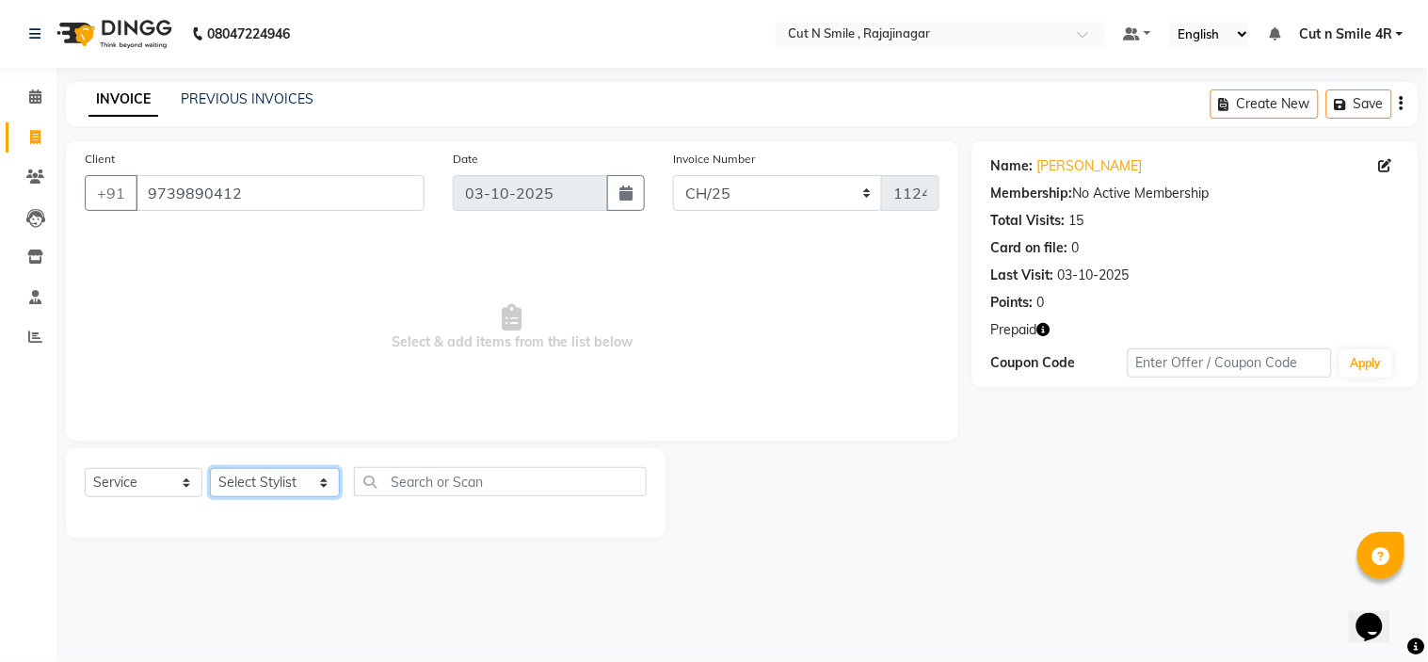
click at [301, 482] on select "Select Stylist [PERSON_NAME] Ammu 3R [PERSON_NAME] VN [PERSON_NAME] 3R [PERSON_…" at bounding box center [275, 482] width 130 height 29
select select "57483"
click at [210, 469] on select "Select Stylist [PERSON_NAME] Ammu 3R [PERSON_NAME] VN [PERSON_NAME] 3R [PERSON_…" at bounding box center [275, 482] width 130 height 29
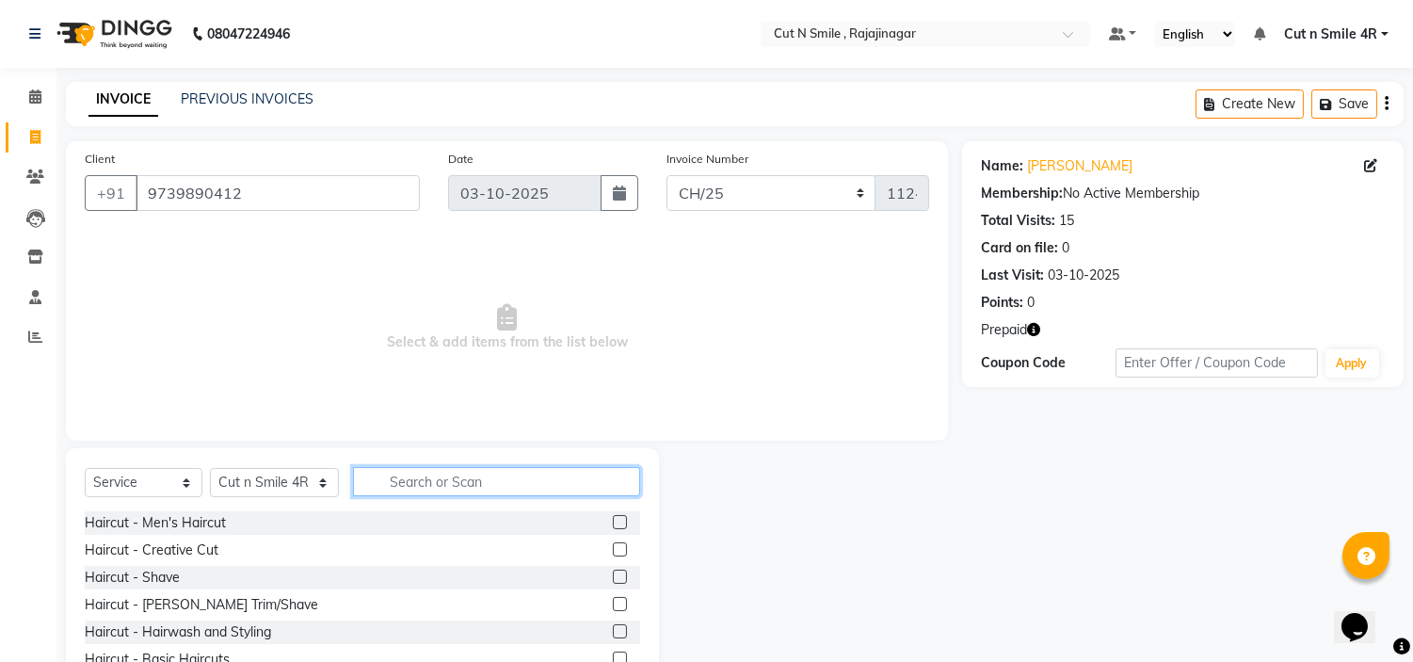
click at [419, 476] on input "text" at bounding box center [496, 481] width 287 height 29
type input "w"
click at [433, 474] on input "text" at bounding box center [496, 481] width 287 height 29
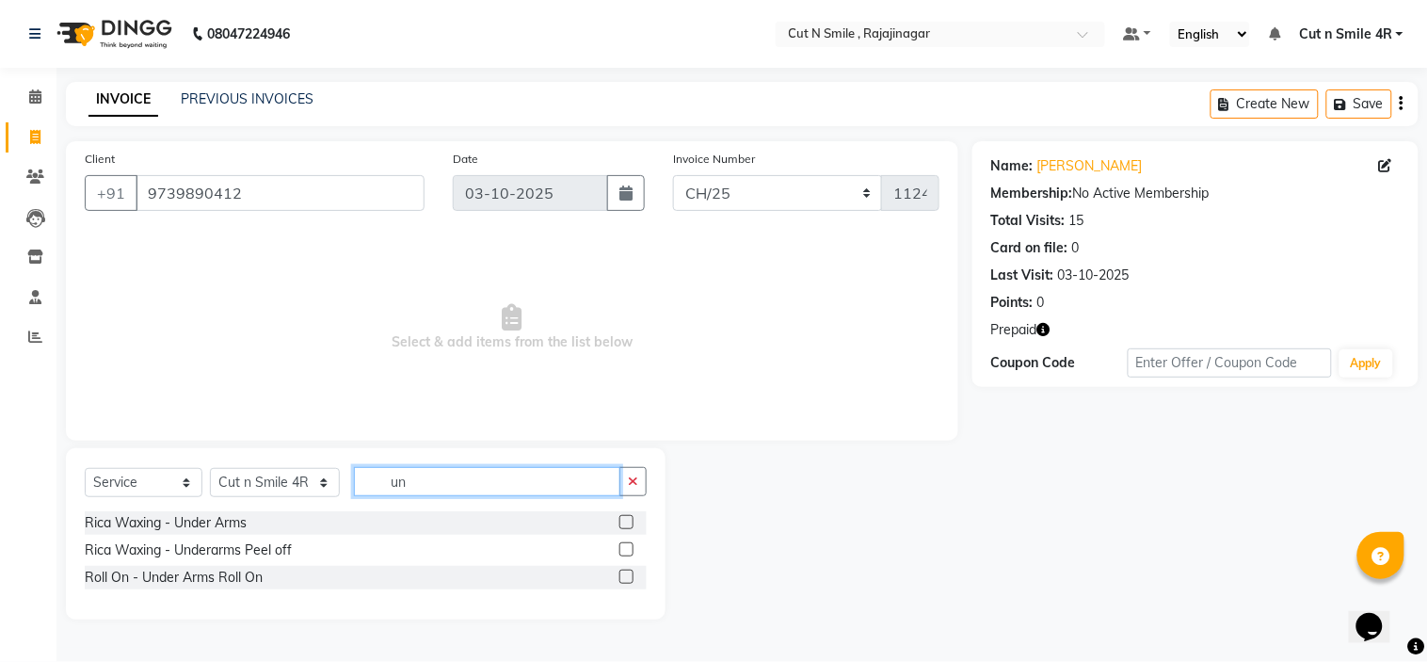
type input "un"
click at [626, 521] on label at bounding box center [627, 522] width 14 height 14
click at [626, 521] on input "checkbox" at bounding box center [626, 523] width 12 height 12
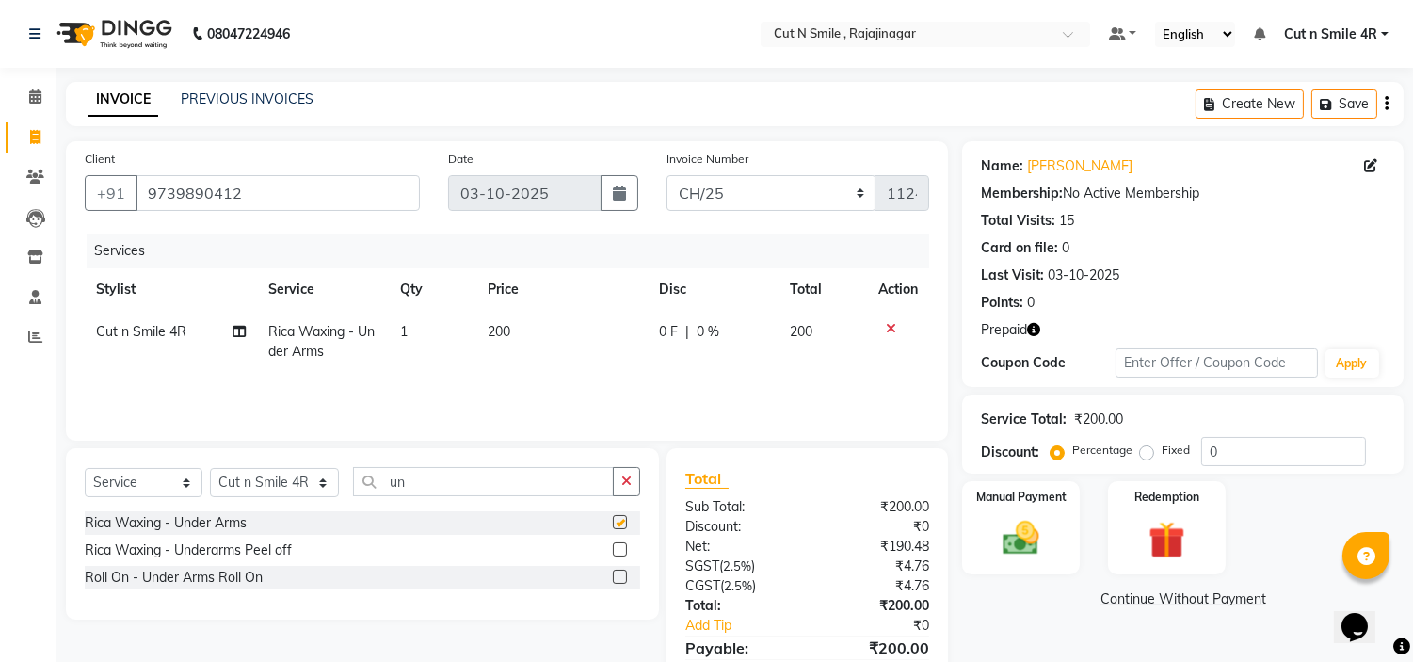
checkbox input "false"
click at [426, 485] on input "un" at bounding box center [483, 481] width 261 height 29
type input "u"
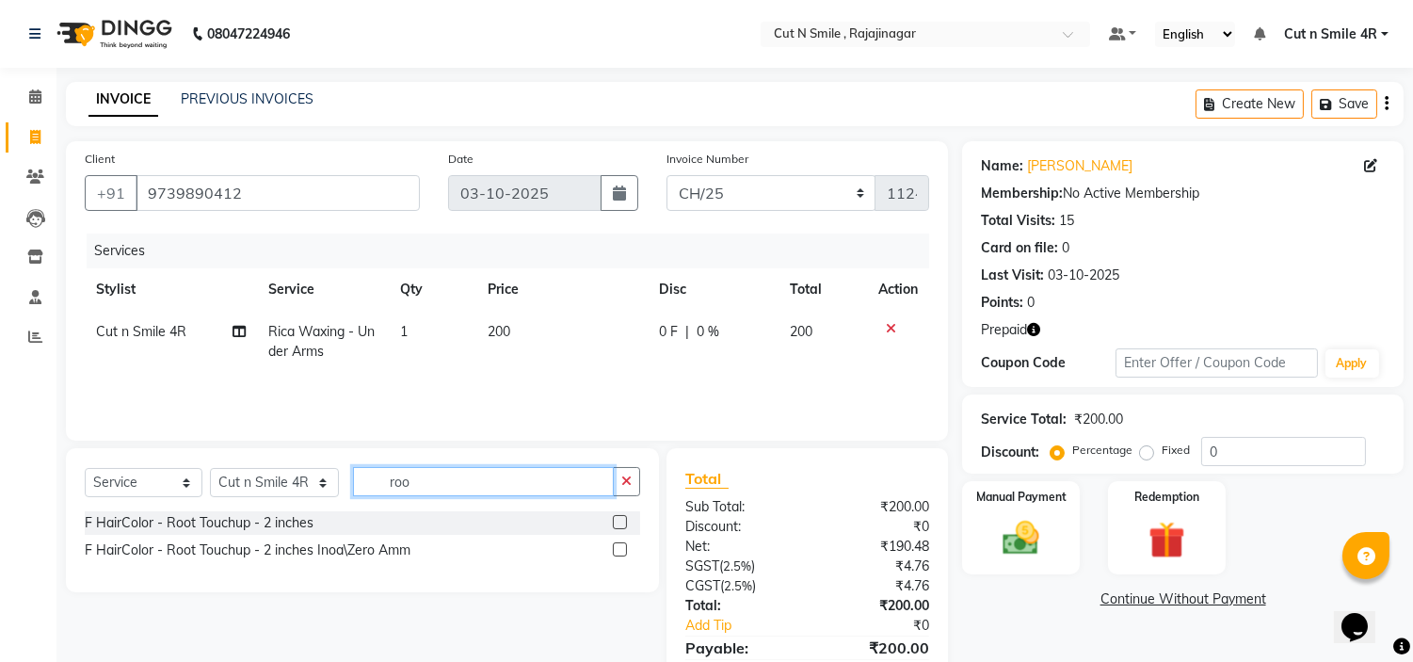
type input "roo"
click at [622, 521] on label at bounding box center [620, 522] width 14 height 14
click at [622, 521] on input "checkbox" at bounding box center [619, 523] width 12 height 12
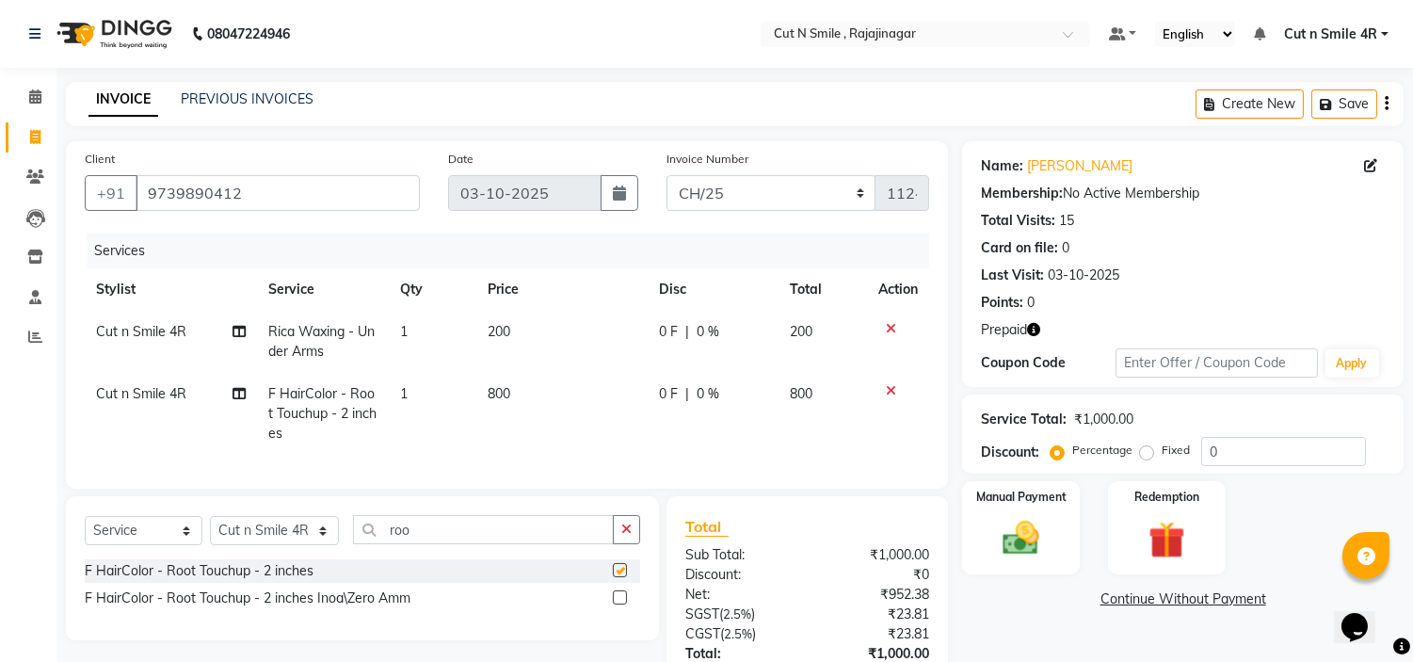
checkbox input "false"
click at [528, 390] on td "800" at bounding box center [561, 414] width 171 height 82
select select "57483"
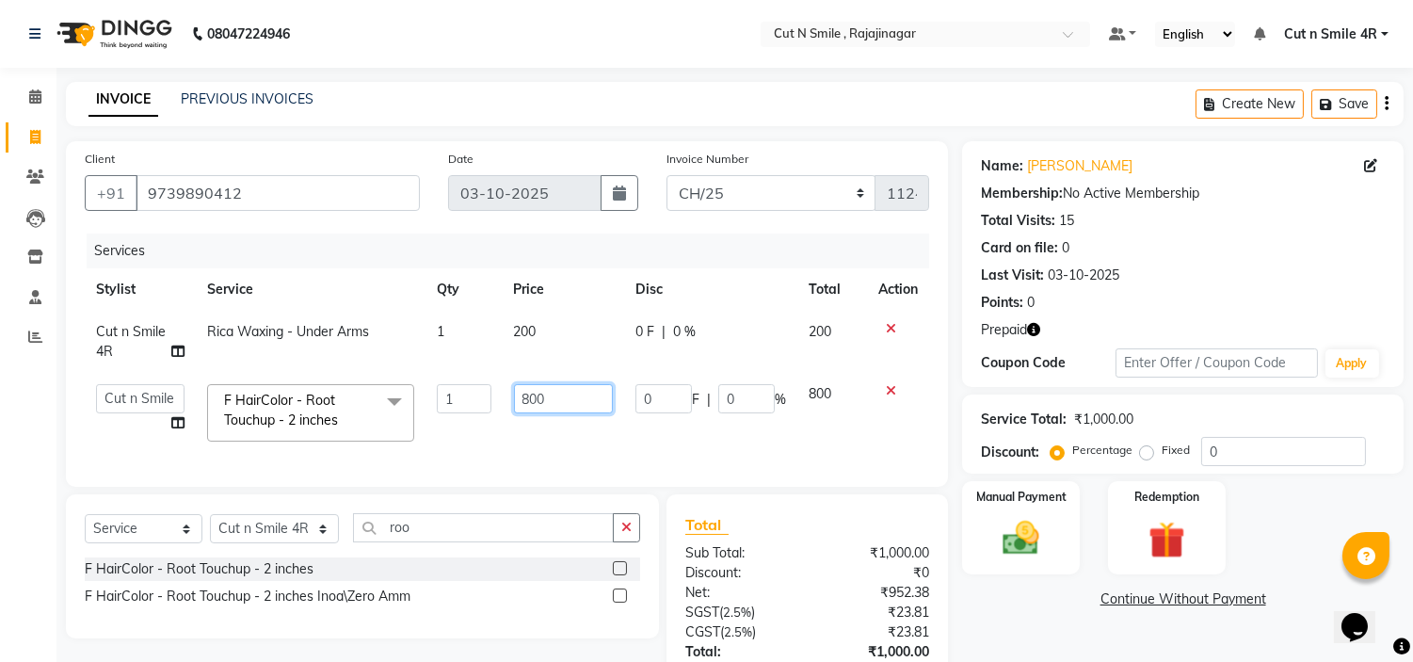
click at [527, 399] on input "800" at bounding box center [563, 398] width 99 height 29
type input "400"
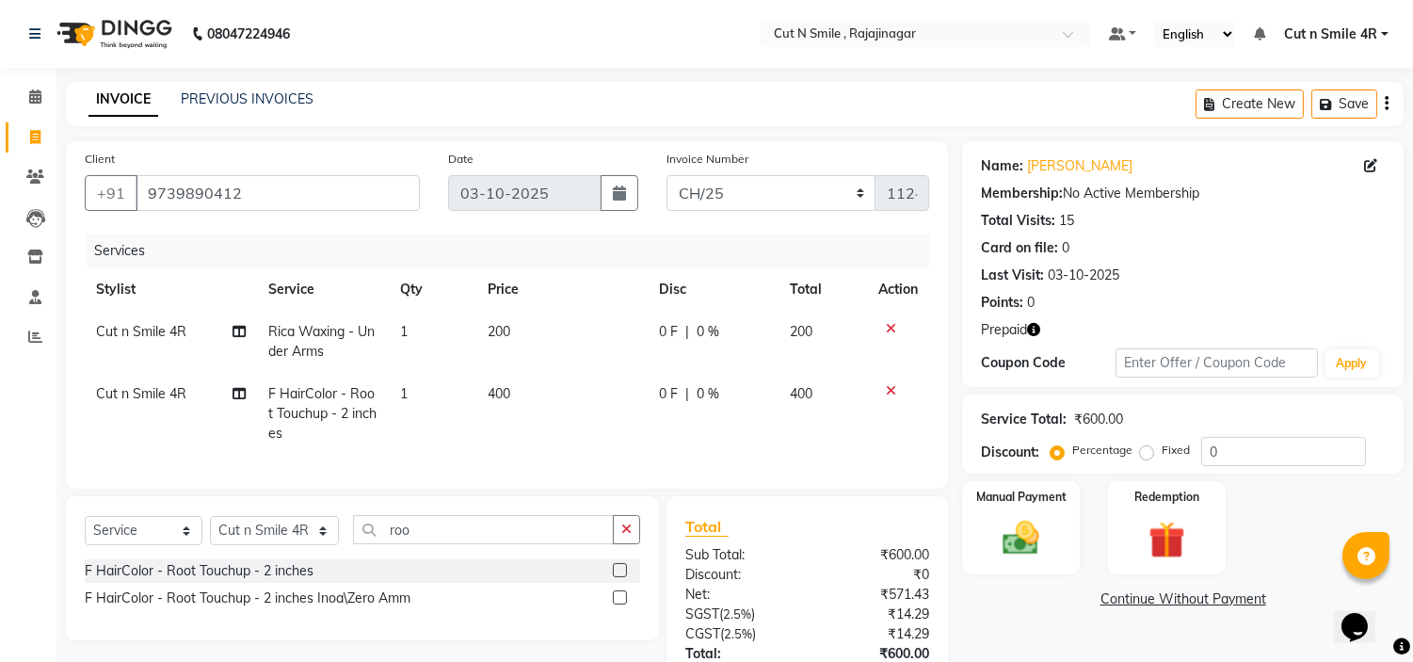
click at [528, 446] on td "400" at bounding box center [561, 414] width 171 height 82
select select "57483"
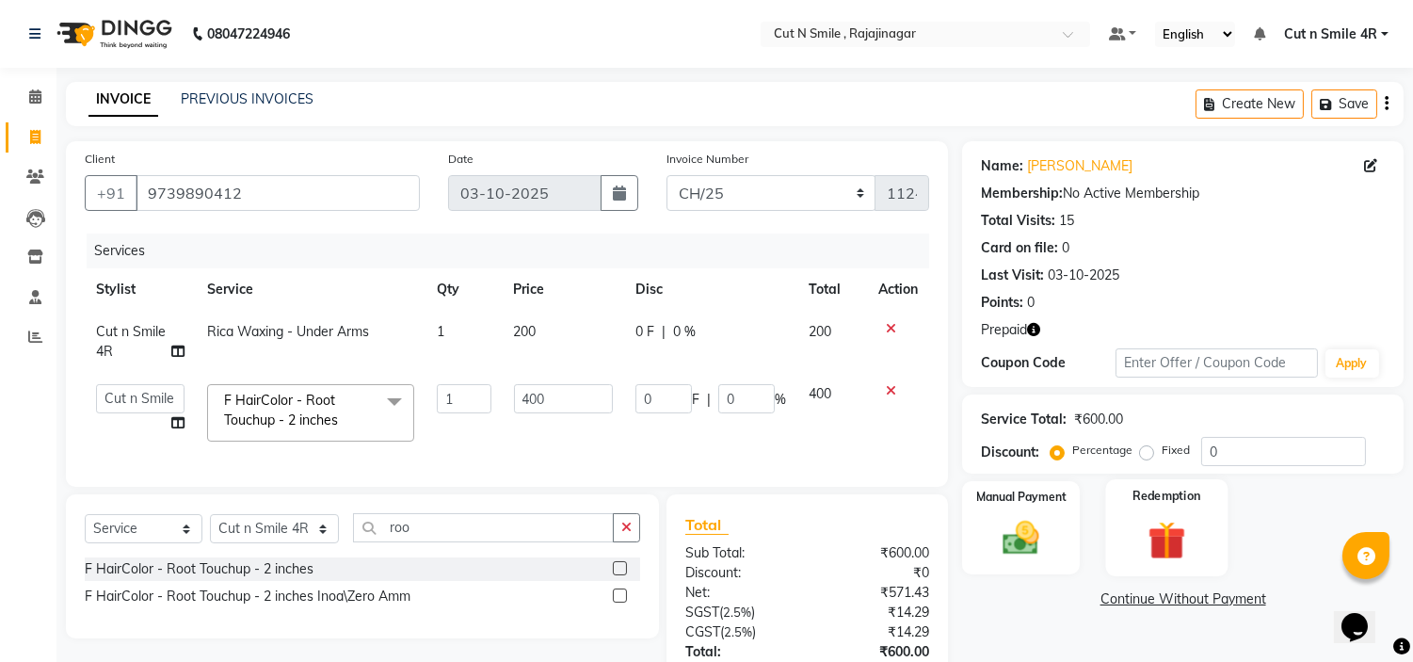
click at [1171, 538] on img at bounding box center [1166, 540] width 62 height 47
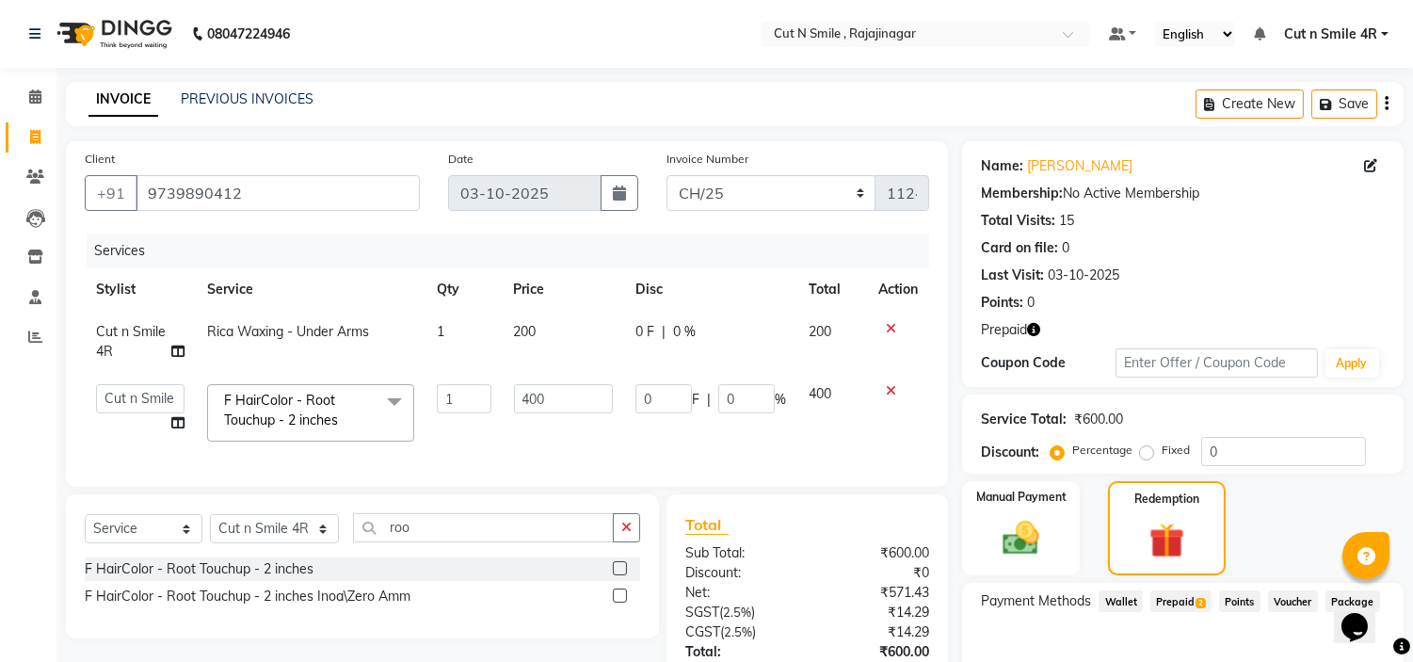
click at [1192, 603] on span "Prepaid 2" at bounding box center [1181, 601] width 61 height 22
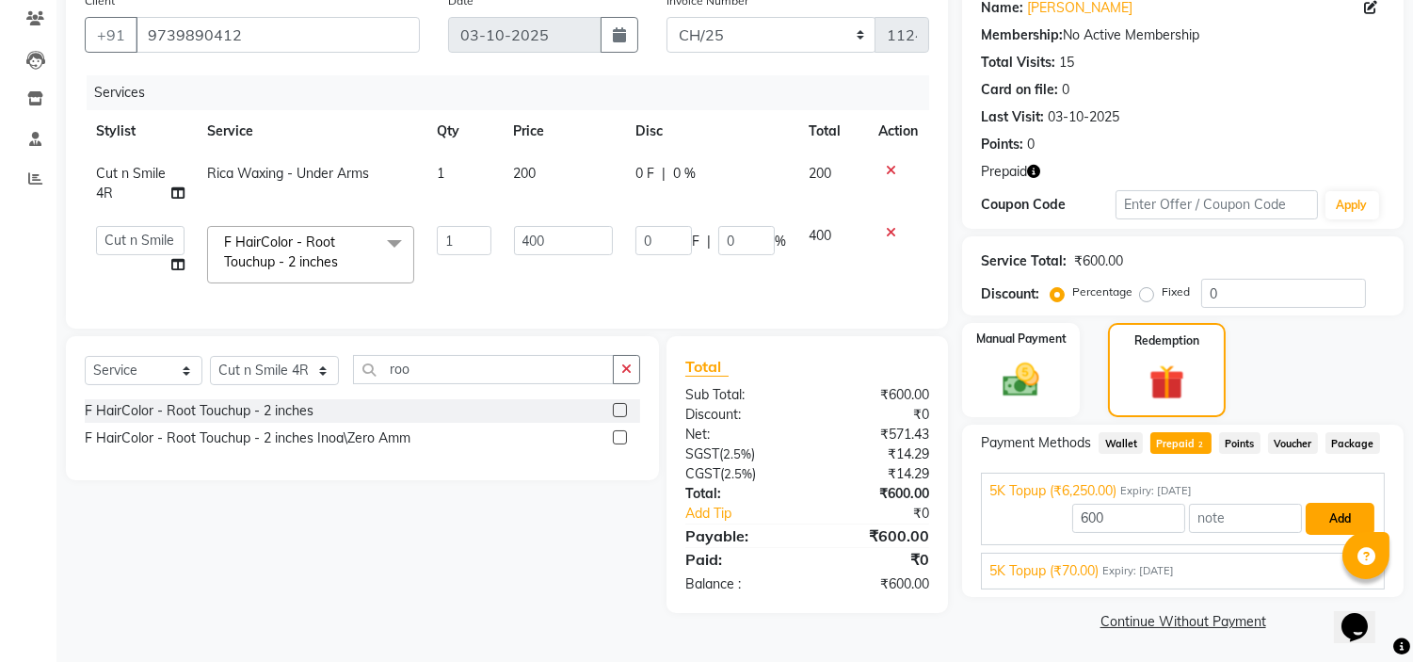
click at [1356, 508] on button "Add" at bounding box center [1340, 519] width 69 height 32
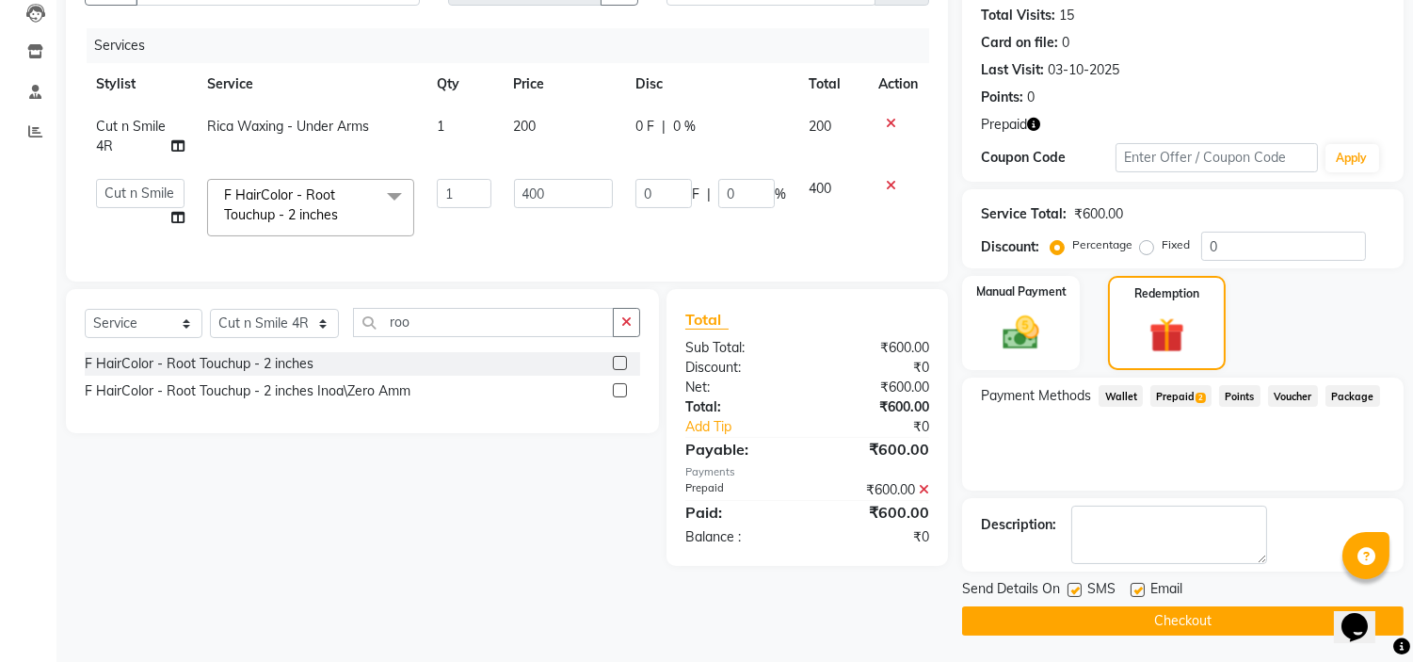
scroll to position [204, 0]
click at [1199, 619] on button "Checkout" at bounding box center [1183, 621] width 442 height 29
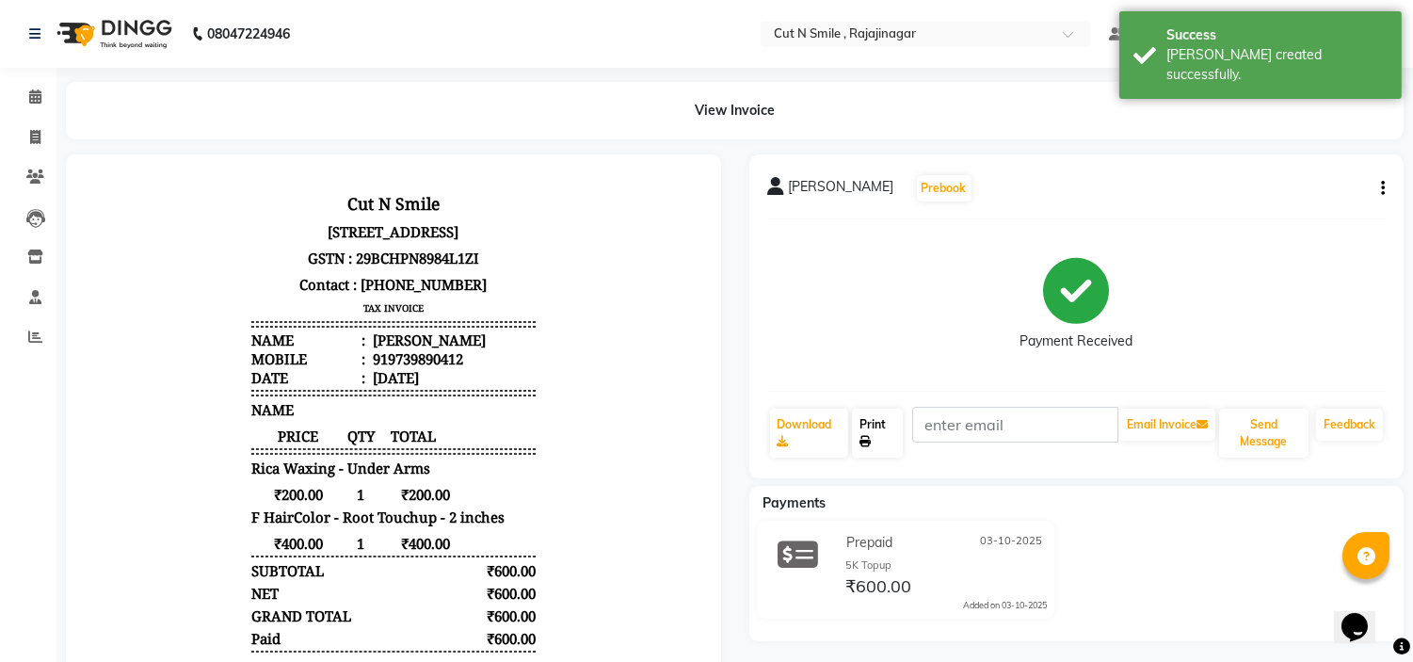
click at [873, 436] on link "Print" at bounding box center [877, 433] width 51 height 49
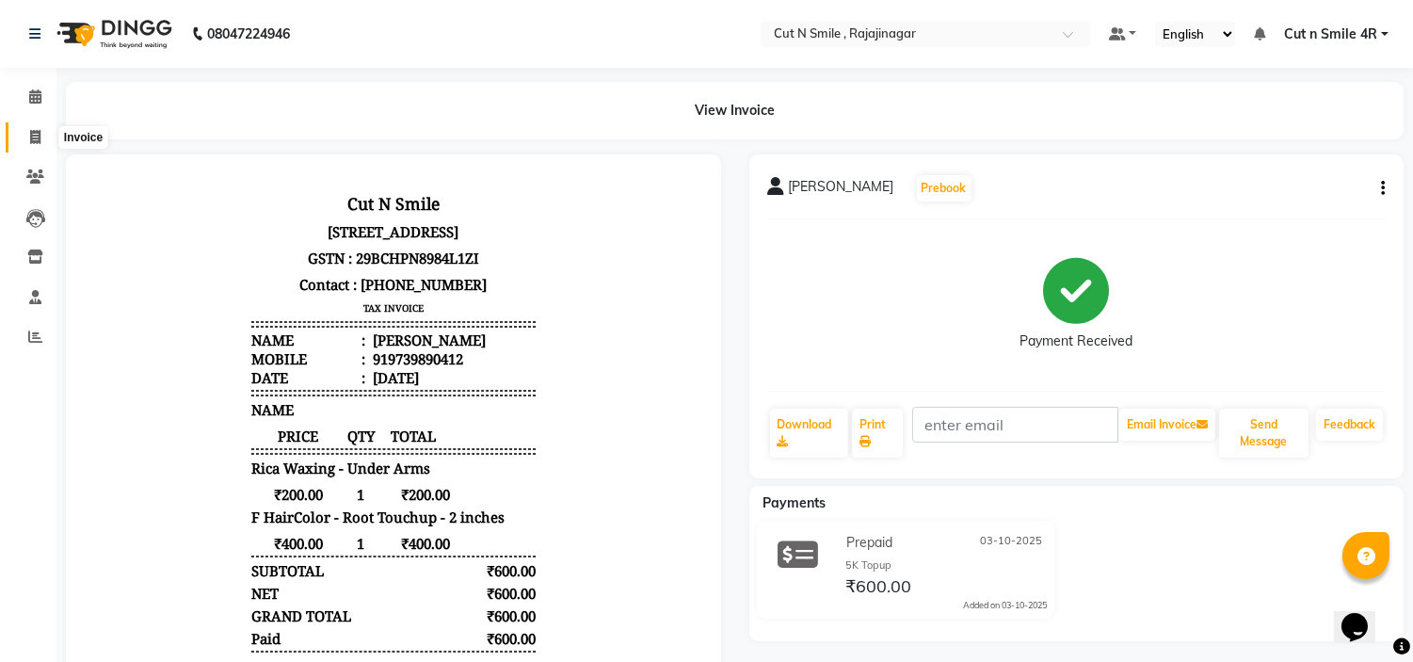
click at [26, 145] on span at bounding box center [35, 138] width 33 height 22
select select "service"
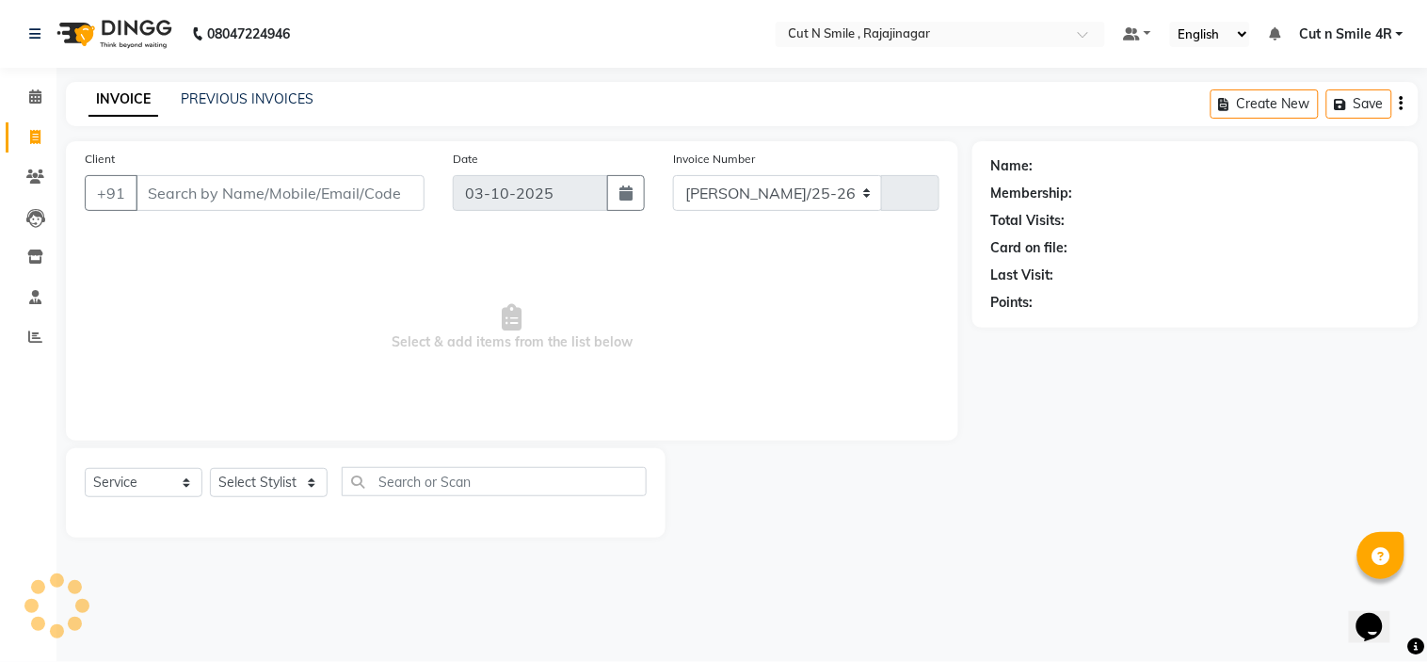
select select "7187"
type input "135"
click at [271, 298] on span "Select & add items from the list below" at bounding box center [512, 327] width 855 height 188
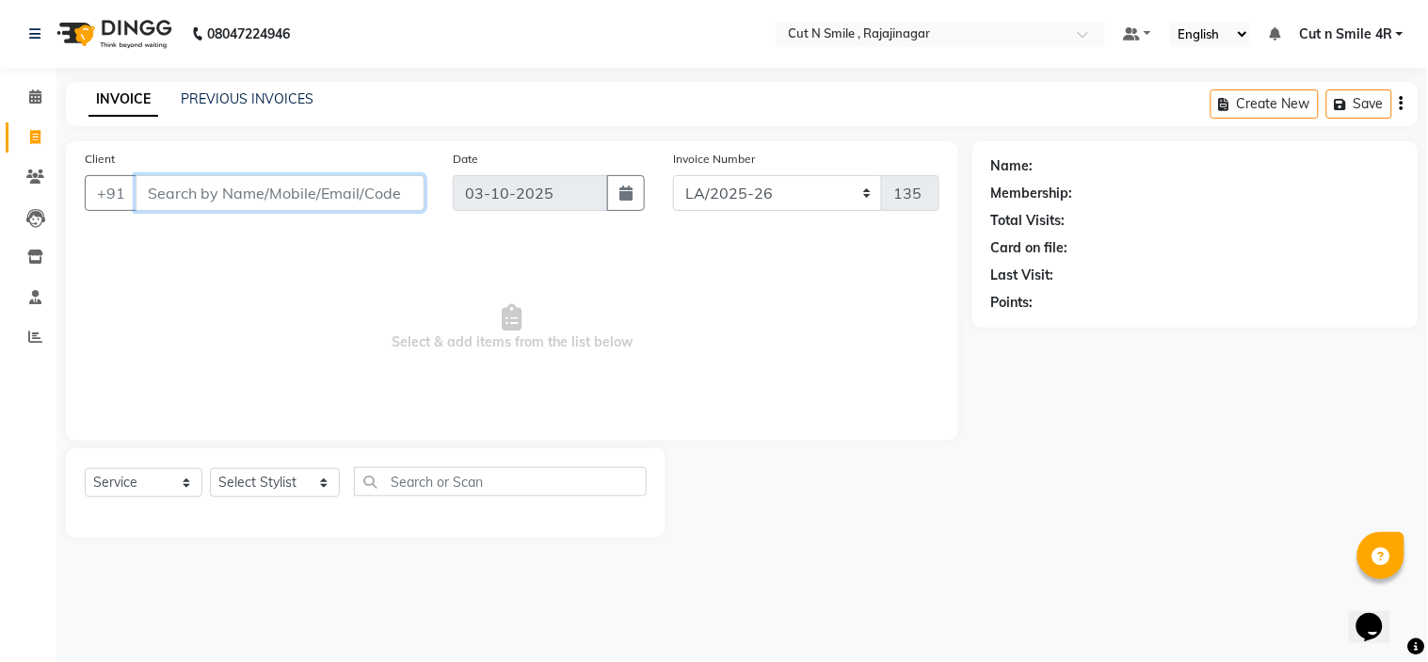
click at [204, 195] on input "Client" at bounding box center [280, 193] width 289 height 36
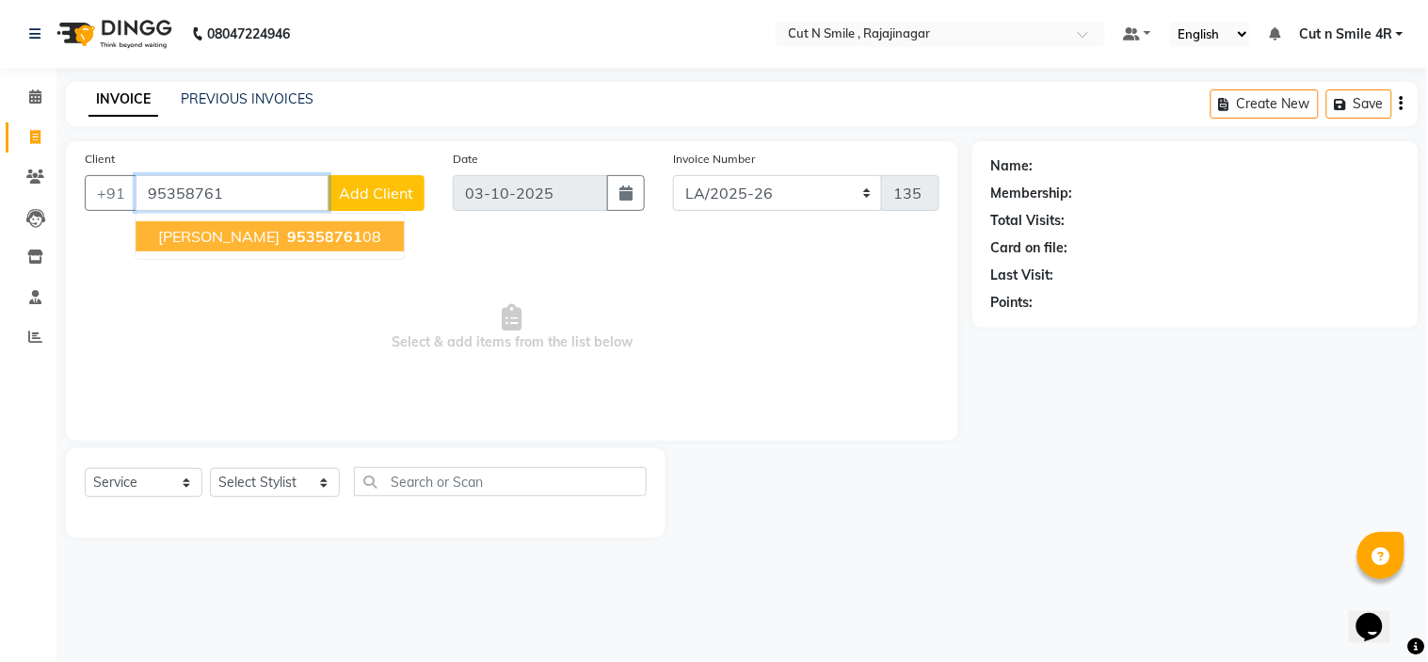
click at [227, 236] on span "[PERSON_NAME]" at bounding box center [218, 236] width 121 height 19
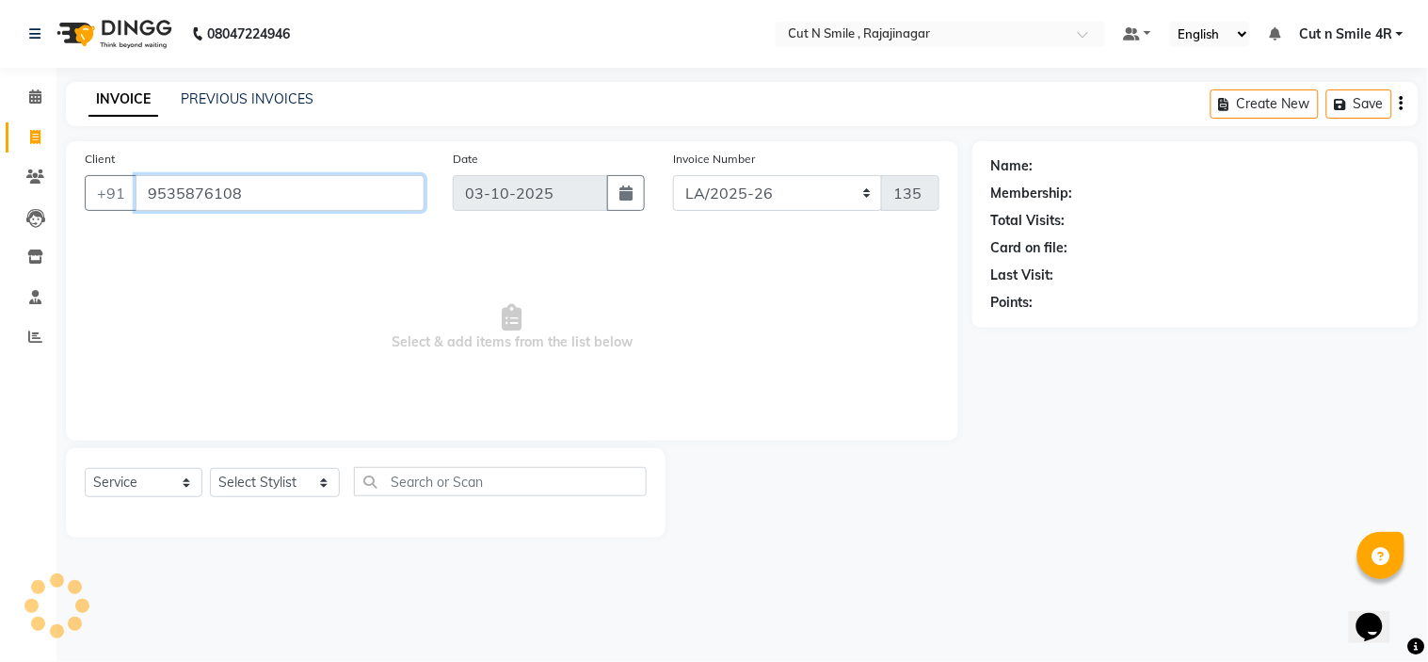
type input "9535876108"
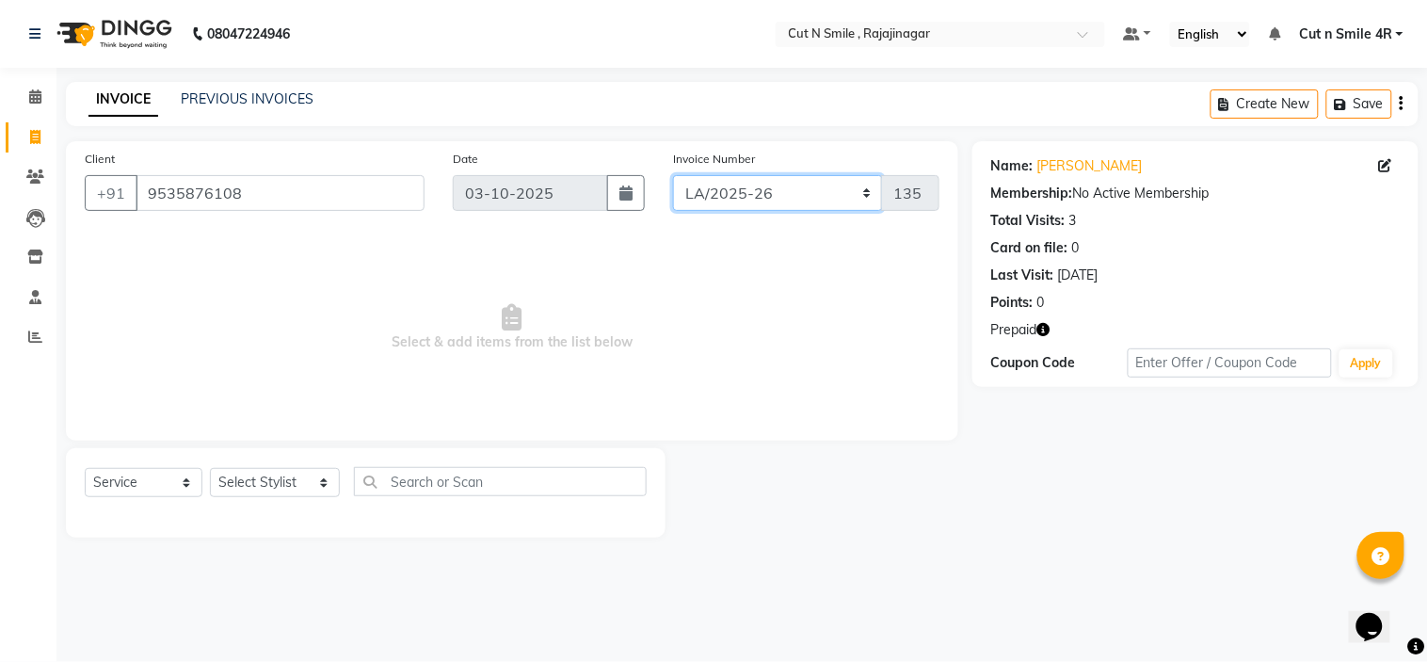
click at [723, 196] on select "[PERSON_NAME]/25-26 LA/2025-26 SH/25 CH/25 SA/25" at bounding box center [778, 193] width 210 height 36
select select "7182"
click at [673, 175] on select "[PERSON_NAME]/25-26 LA/2025-26 SH/25 CH/25 SA/25" at bounding box center [778, 193] width 210 height 36
type input "1125"
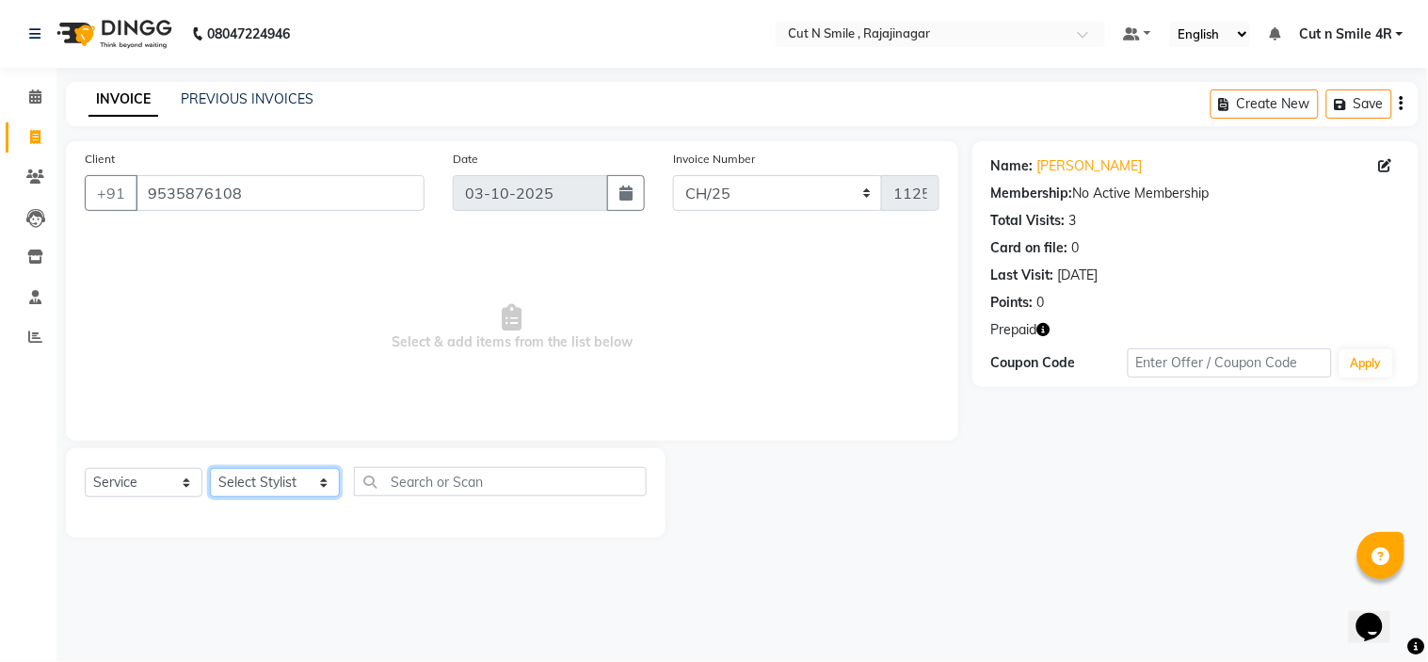
click at [297, 475] on select "Select Stylist [PERSON_NAME] Ammu 3R [PERSON_NAME] VN [PERSON_NAME] 3R [PERSON_…" at bounding box center [275, 482] width 130 height 29
select select "57483"
click at [210, 469] on select "Select Stylist [PERSON_NAME] Ammu 3R [PERSON_NAME] VN [PERSON_NAME] 3R [PERSON_…" at bounding box center [275, 482] width 130 height 29
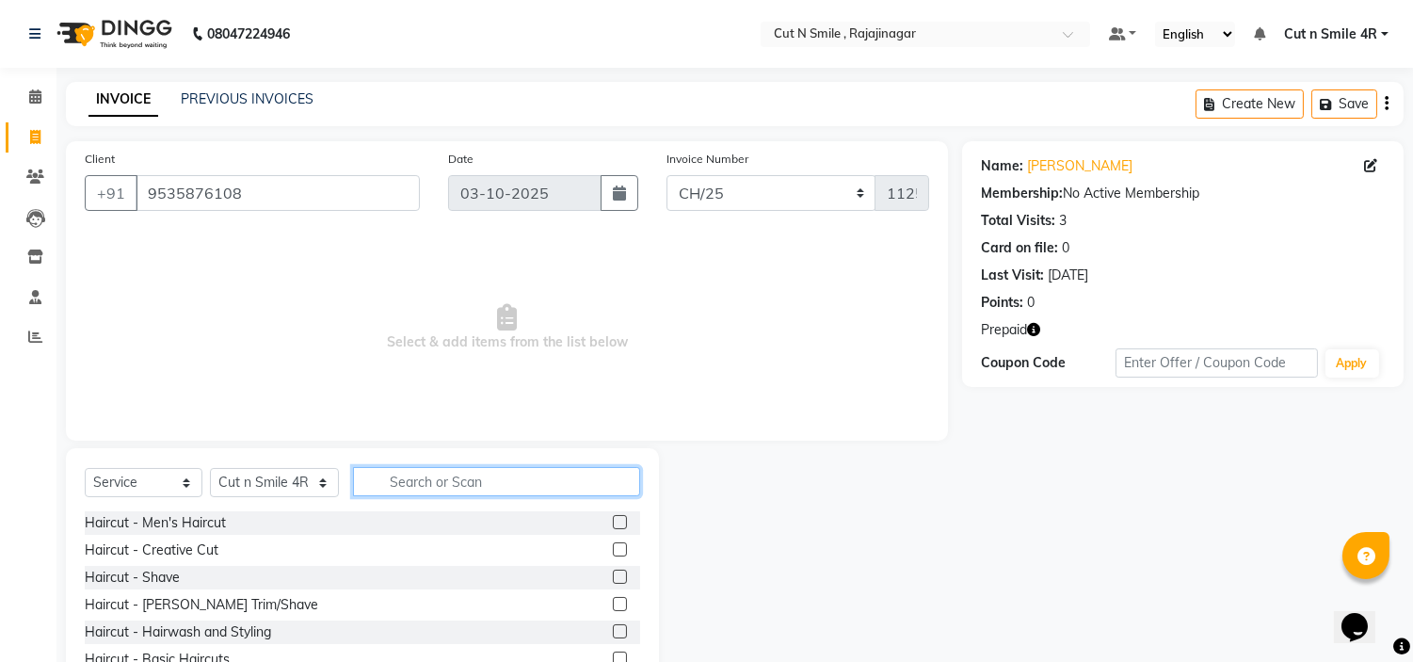
click at [439, 481] on input "text" at bounding box center [496, 481] width 287 height 29
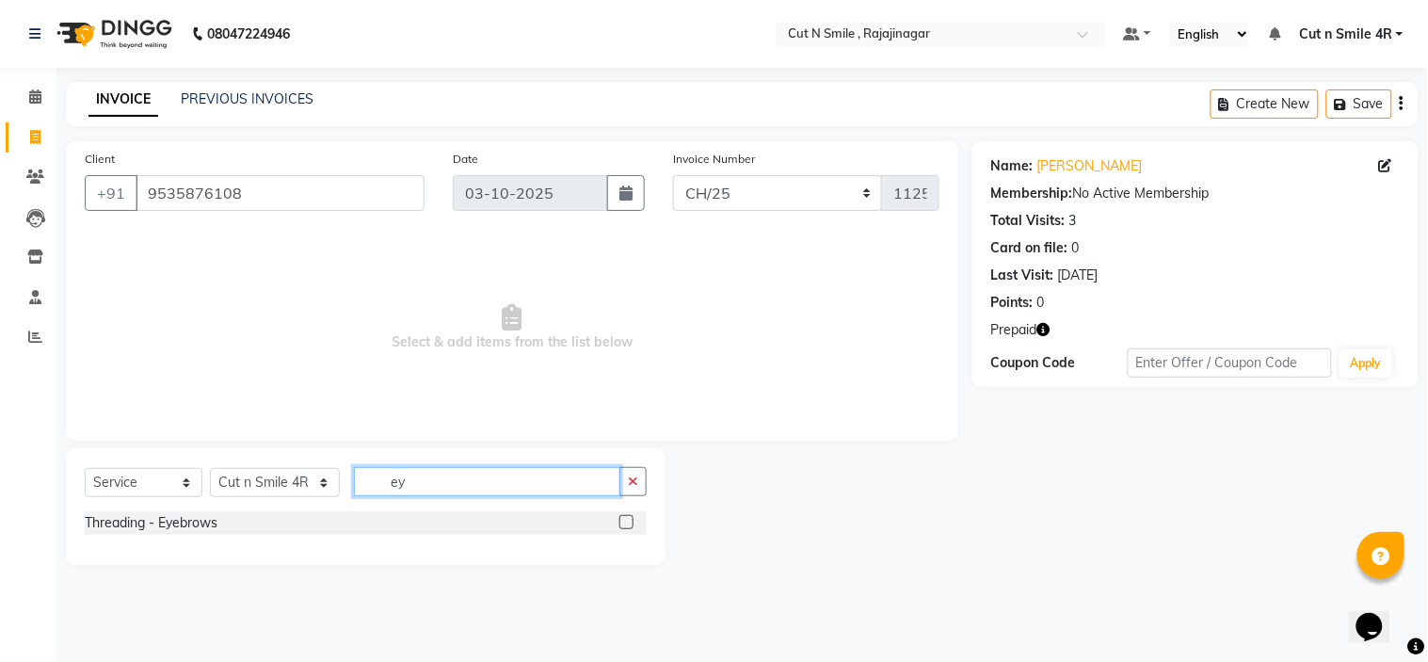
type input "ey"
click at [628, 521] on label at bounding box center [627, 522] width 14 height 14
click at [628, 521] on input "checkbox" at bounding box center [626, 523] width 12 height 12
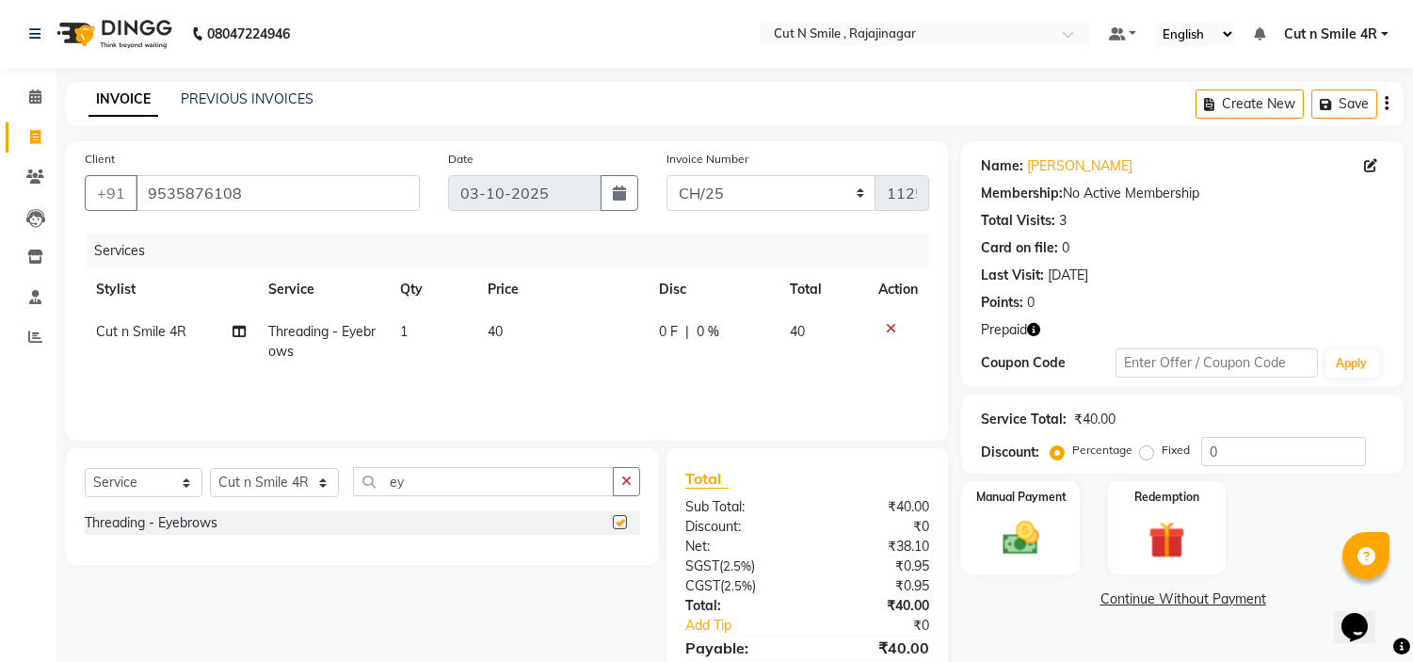
checkbox input "false"
click at [546, 340] on td "40" at bounding box center [561, 342] width 171 height 62
select select "57483"
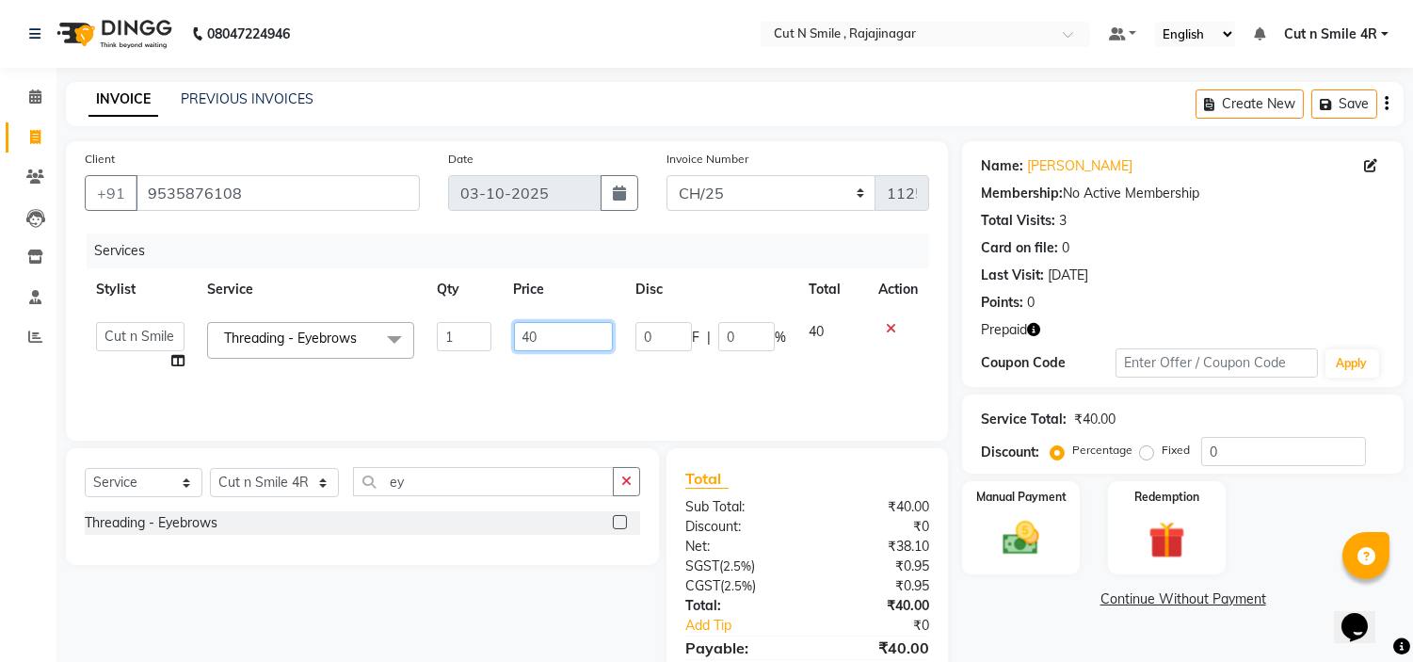
click at [524, 334] on input "40" at bounding box center [563, 336] width 99 height 29
click at [527, 334] on input "40" at bounding box center [563, 336] width 99 height 29
type input "50"
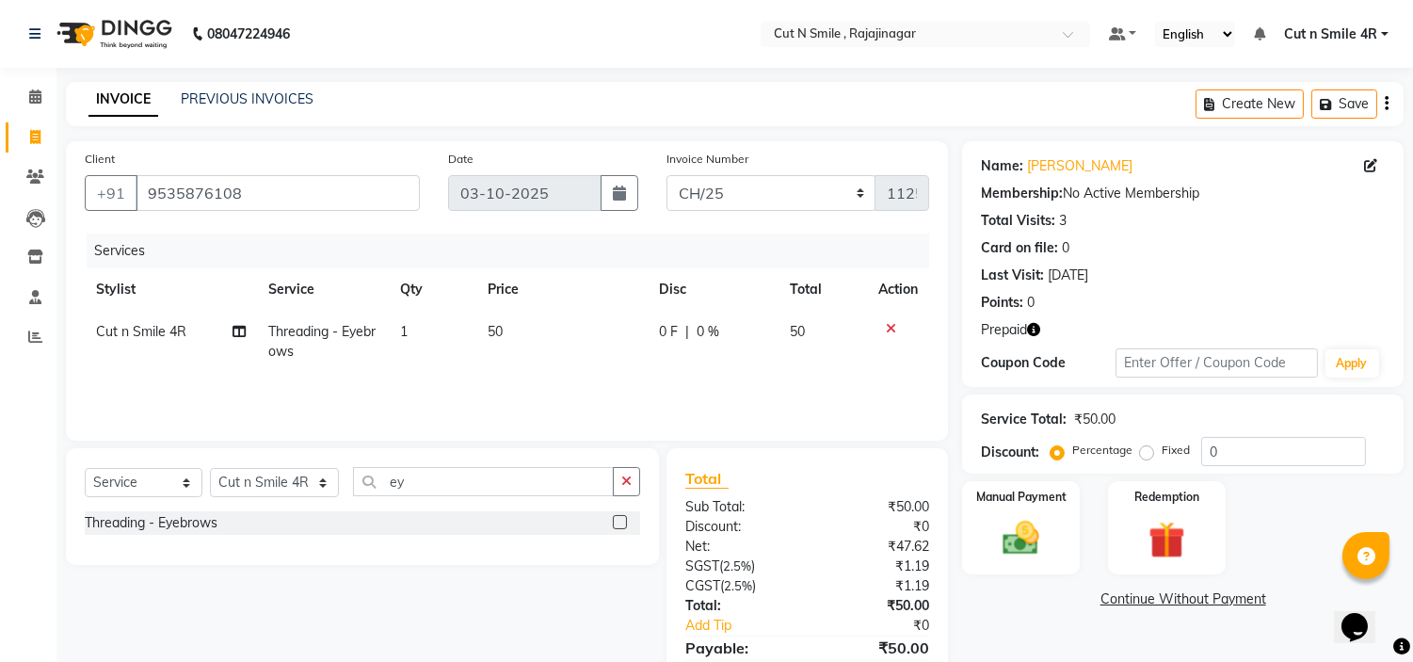
click at [546, 384] on div "Services Stylist Service Qty Price Disc Total Action Cut n Smile 4R Threading -…" at bounding box center [507, 327] width 845 height 188
click at [1126, 521] on div "Redemption" at bounding box center [1166, 527] width 122 height 96
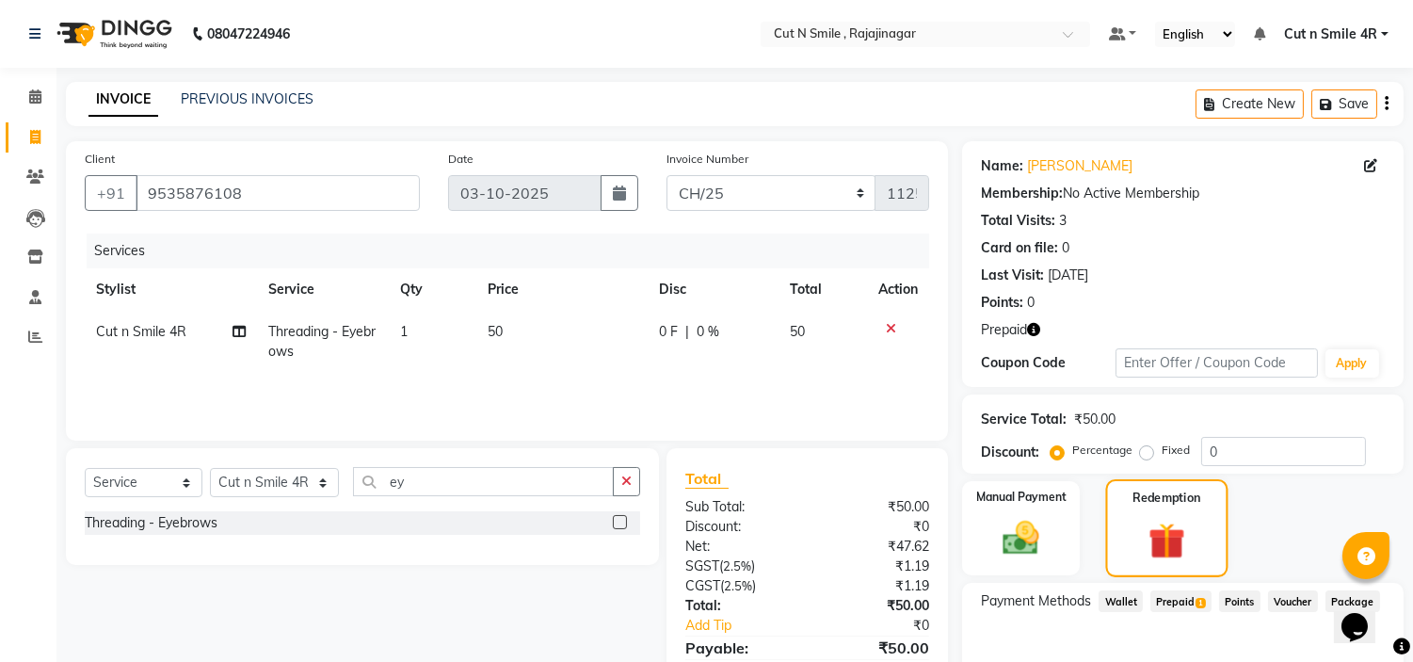
scroll to position [99, 0]
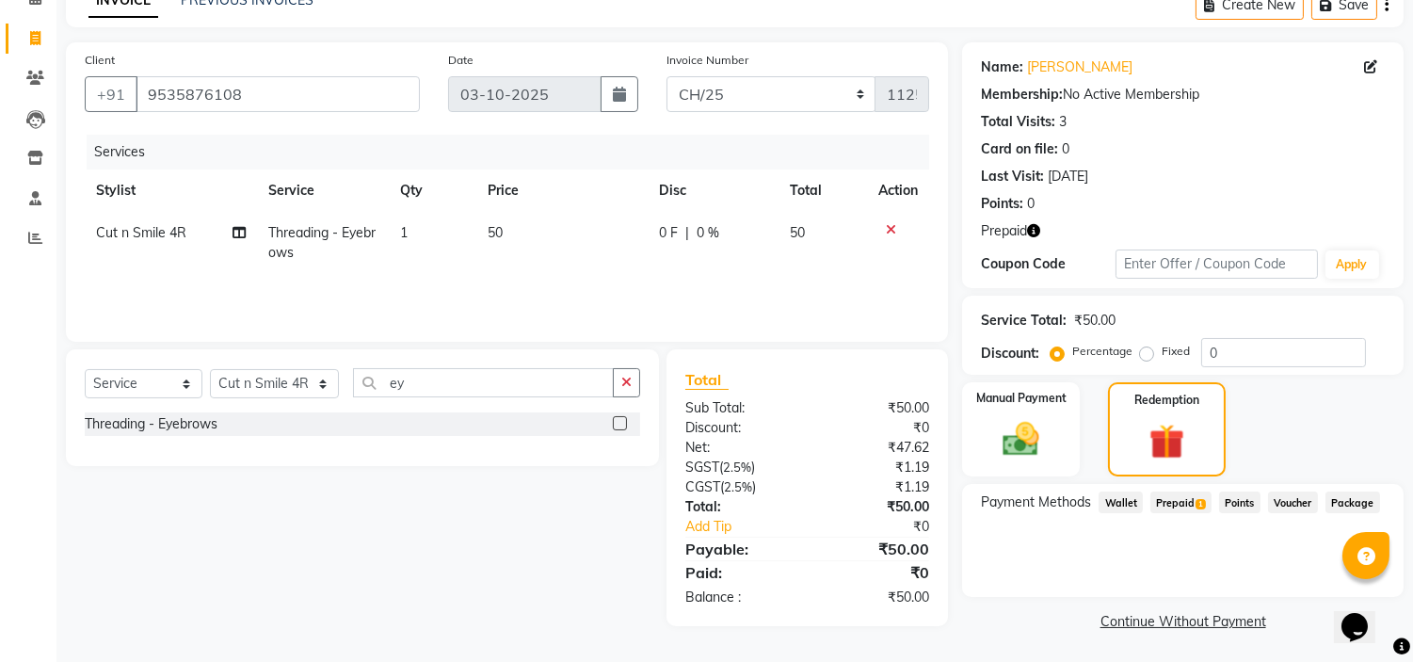
click at [1196, 499] on span "1" at bounding box center [1201, 504] width 10 height 11
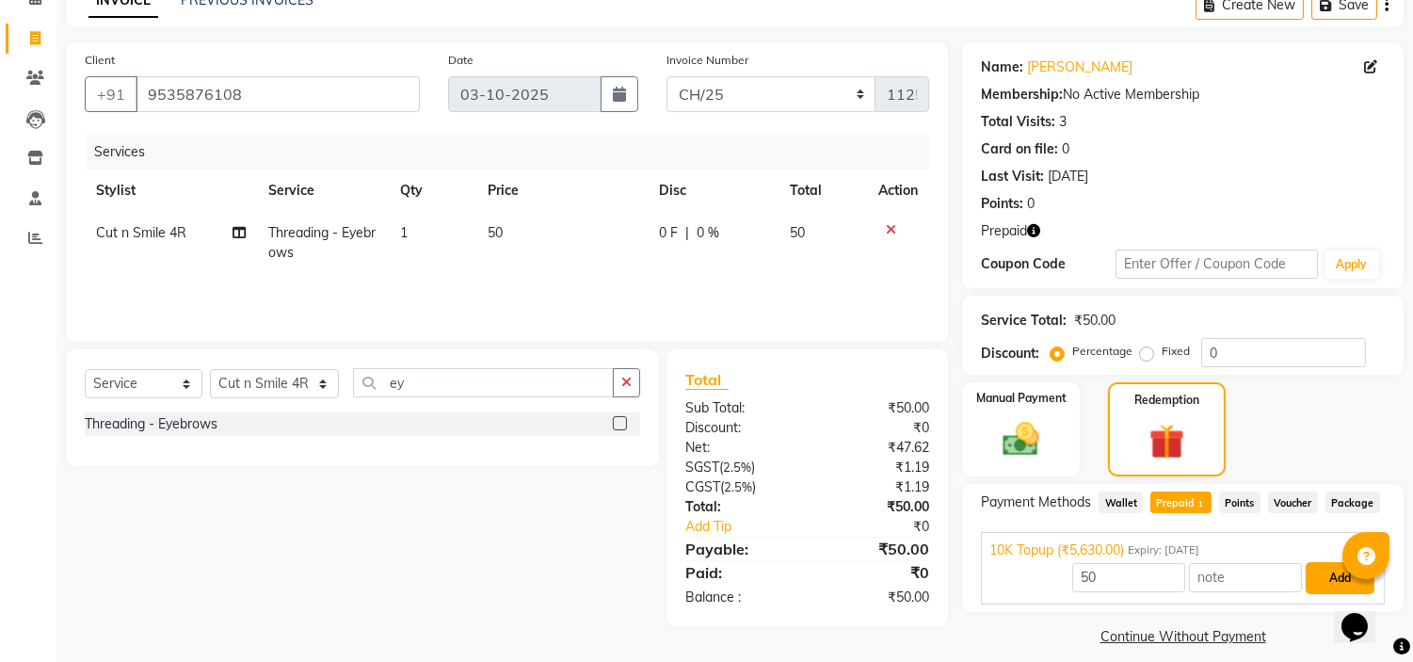
click at [1325, 569] on button "Add" at bounding box center [1340, 578] width 69 height 32
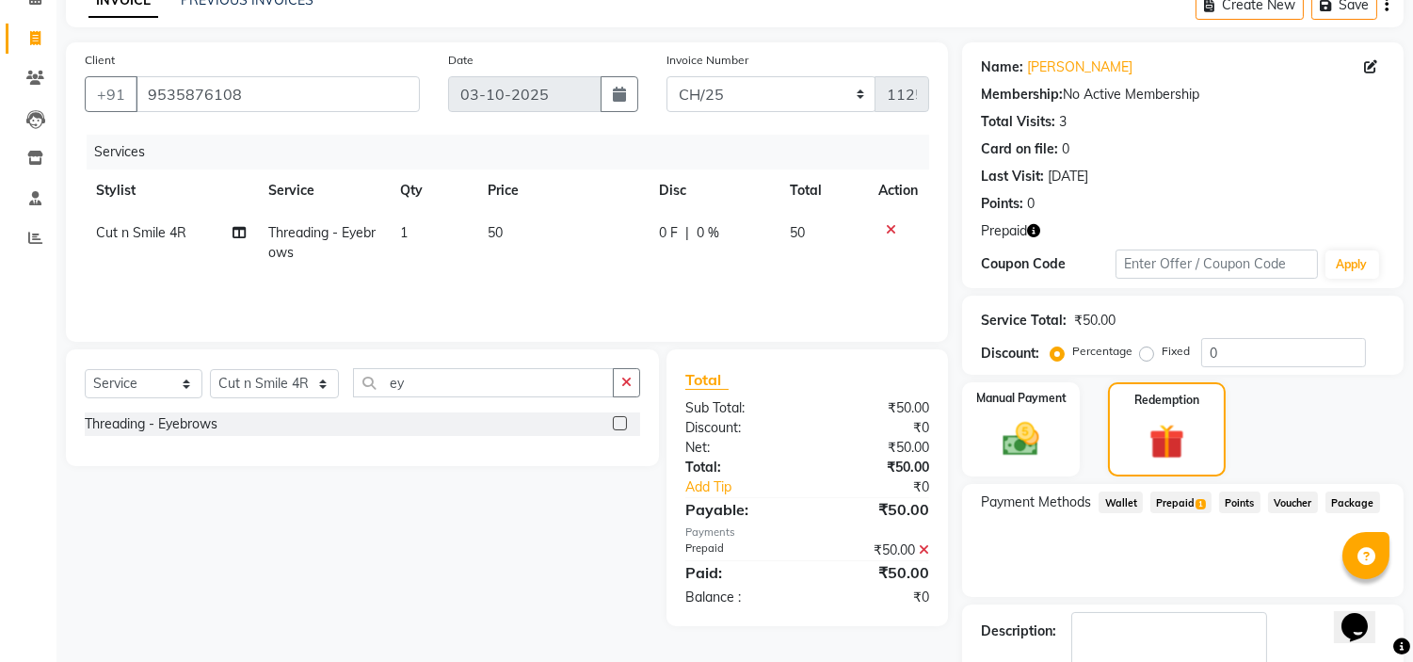
scroll to position [205, 0]
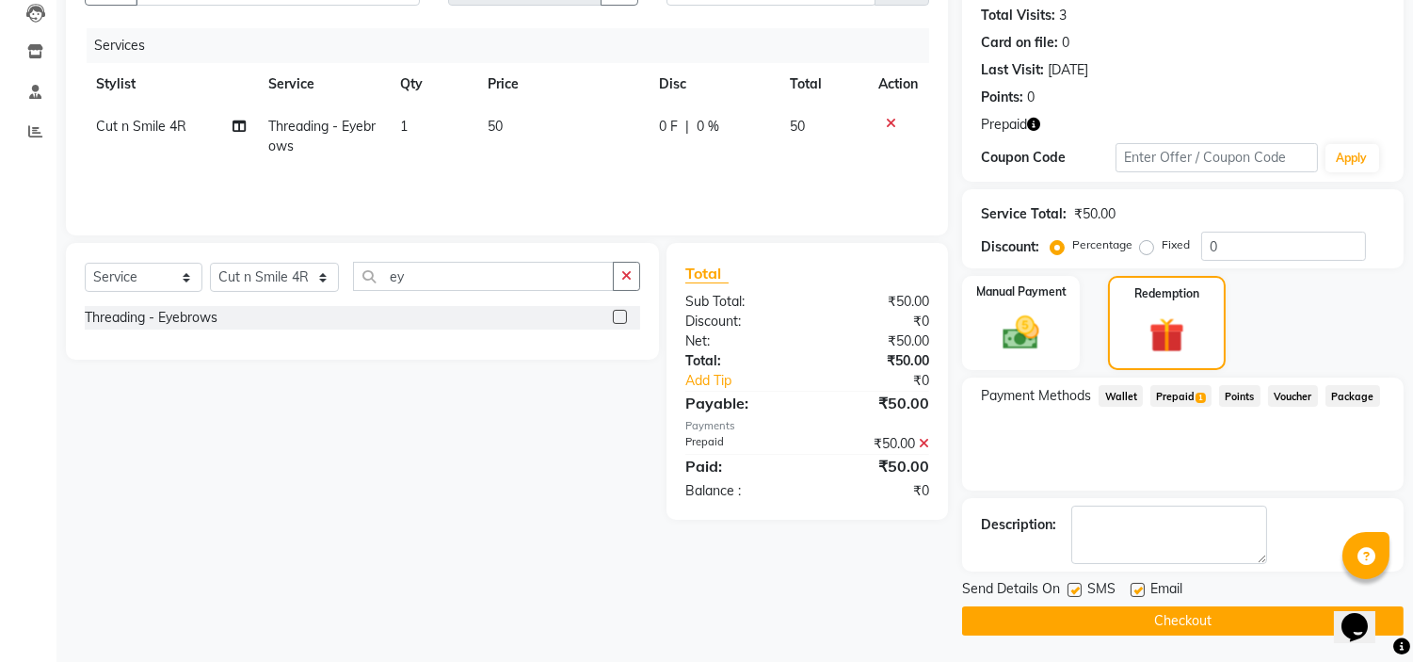
click at [1282, 618] on button "Checkout" at bounding box center [1183, 620] width 442 height 29
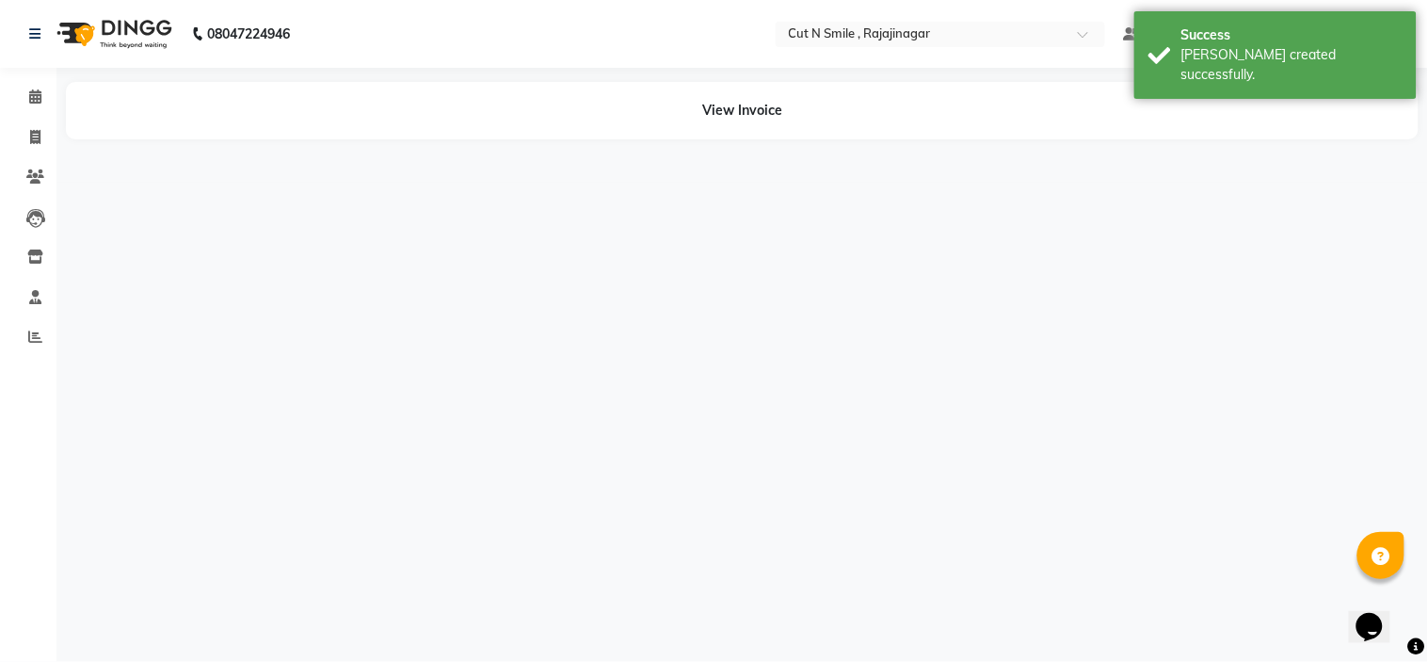
click at [1282, 618] on div "08047224946 Select Location × Cut N Smile , Rajajinagar Default Panel My Panel …" at bounding box center [714, 331] width 1428 height 662
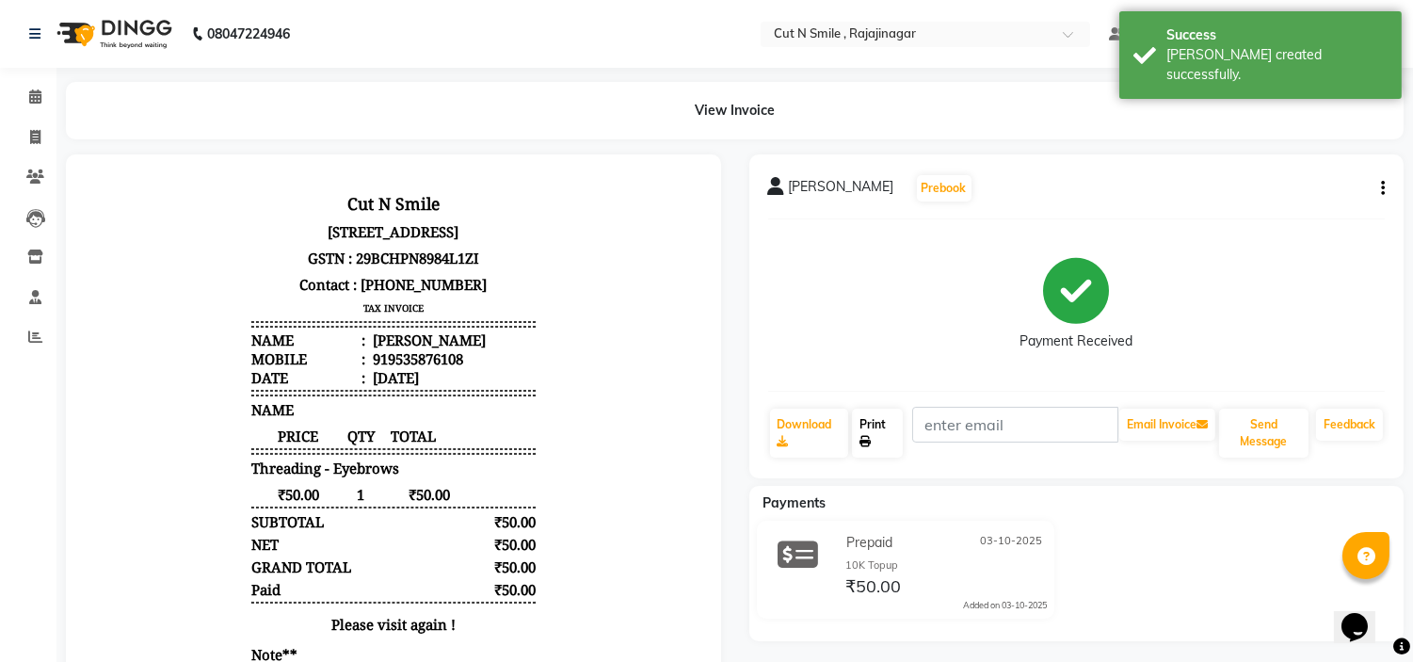
click at [855, 430] on link "Print" at bounding box center [877, 433] width 51 height 49
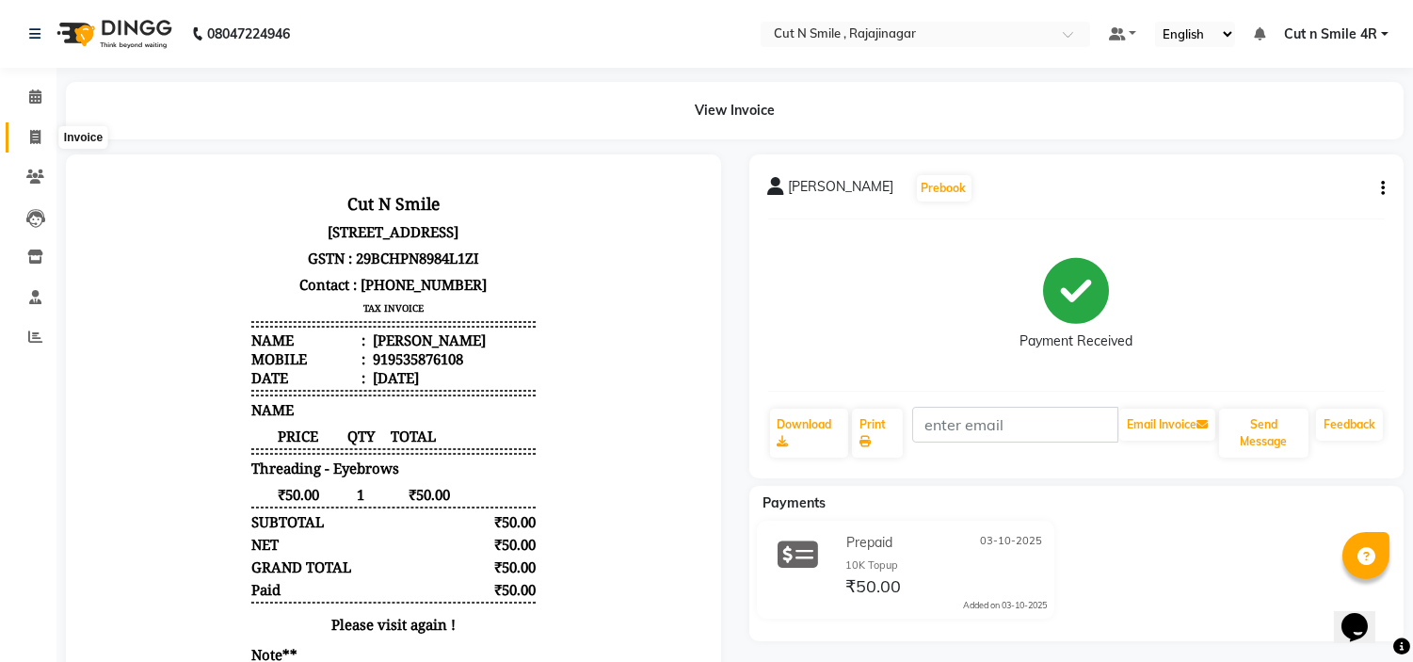
click at [32, 136] on icon at bounding box center [35, 137] width 10 height 14
select select "service"
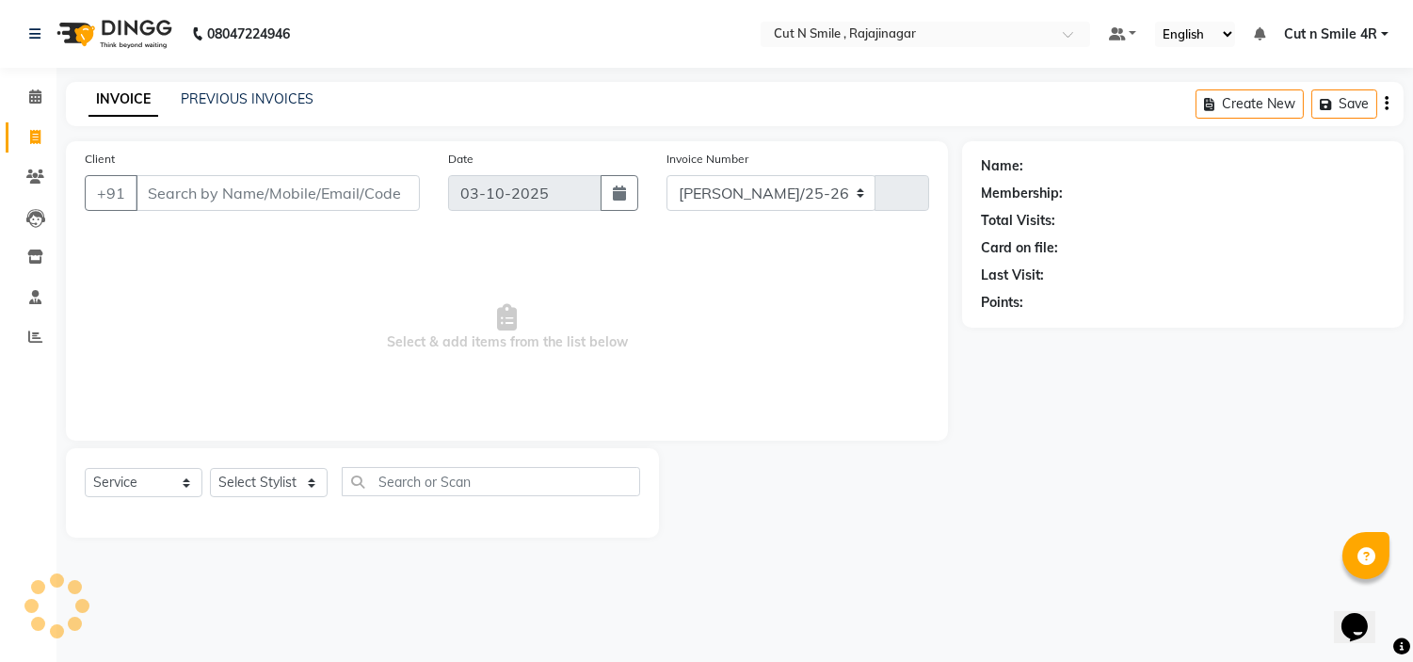
select select "7187"
type input "135"
